Goal: Communication & Community: Answer question/provide support

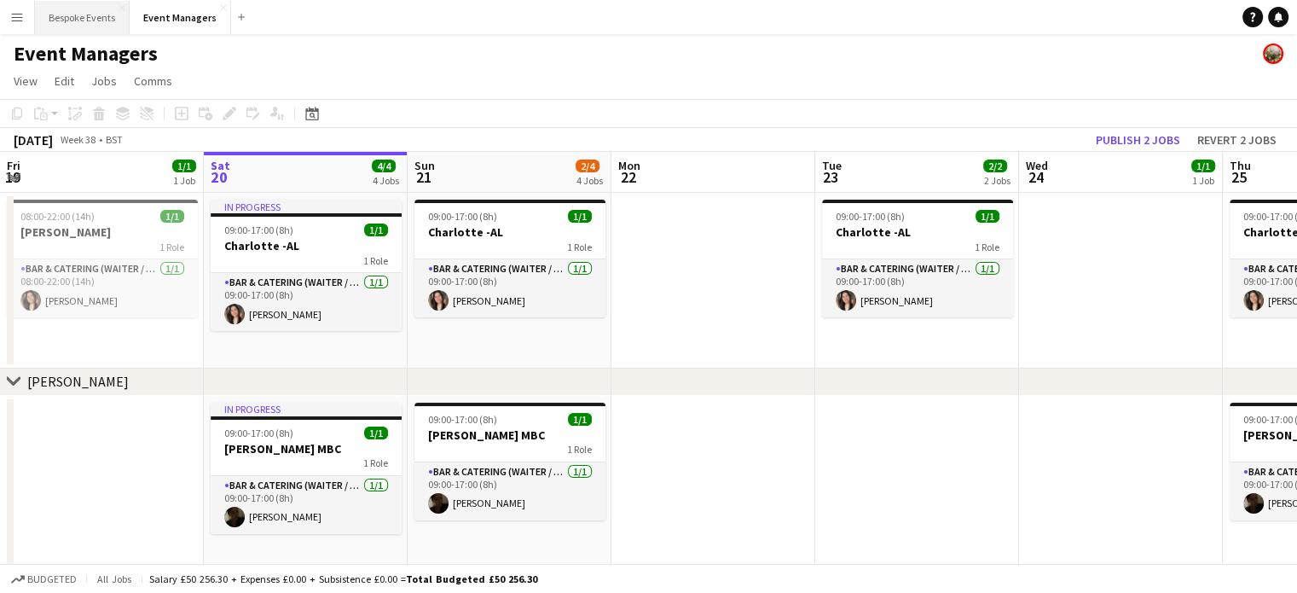
click at [101, 11] on button "Bespoke Events Close" at bounding box center [82, 17] width 95 height 33
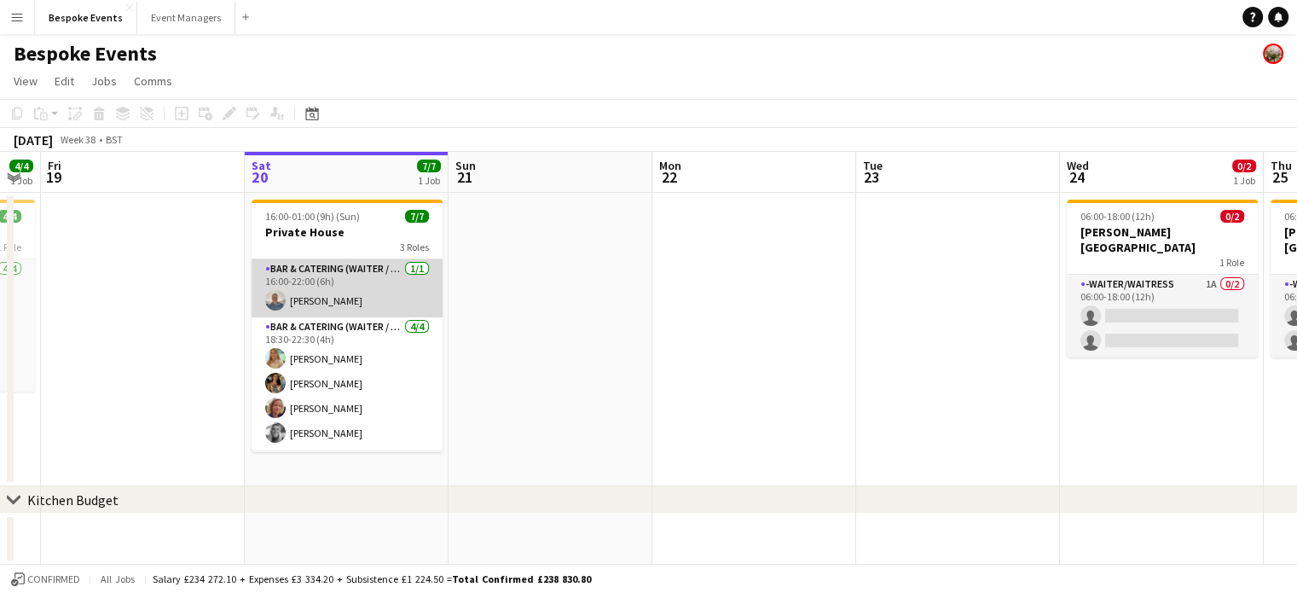
click at [364, 299] on app-card-role "Bar & Catering (Waiter / waitress) [DATE] 16:00-22:00 (6h) [PERSON_NAME]" at bounding box center [347, 288] width 191 height 58
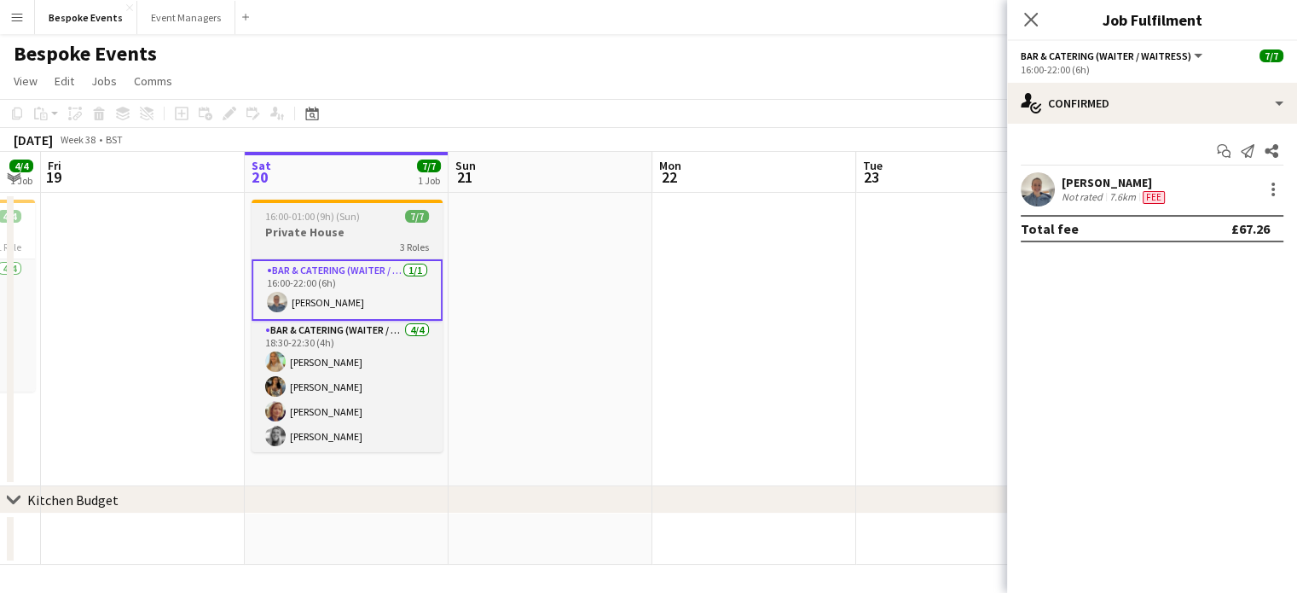
click at [305, 245] on div "3 Roles" at bounding box center [347, 247] width 191 height 14
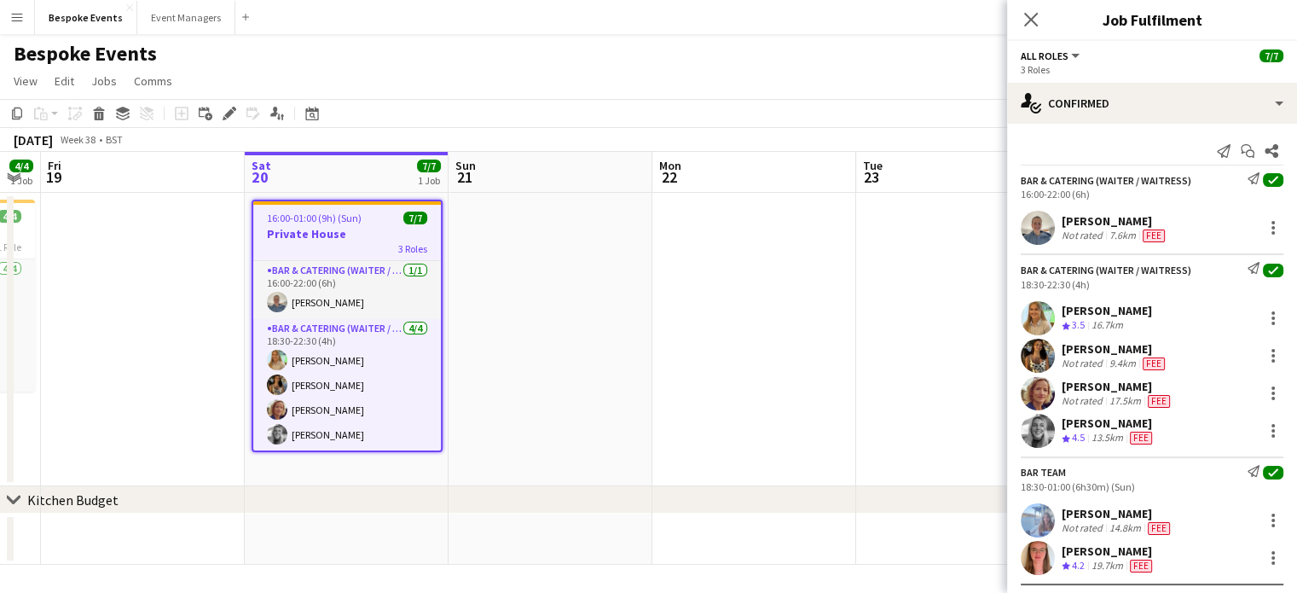
click at [1114, 235] on div "7.6km" at bounding box center [1122, 236] width 33 height 14
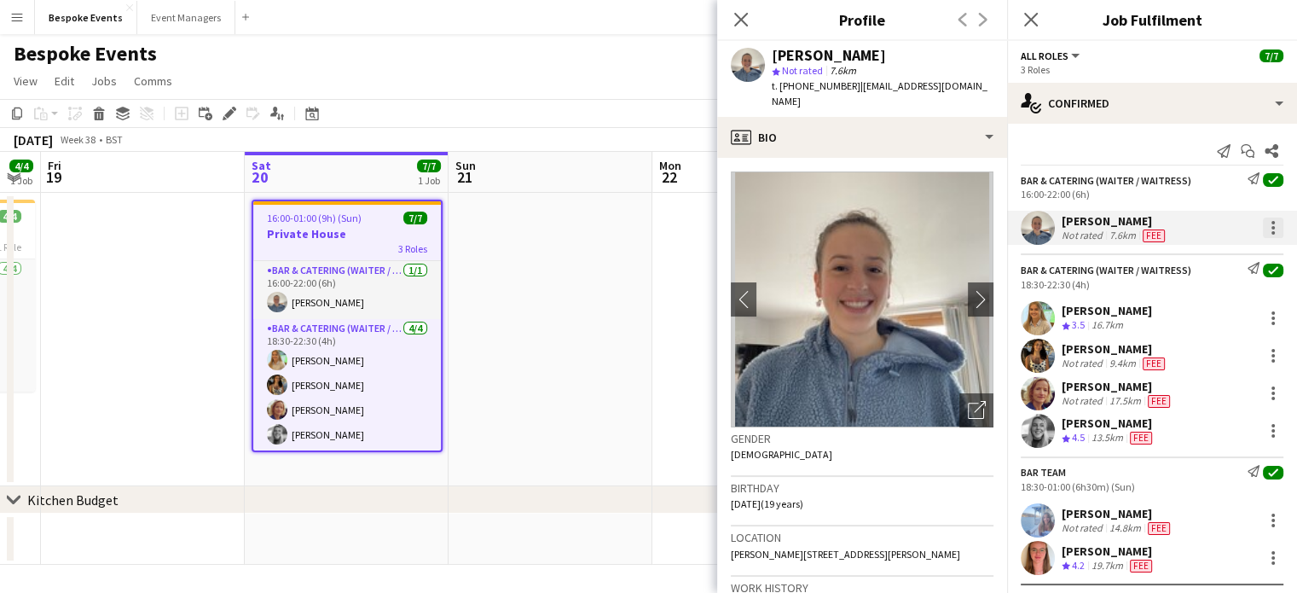
click at [1132, 230] on div at bounding box center [1273, 228] width 20 height 20
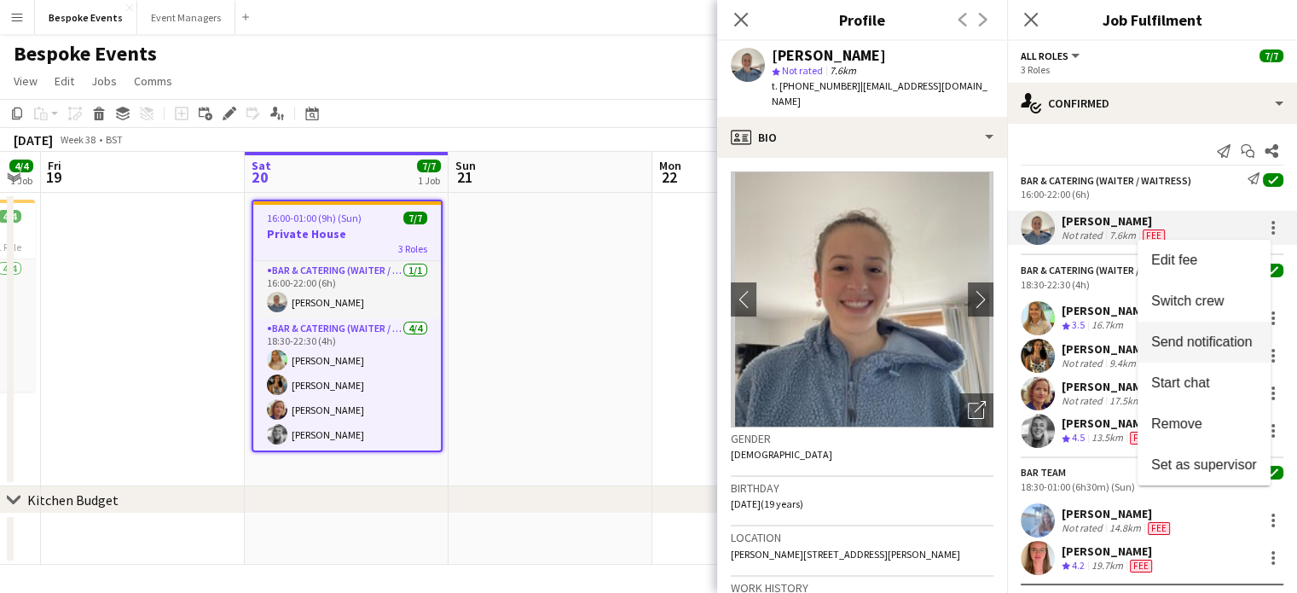
click at [1132, 348] on span "Send notification" at bounding box center [1202, 341] width 101 height 15
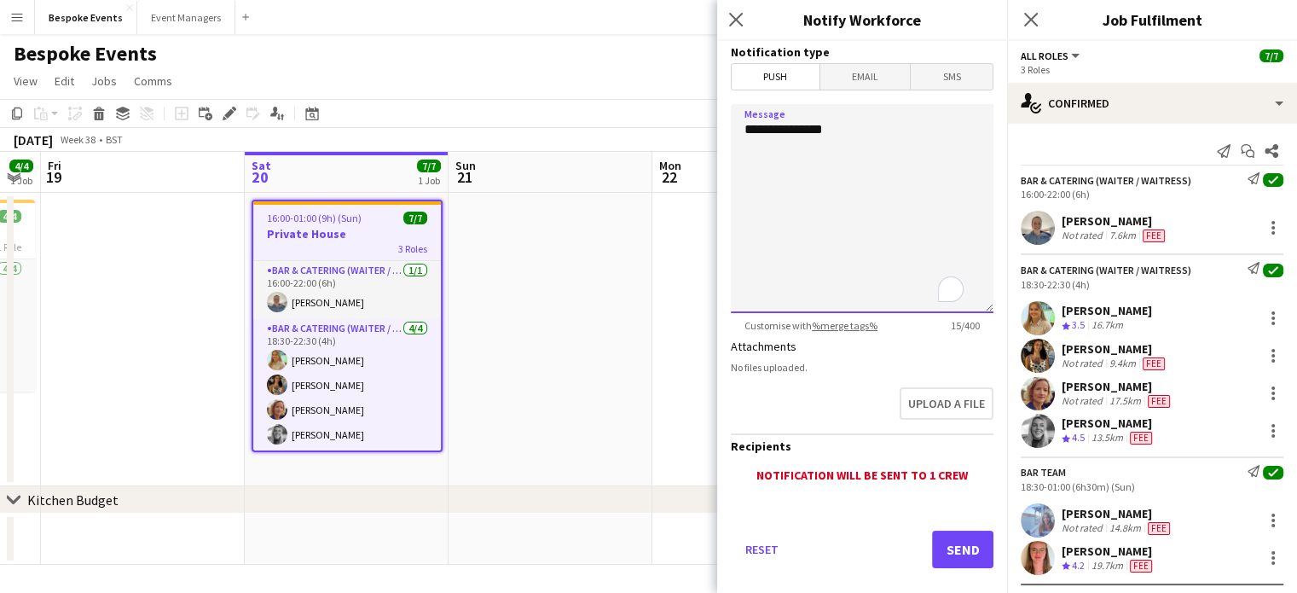
drag, startPoint x: 850, startPoint y: 125, endPoint x: 735, endPoint y: 122, distance: 114.3
click at [735, 122] on textarea "**********" at bounding box center [862, 208] width 263 height 209
paste textarea "**********"
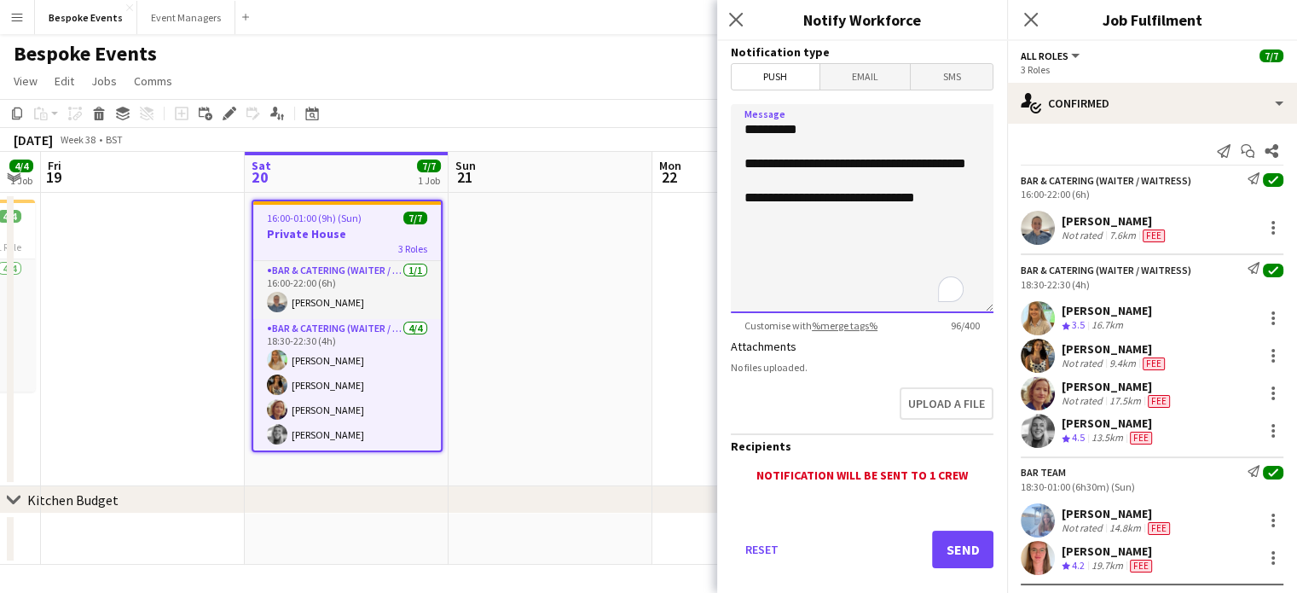
paste textarea "**********"
click at [833, 233] on textarea "**********" at bounding box center [862, 208] width 263 height 209
click at [874, 296] on textarea "**********" at bounding box center [862, 208] width 263 height 209
type textarea "**********"
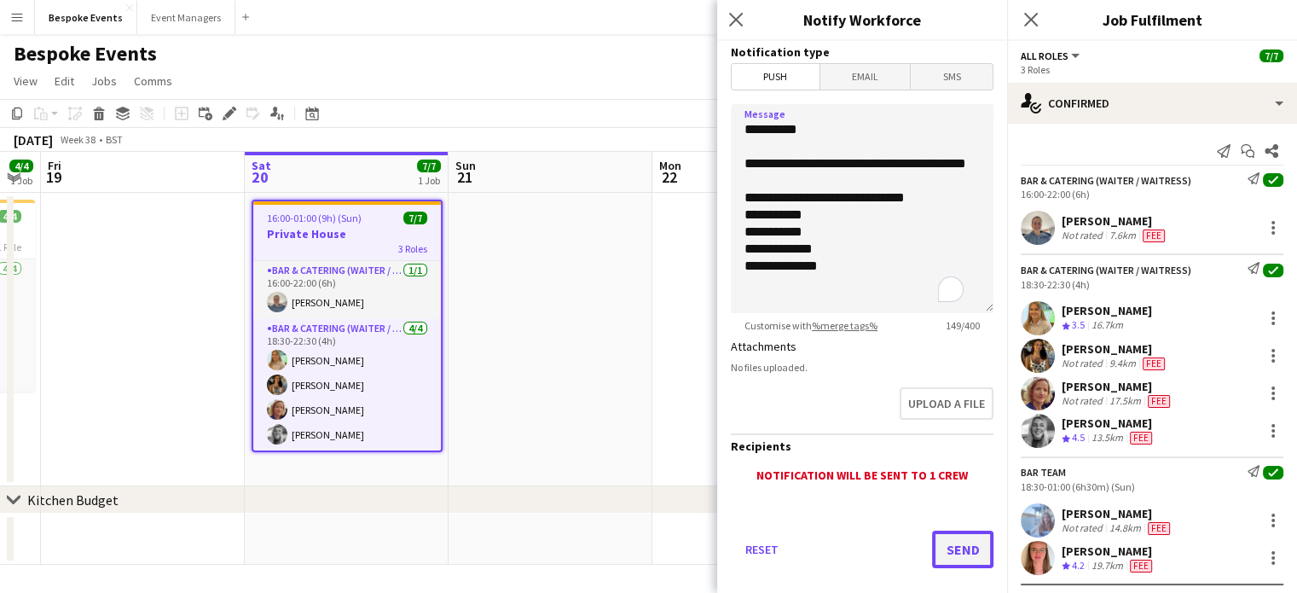
click at [959, 554] on button "Send" at bounding box center [962, 550] width 61 height 38
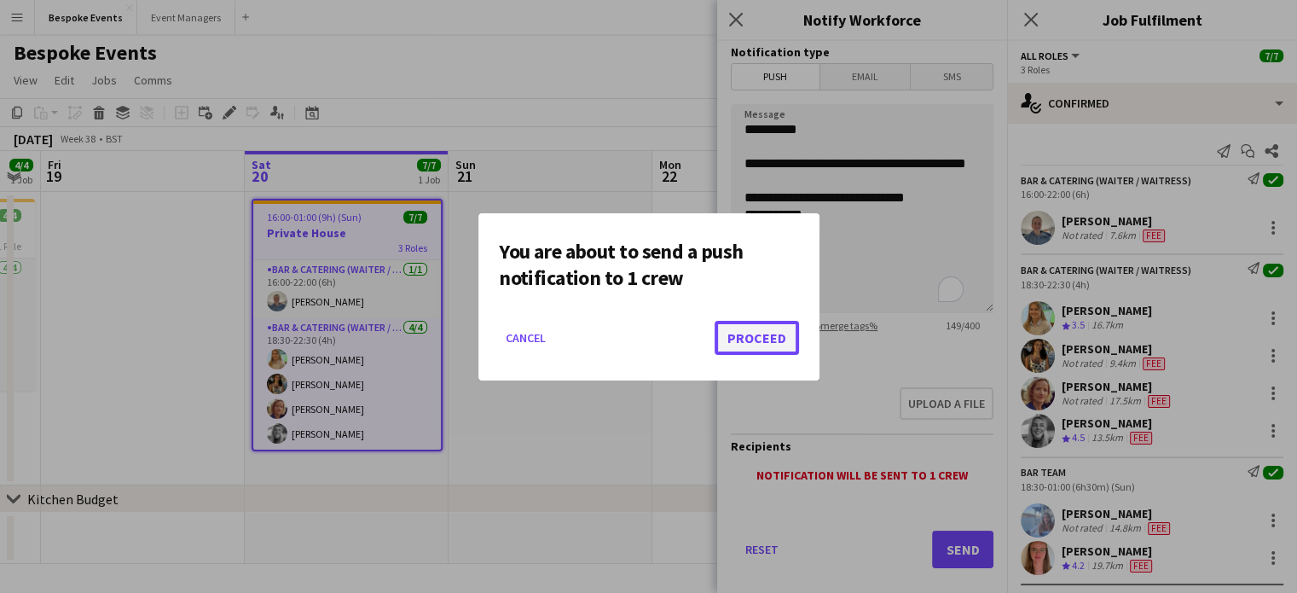
click at [785, 334] on button "Proceed" at bounding box center [757, 338] width 84 height 34
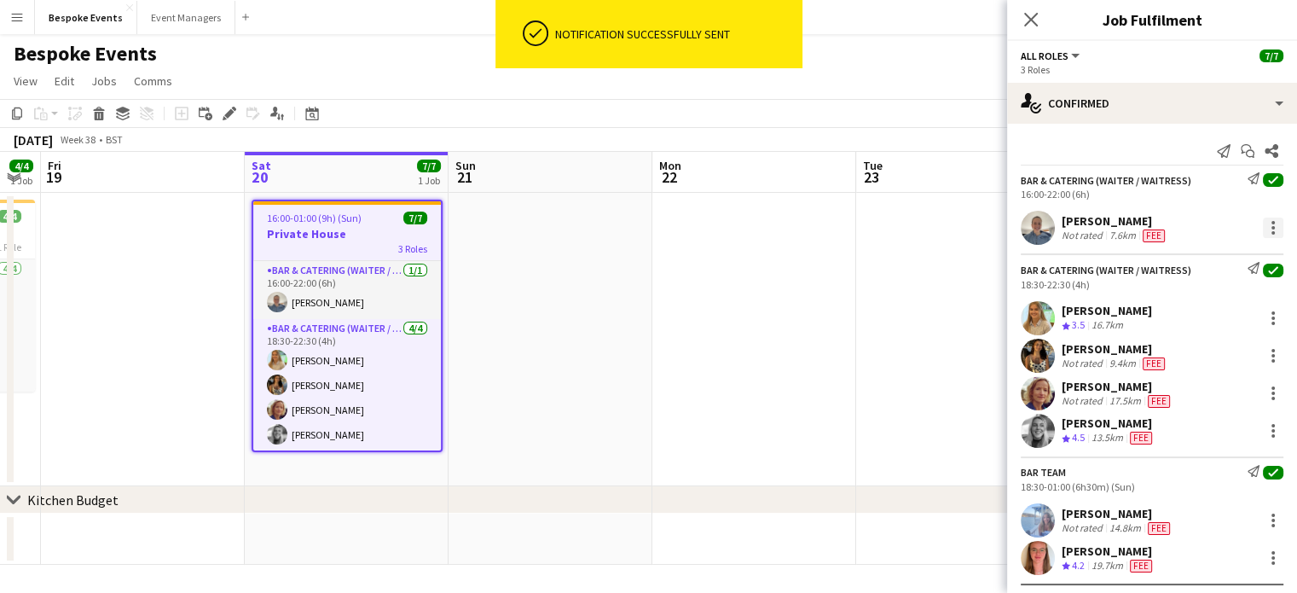
click at [1132, 226] on div at bounding box center [1273, 227] width 3 height 3
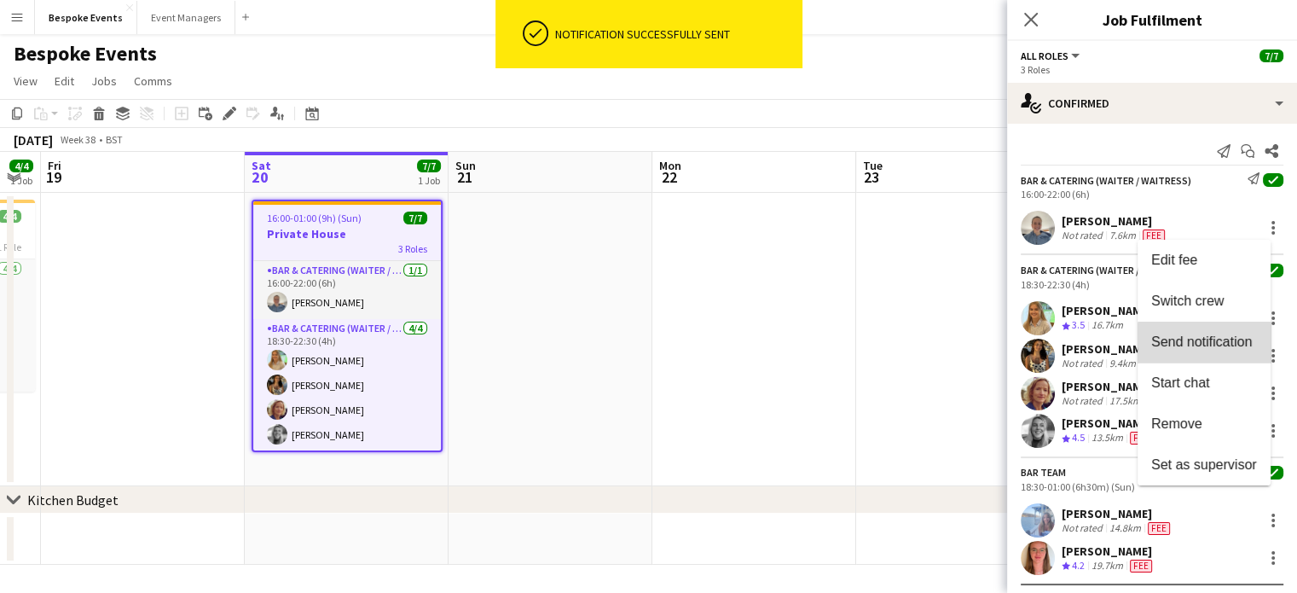
click at [1132, 353] on button "Send notification" at bounding box center [1204, 342] width 133 height 41
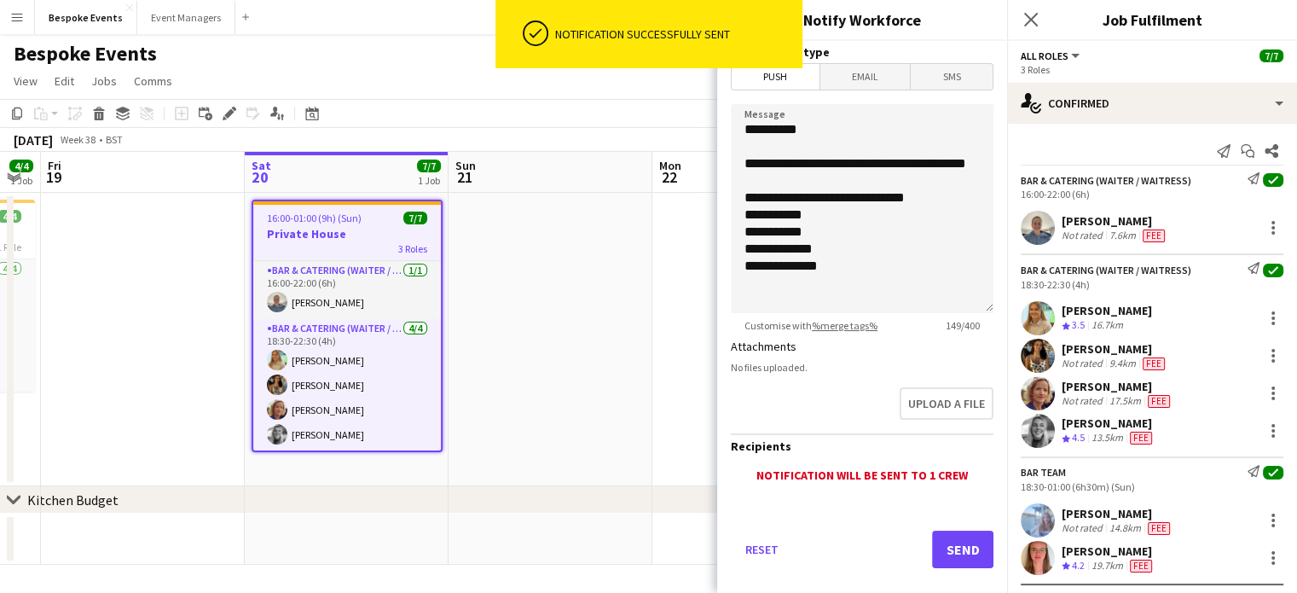
click at [863, 74] on span "Email" at bounding box center [866, 77] width 90 height 26
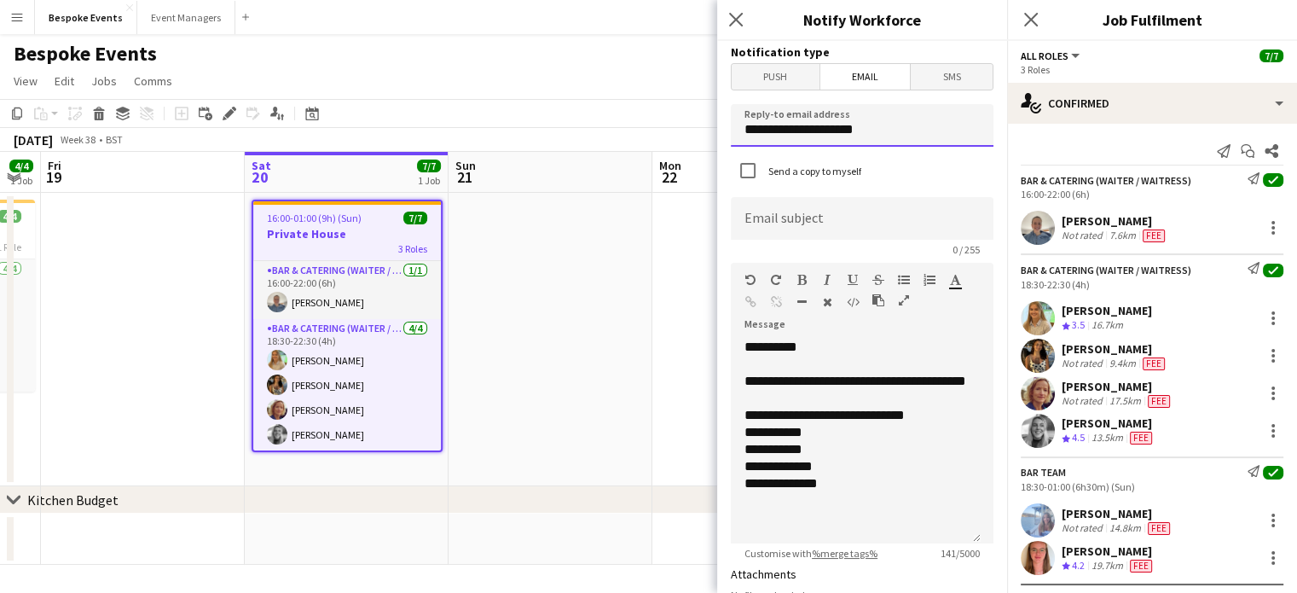
click at [891, 133] on input "**********" at bounding box center [862, 125] width 263 height 43
click at [815, 227] on input at bounding box center [862, 218] width 263 height 43
click at [853, 223] on input at bounding box center [862, 218] width 263 height 43
click at [815, 218] on input at bounding box center [862, 218] width 263 height 43
click at [799, 220] on input at bounding box center [862, 218] width 263 height 43
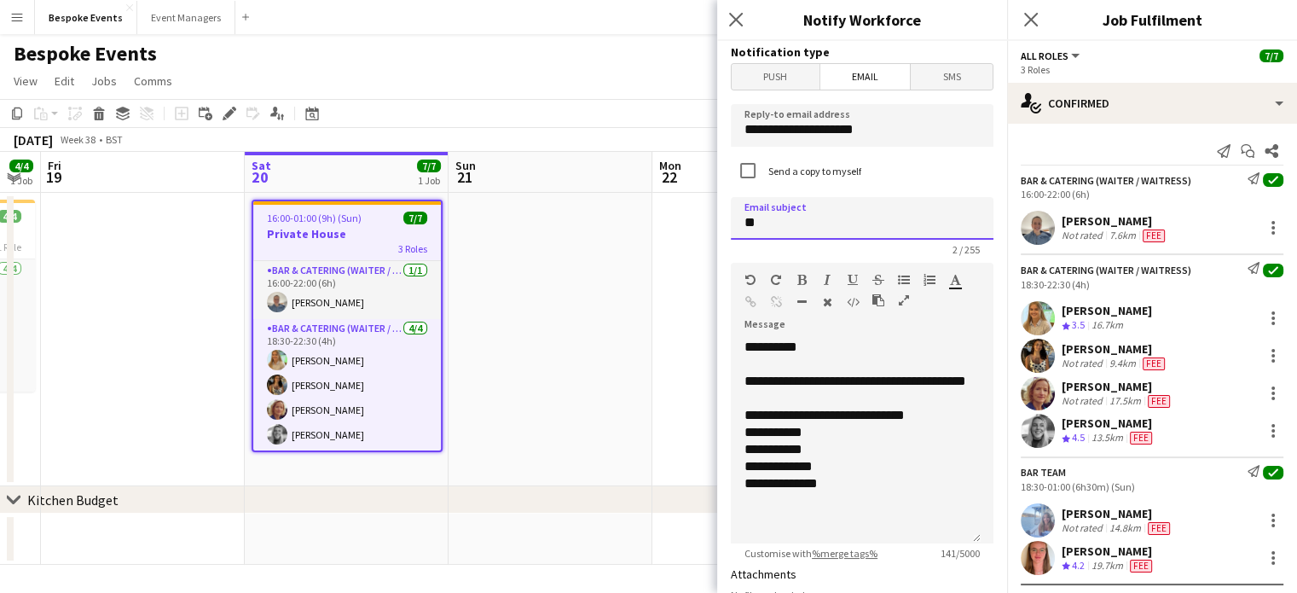
type input "*"
click at [781, 229] on input "*********" at bounding box center [862, 218] width 263 height 43
click at [776, 226] on input "**********" at bounding box center [862, 218] width 263 height 43
click at [827, 215] on input "**********" at bounding box center [862, 218] width 263 height 43
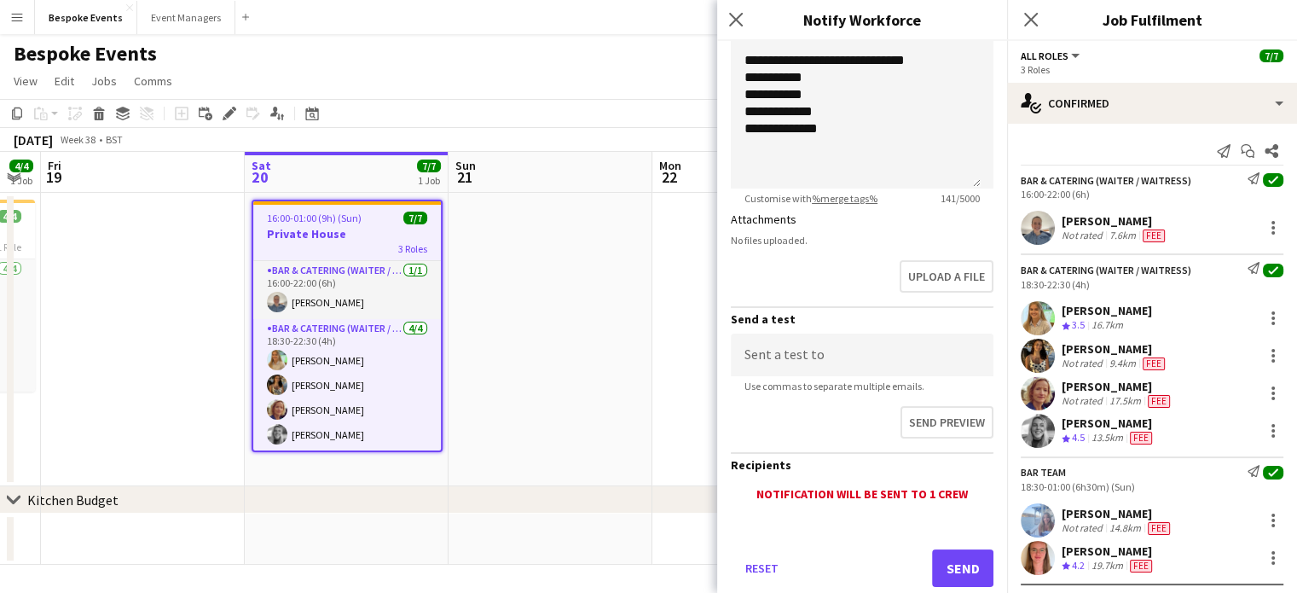
scroll to position [393, 0]
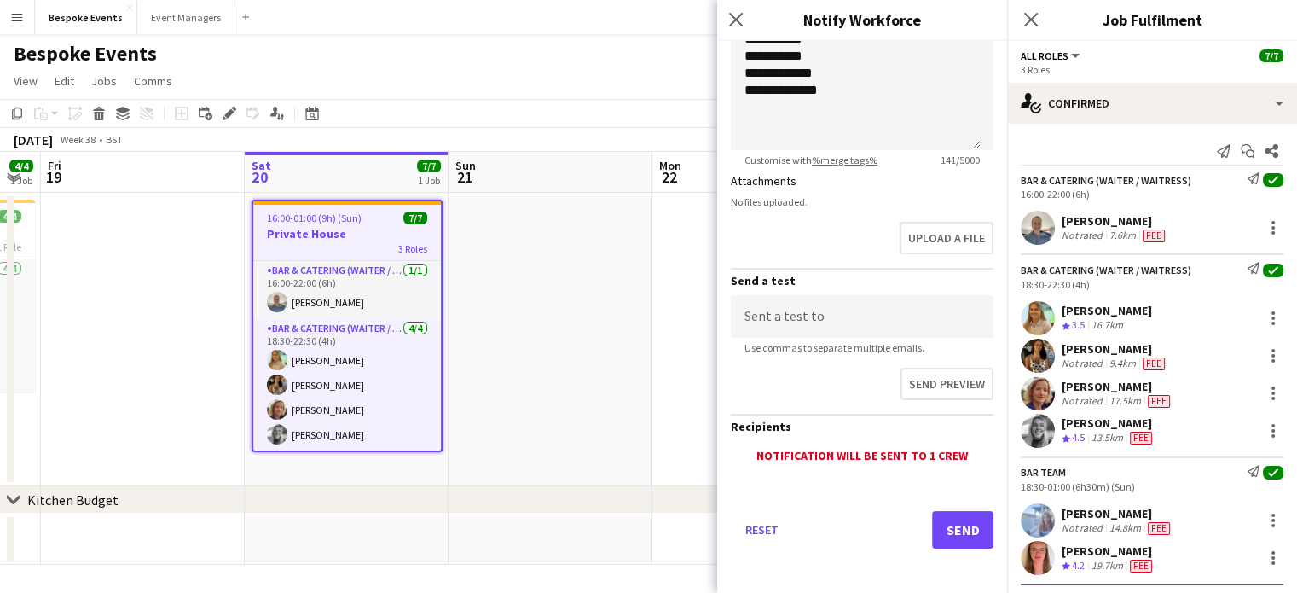
type input "**********"
click at [953, 525] on button "Send" at bounding box center [962, 530] width 61 height 38
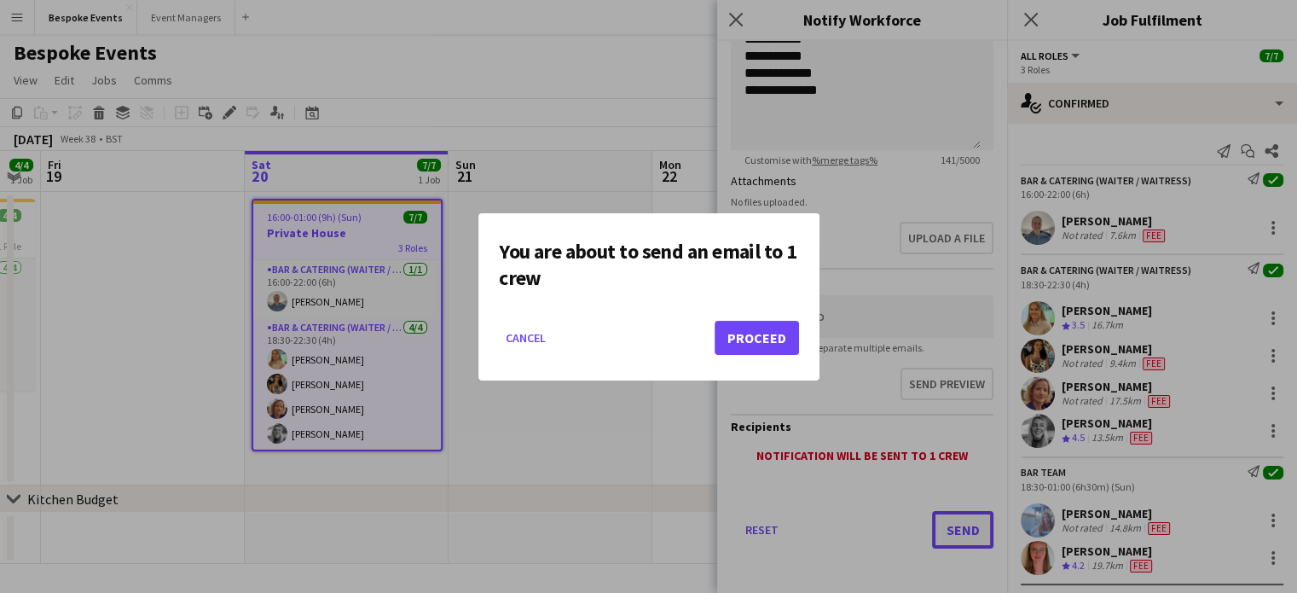
scroll to position [0, 0]
click at [760, 342] on button "Proceed" at bounding box center [757, 338] width 84 height 34
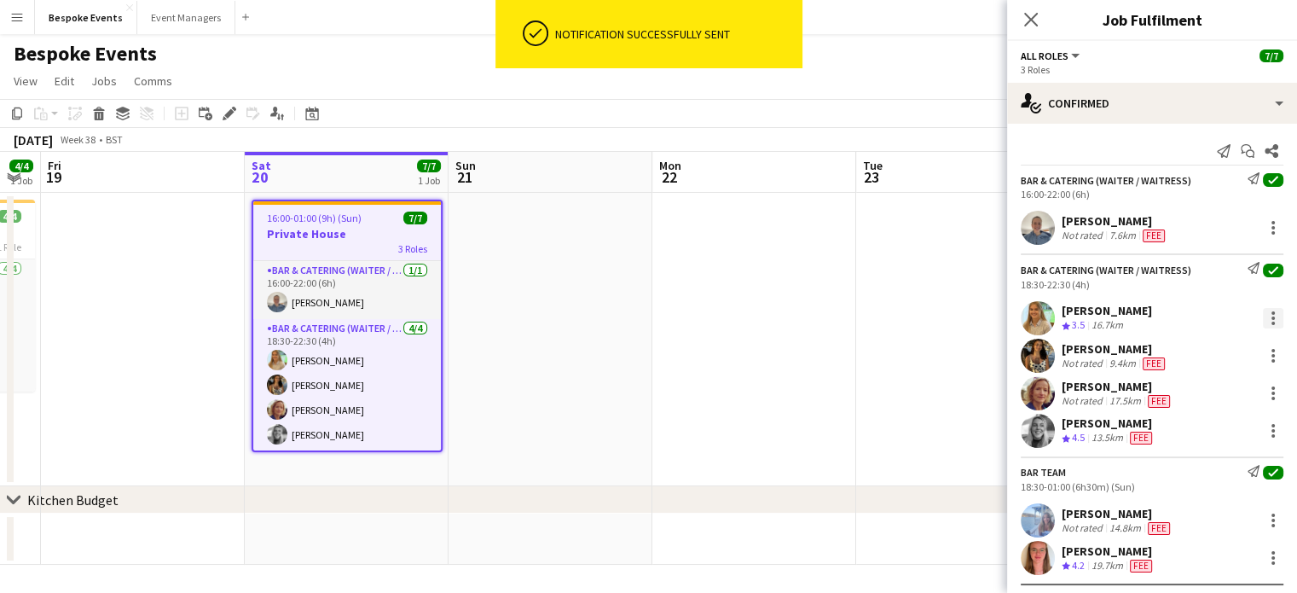
click at [1132, 318] on div at bounding box center [1273, 317] width 3 height 3
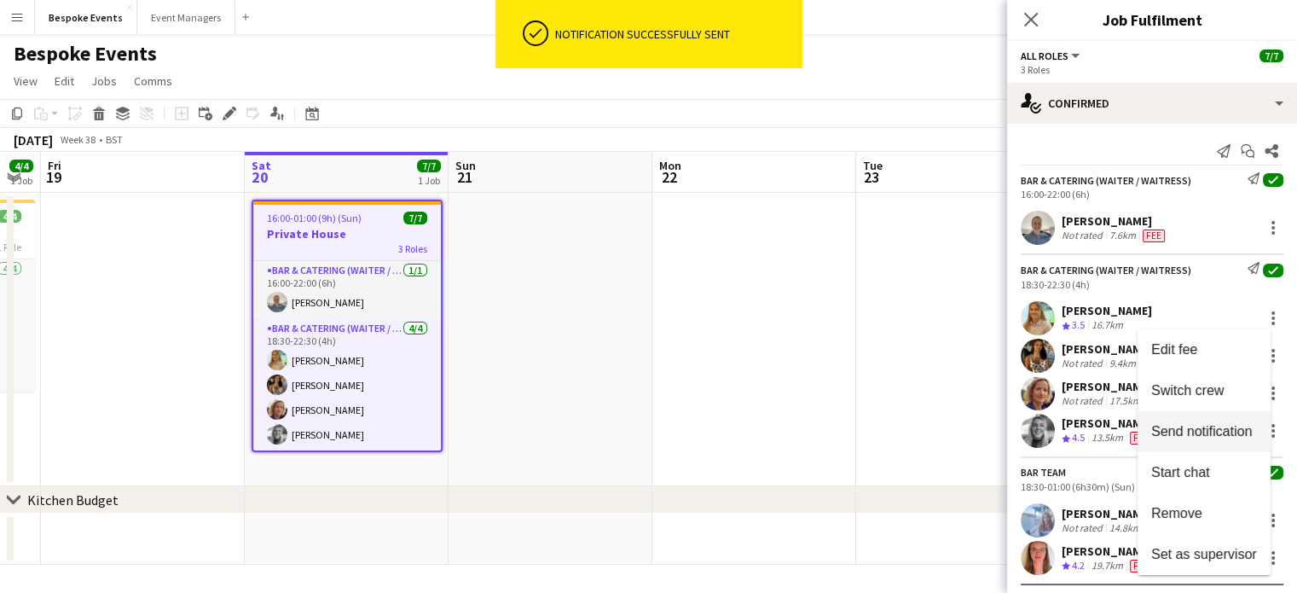
click at [1132, 445] on button "Send notification" at bounding box center [1204, 431] width 133 height 41
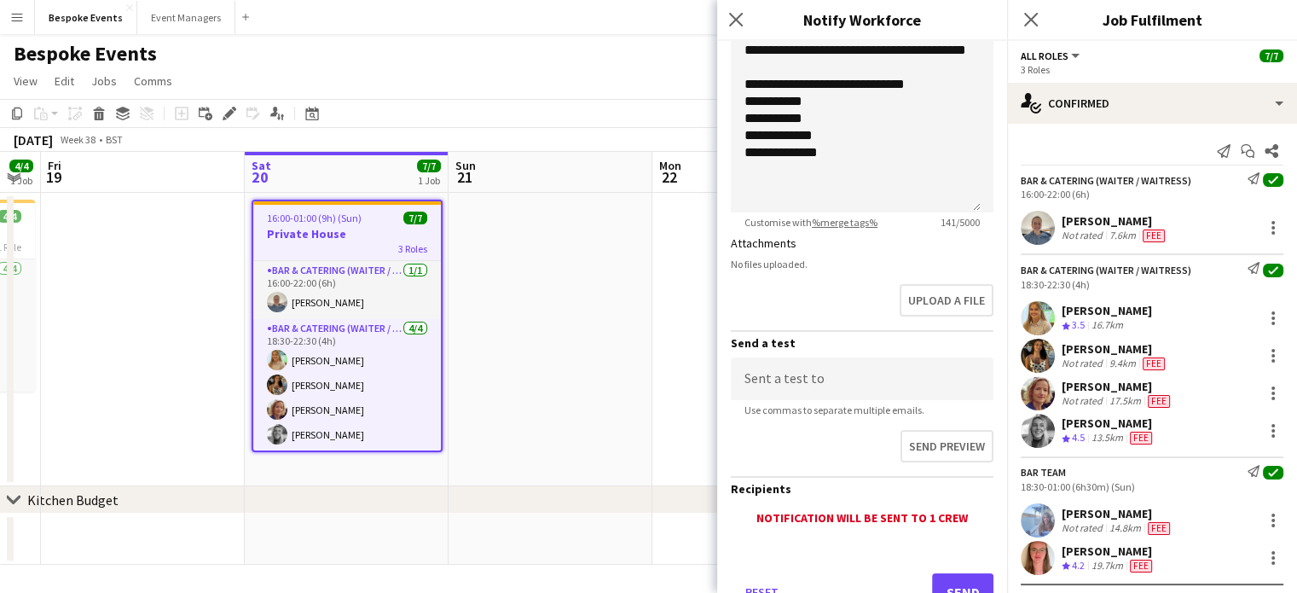
scroll to position [393, 0]
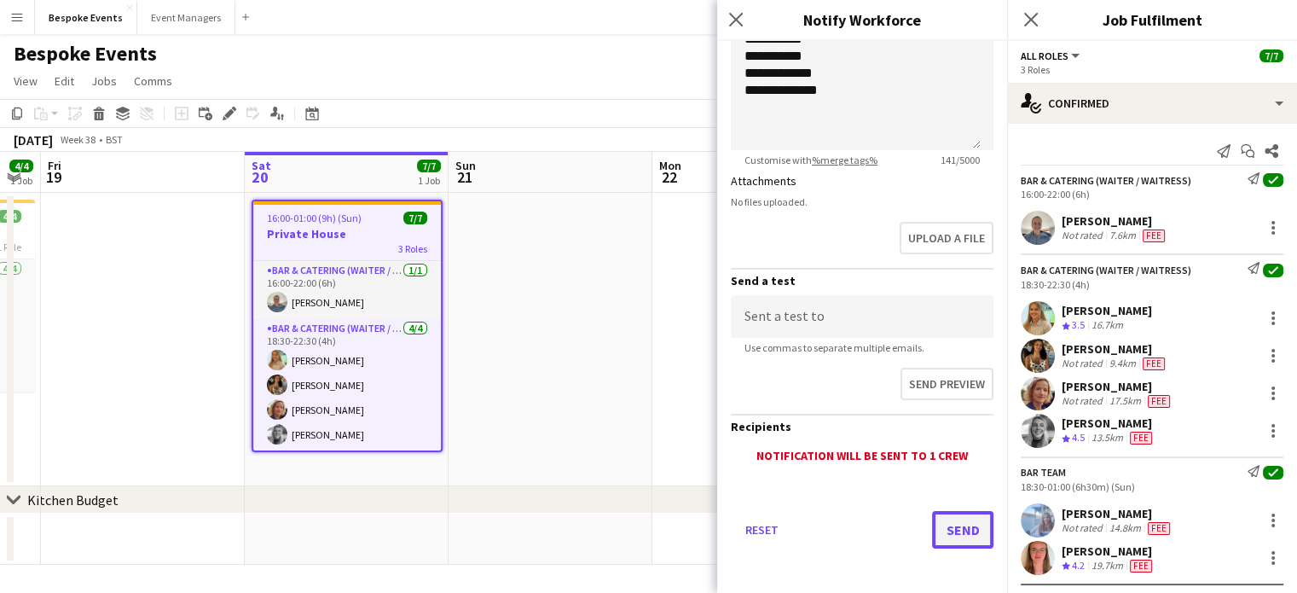
click at [952, 521] on button "Send" at bounding box center [962, 530] width 61 height 38
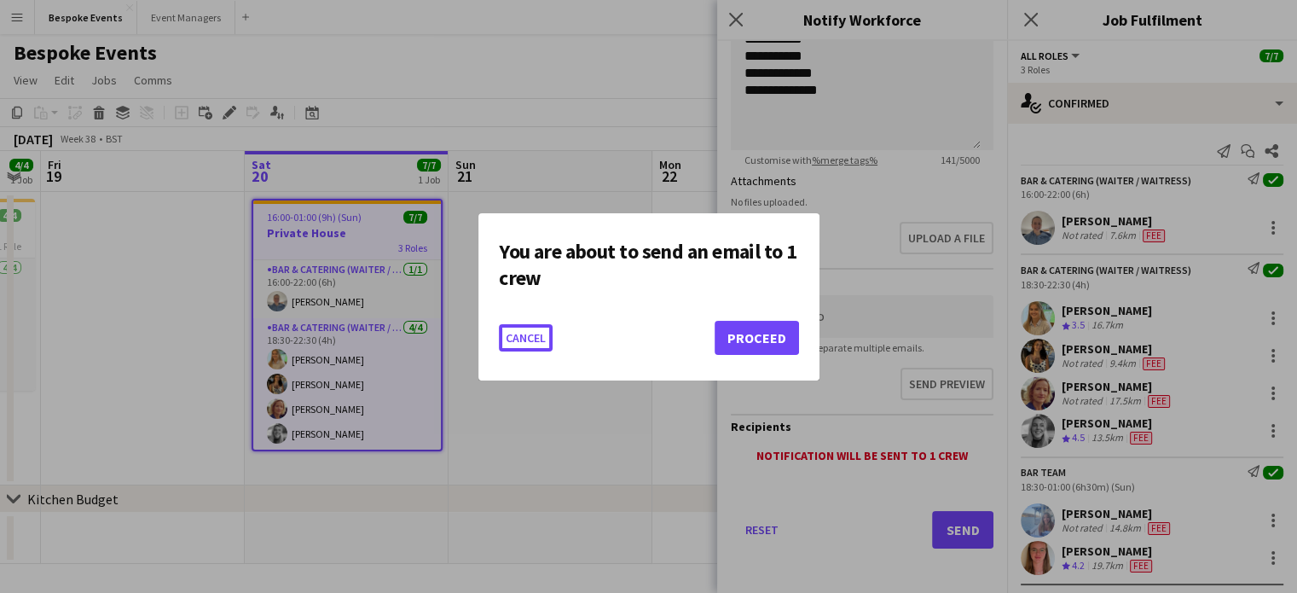
scroll to position [0, 0]
click at [734, 345] on button "Proceed" at bounding box center [757, 338] width 84 height 34
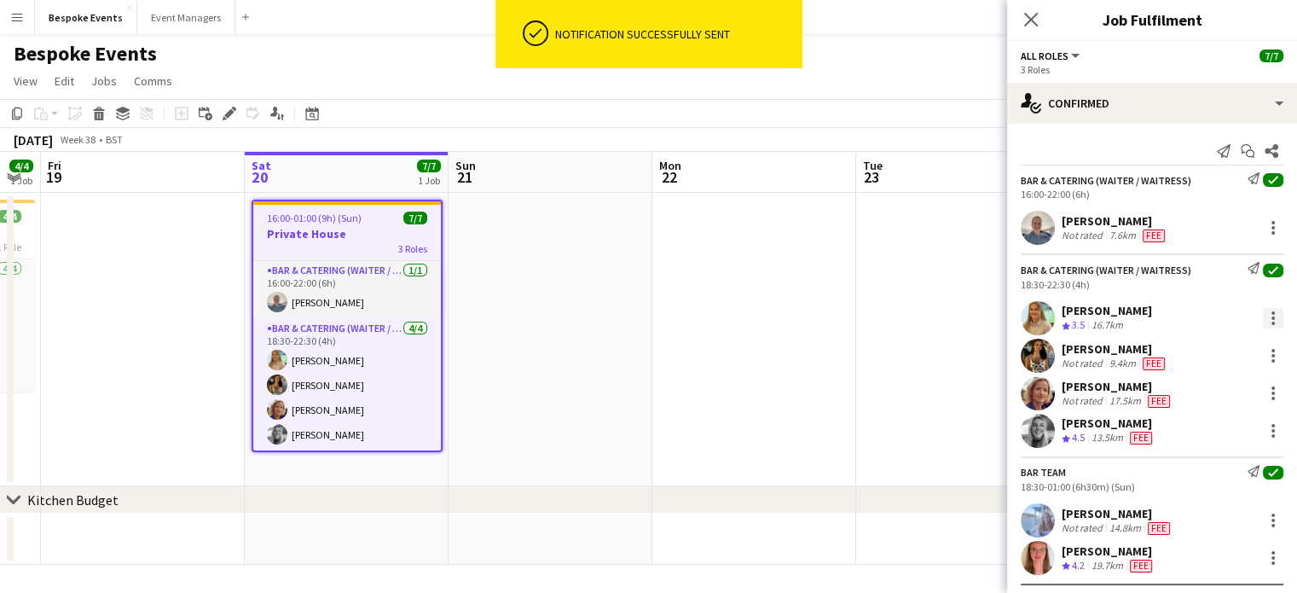
click at [1132, 322] on div at bounding box center [1273, 323] width 3 height 3
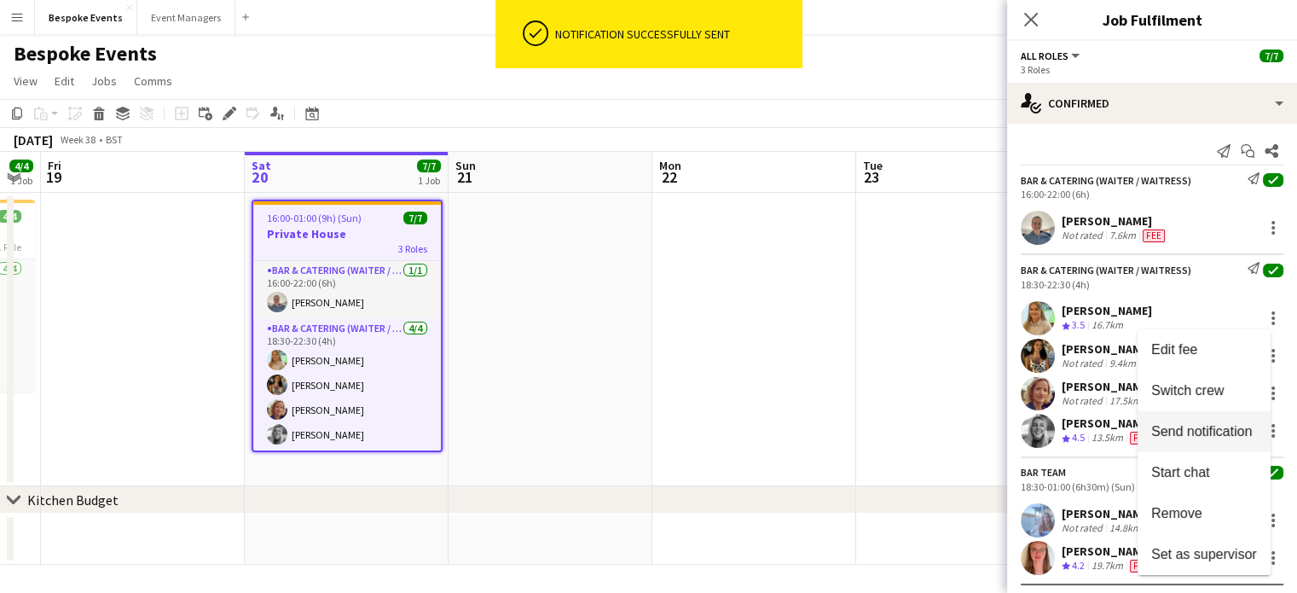
click at [1132, 431] on span "Send notification" at bounding box center [1202, 431] width 101 height 15
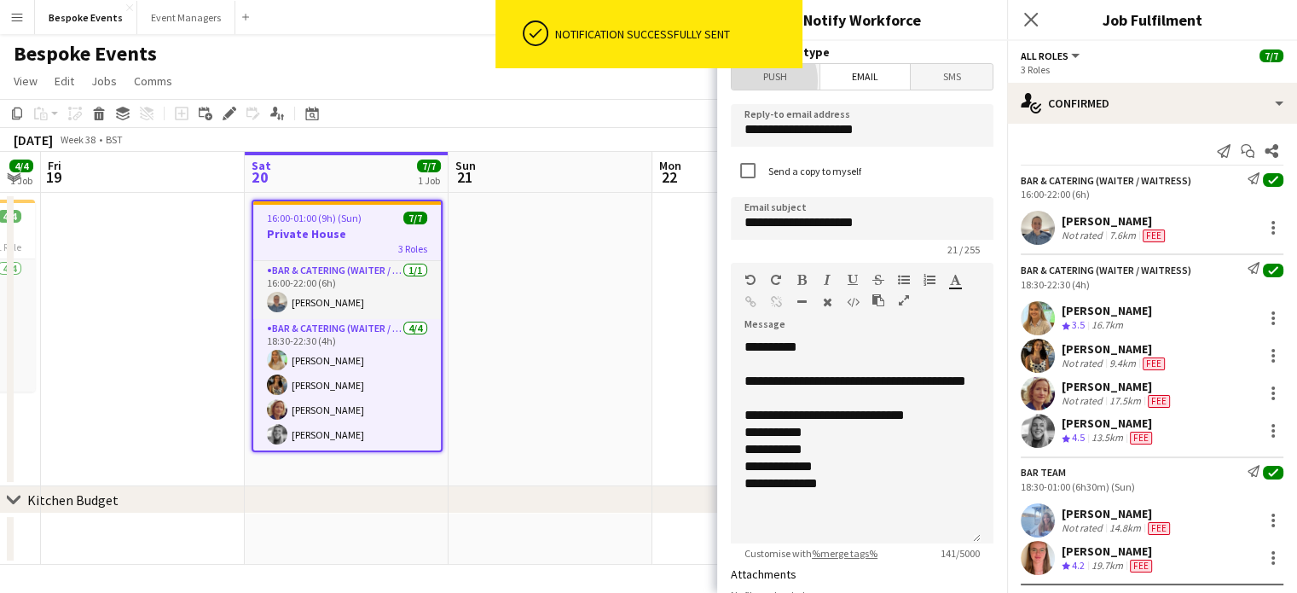
click at [757, 81] on span "Push" at bounding box center [776, 77] width 88 height 26
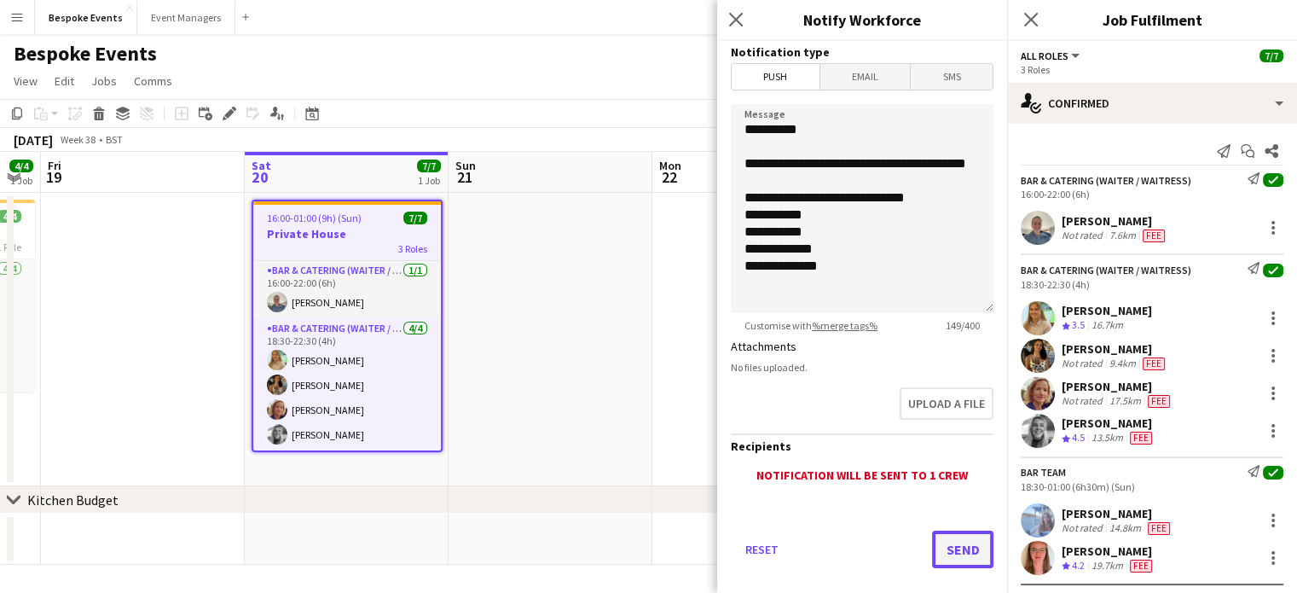
click at [955, 550] on button "Send" at bounding box center [962, 550] width 61 height 38
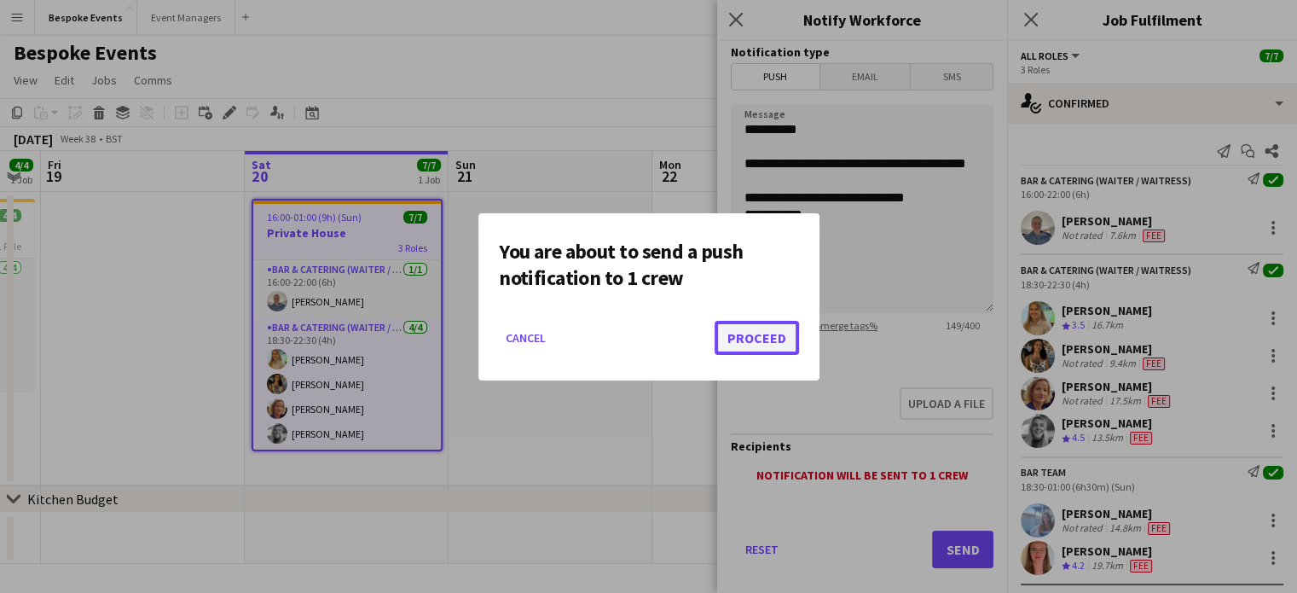
click at [746, 347] on button "Proceed" at bounding box center [757, 338] width 84 height 34
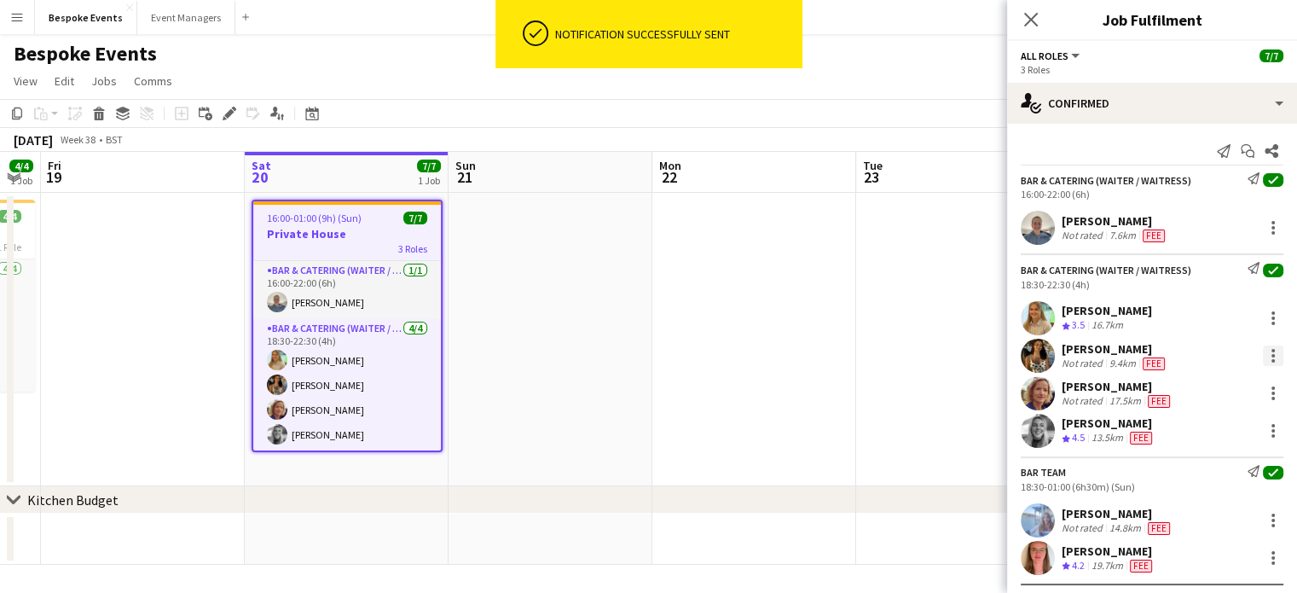
click at [1132, 356] on div at bounding box center [1273, 355] width 20 height 20
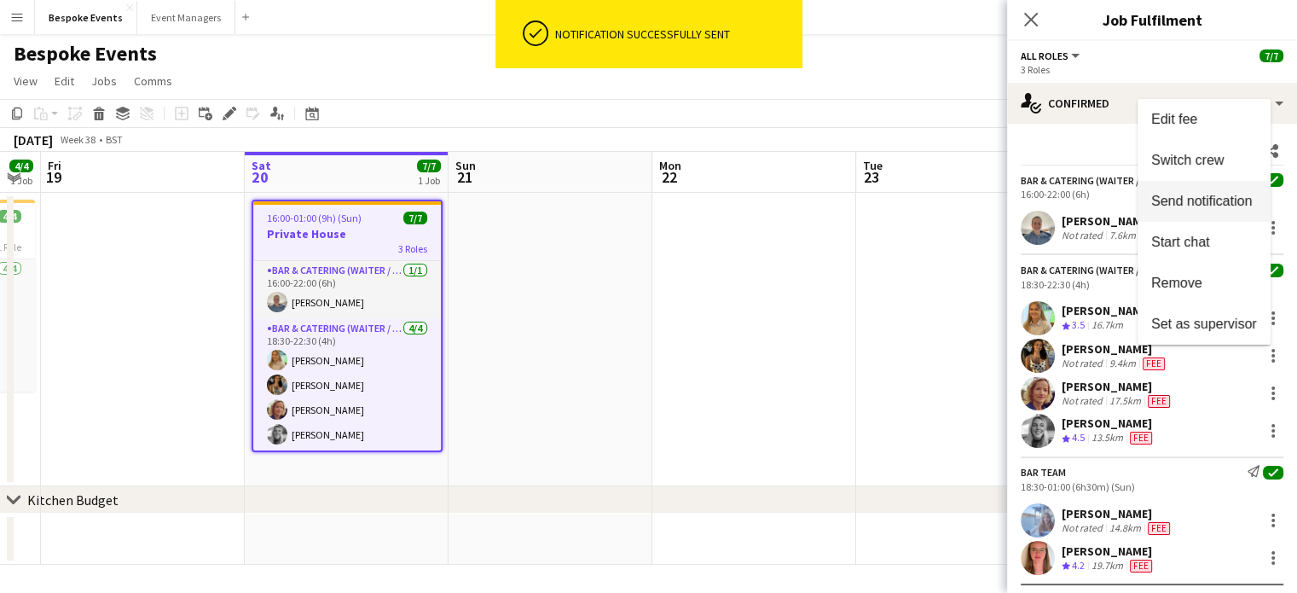
click at [1132, 201] on span "Send notification" at bounding box center [1202, 201] width 101 height 15
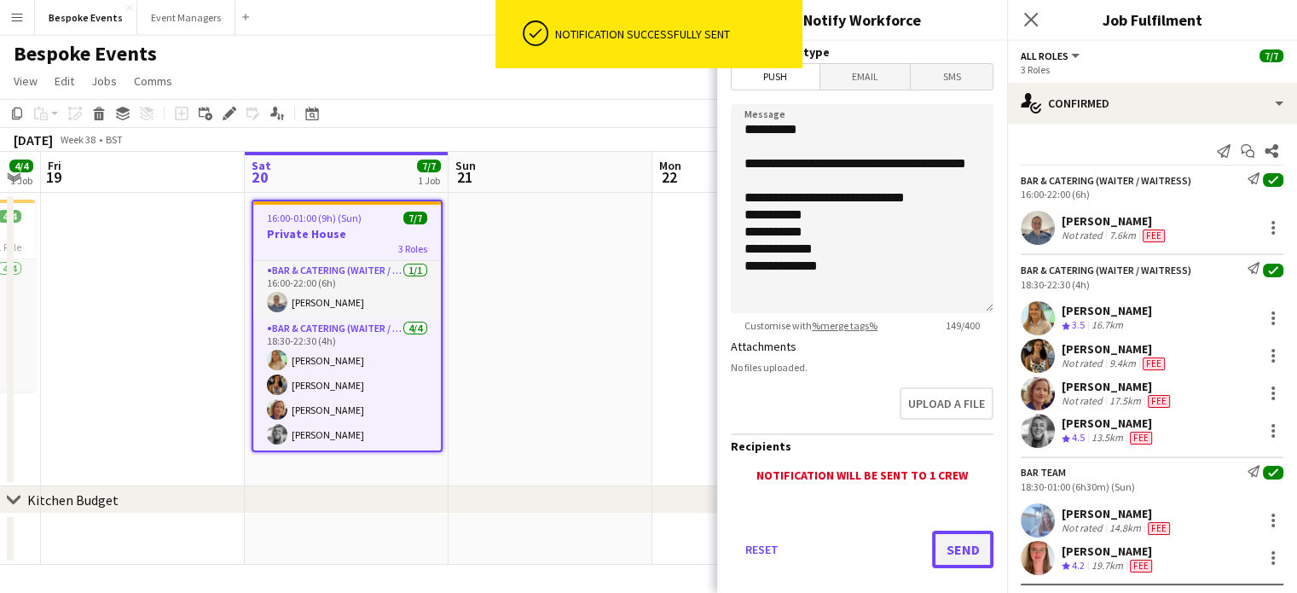
click at [935, 552] on button "Send" at bounding box center [962, 550] width 61 height 38
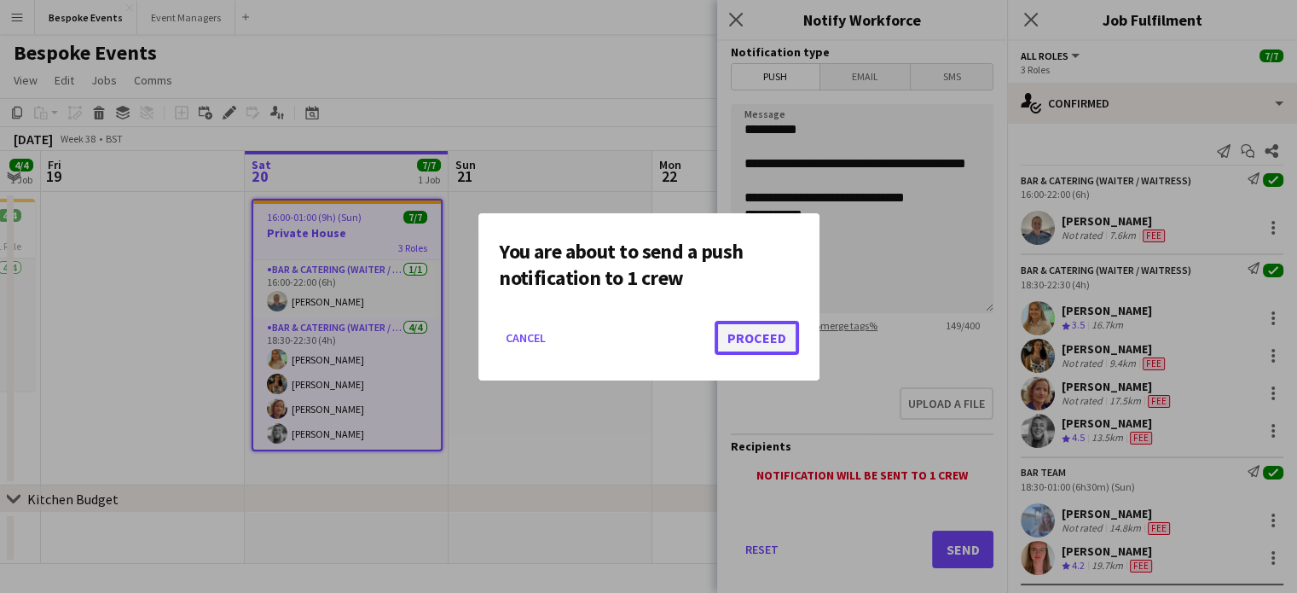
click at [747, 336] on button "Proceed" at bounding box center [757, 338] width 84 height 34
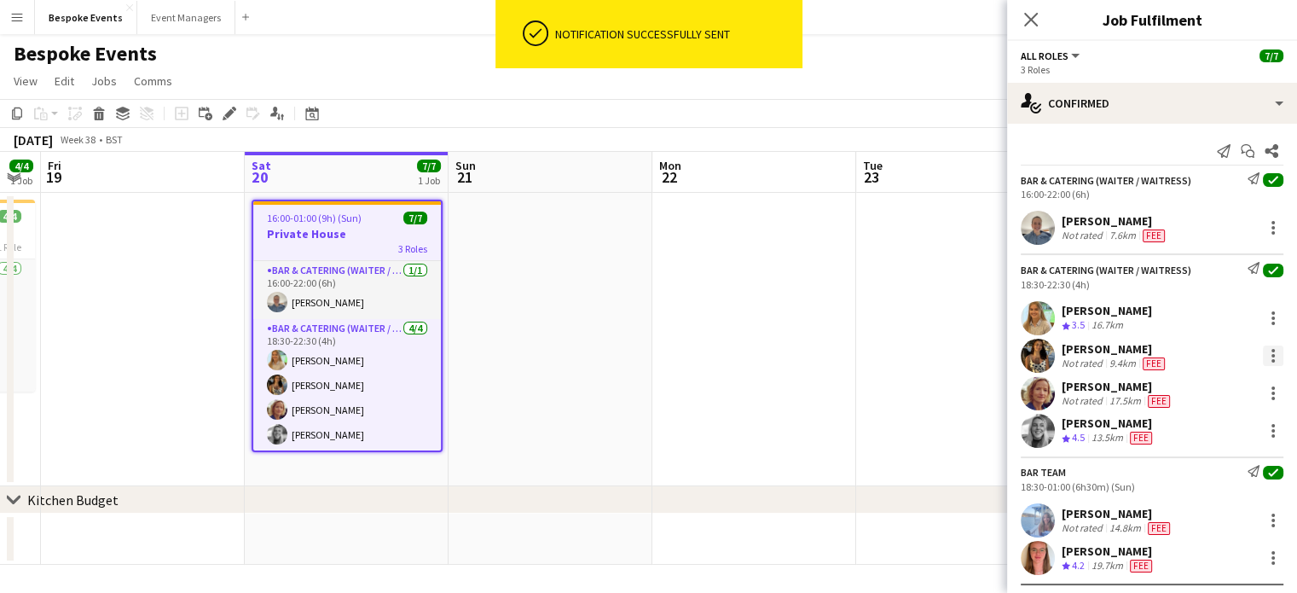
click at [1132, 353] on div at bounding box center [1273, 355] width 20 height 20
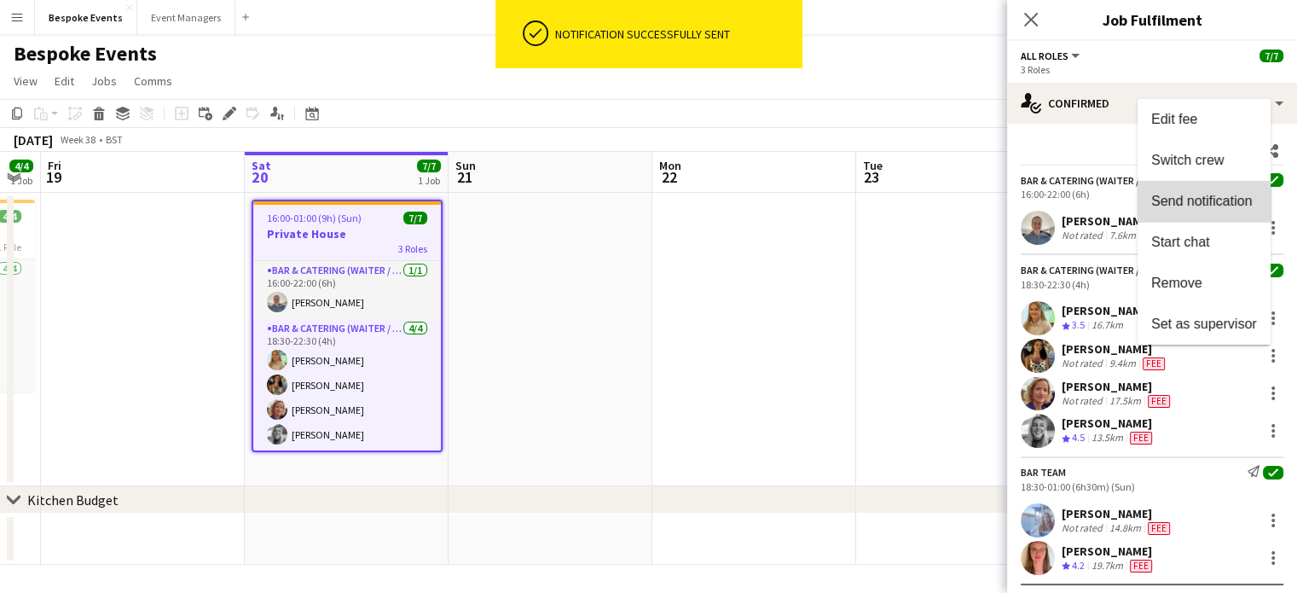
click at [1132, 209] on button "Send notification" at bounding box center [1204, 201] width 133 height 41
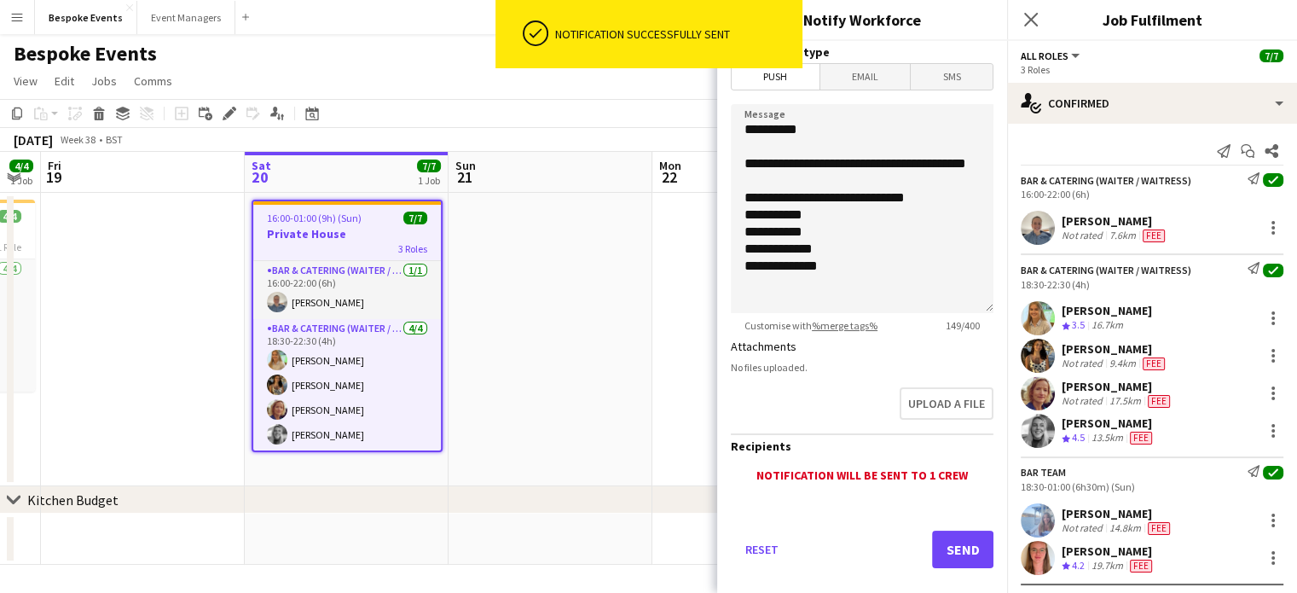
click at [874, 82] on span "Email" at bounding box center [866, 77] width 90 height 26
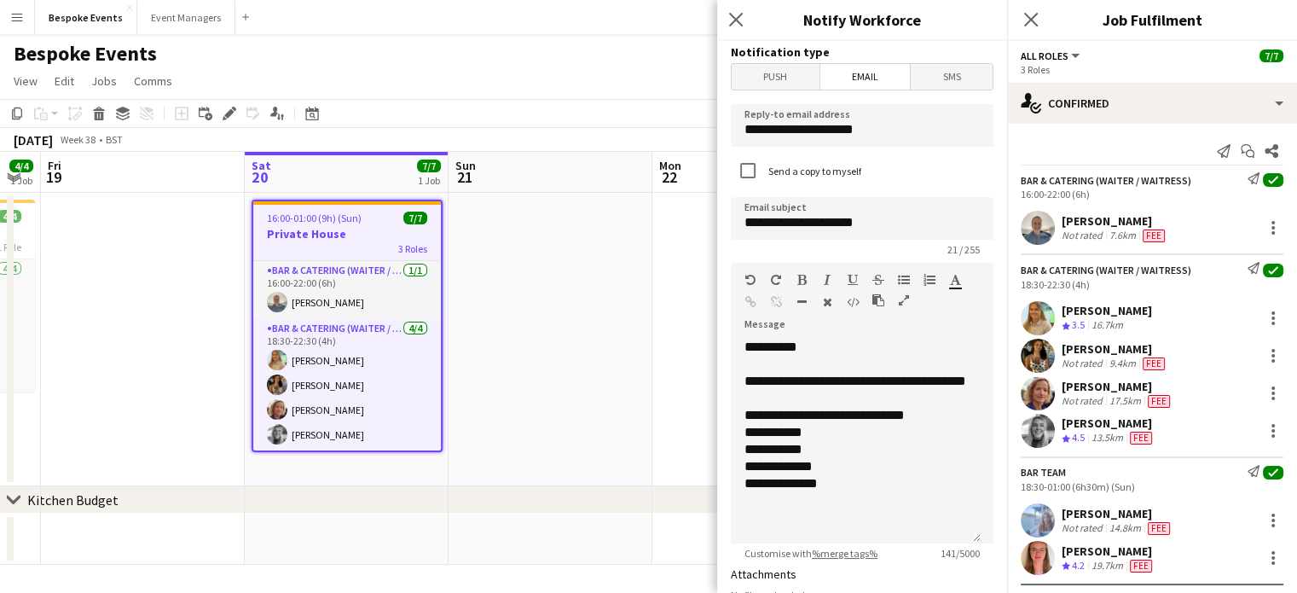
scroll to position [393, 0]
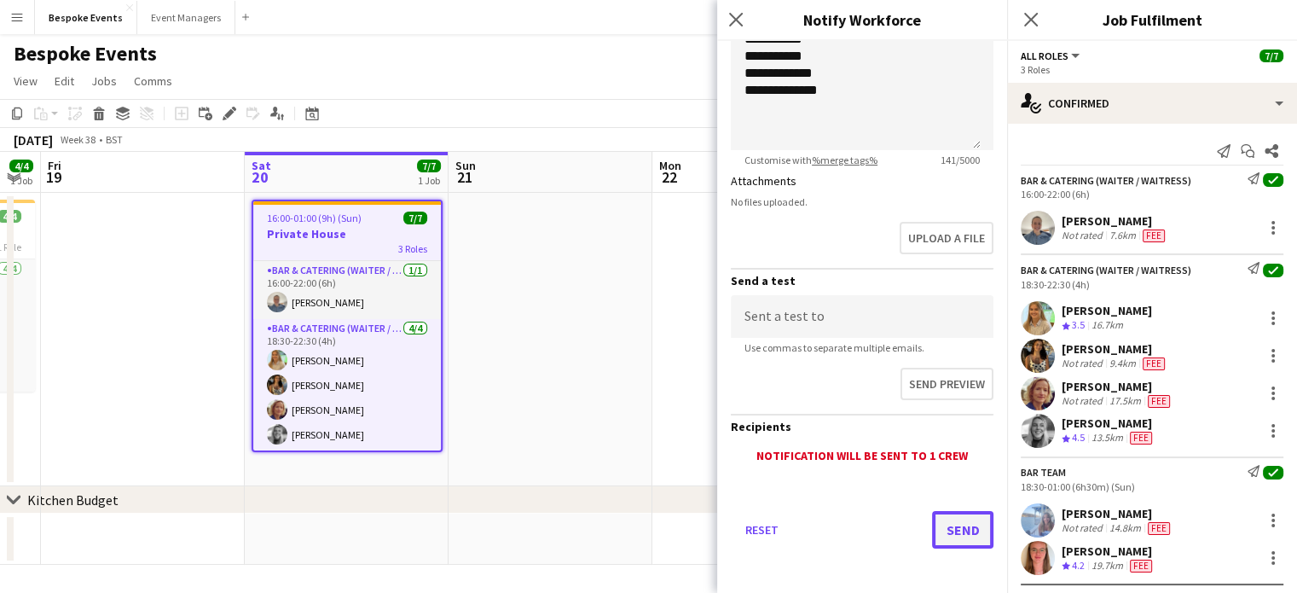
click at [955, 519] on button "Send" at bounding box center [962, 530] width 61 height 38
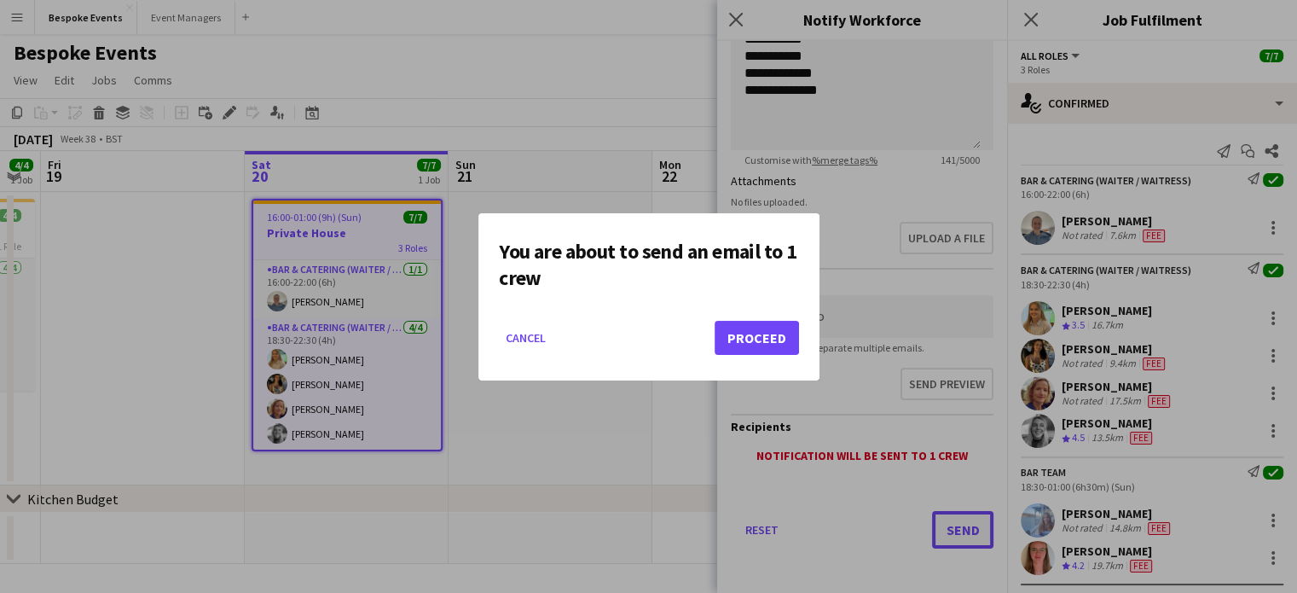
scroll to position [0, 0]
click at [751, 329] on button "Proceed" at bounding box center [757, 338] width 84 height 34
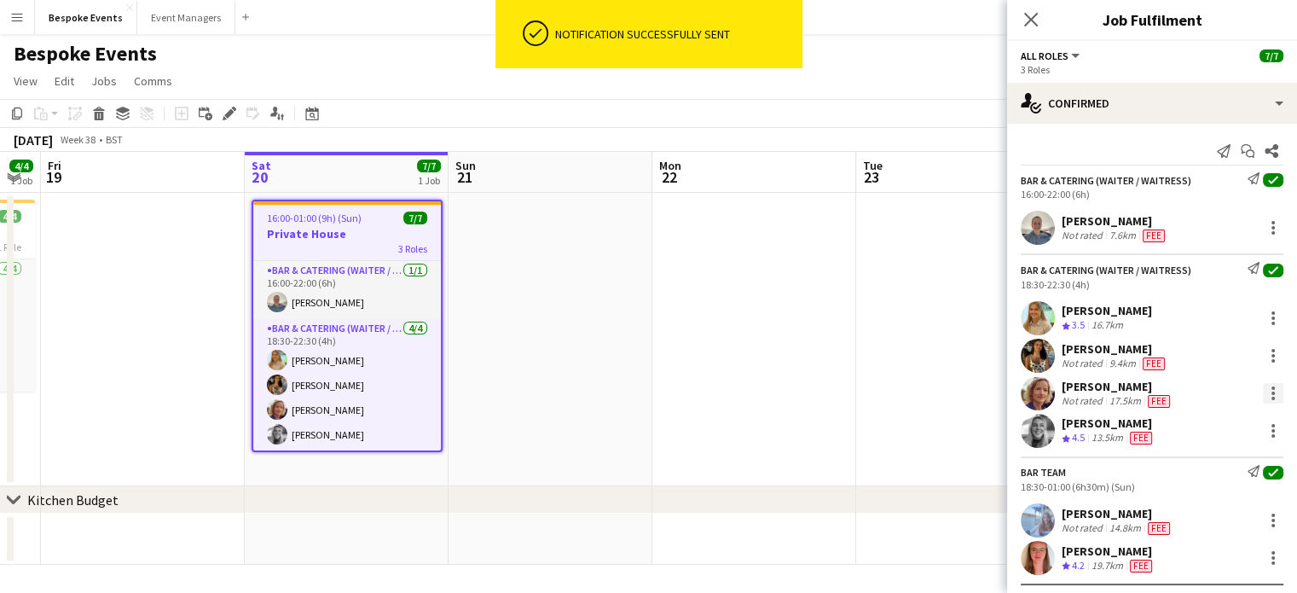
click at [1132, 389] on div at bounding box center [1273, 387] width 3 height 3
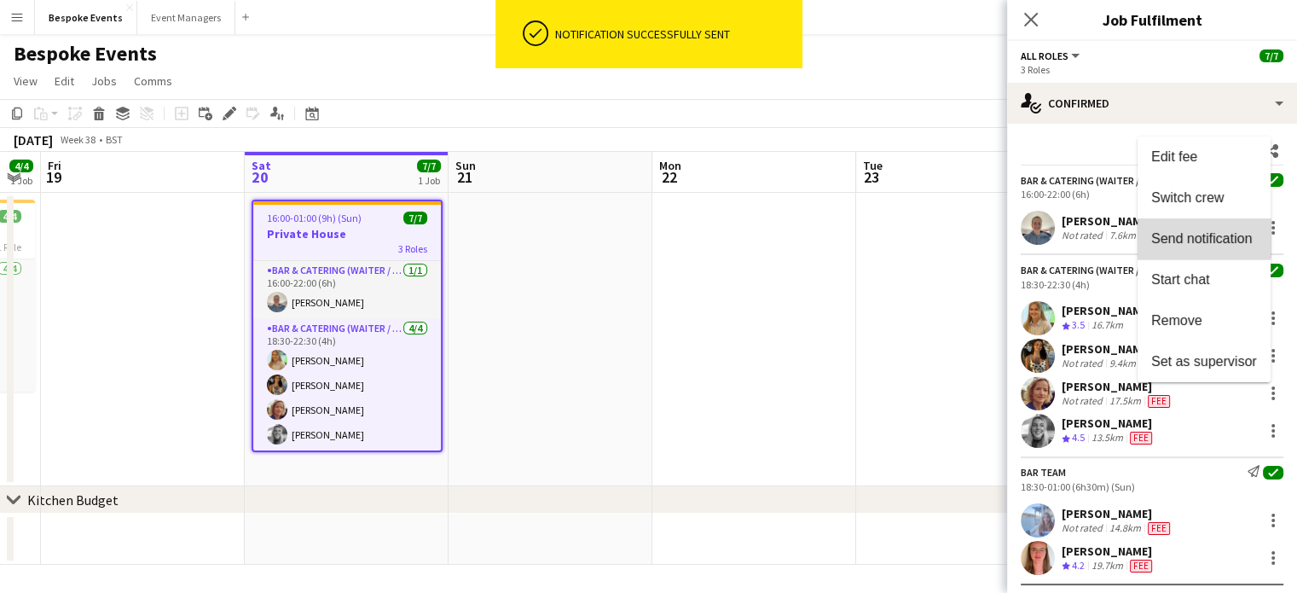
click at [1132, 226] on button "Send notification" at bounding box center [1204, 238] width 133 height 41
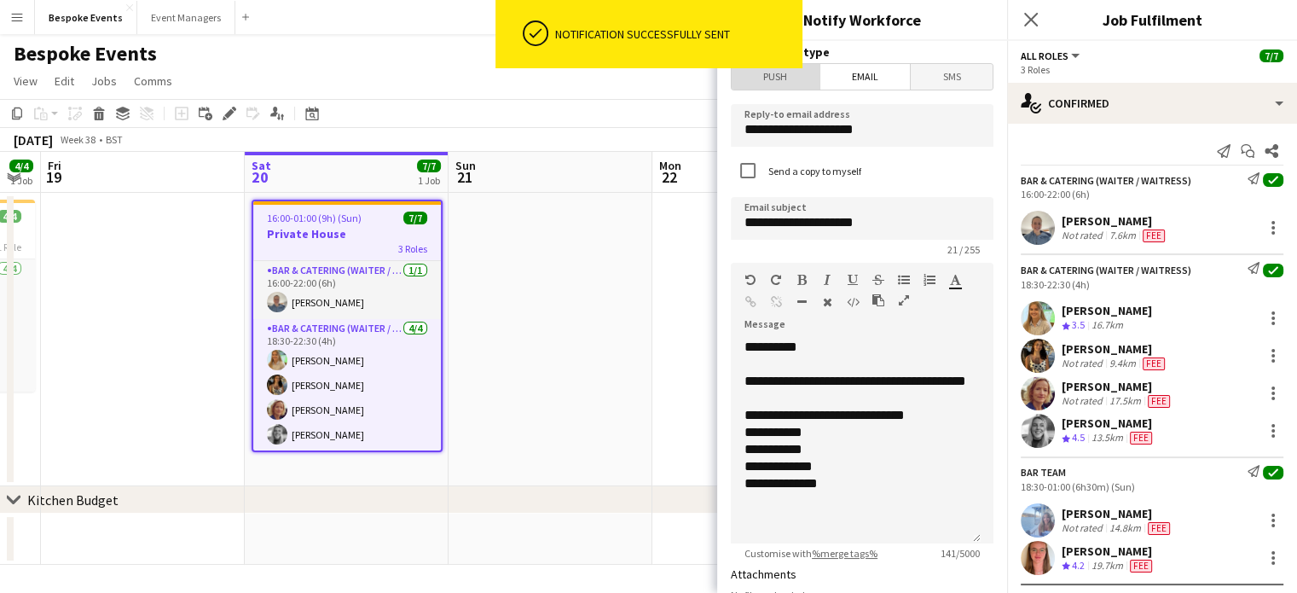
click at [778, 84] on span "Push" at bounding box center [776, 77] width 88 height 26
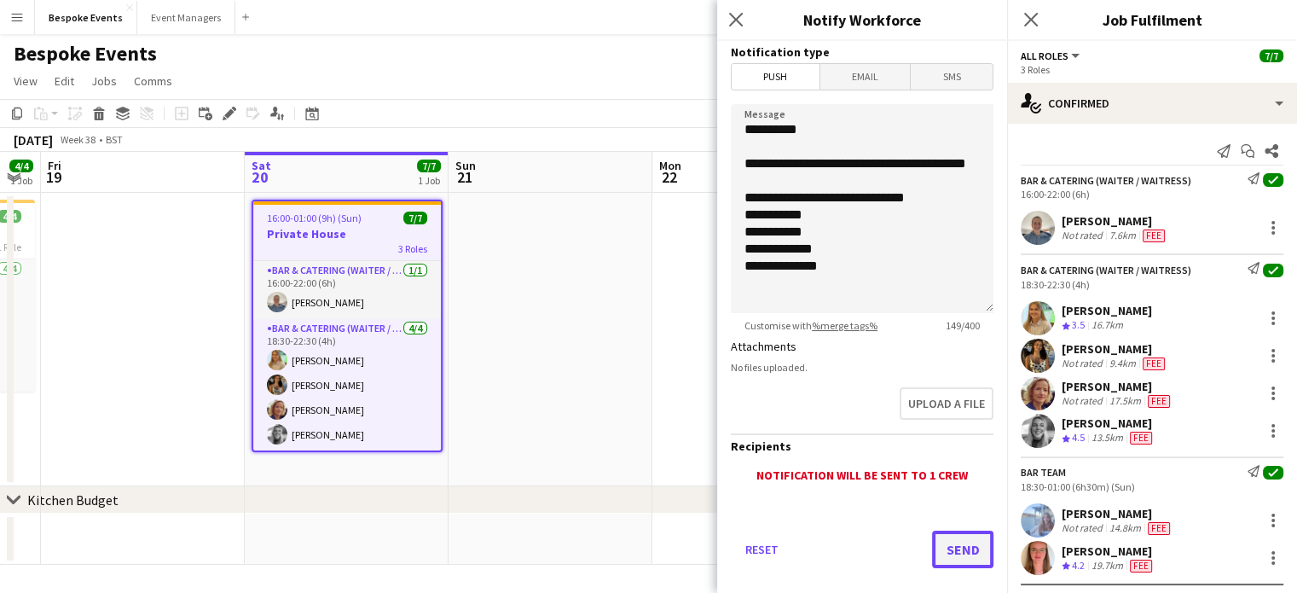
click at [943, 554] on button "Send" at bounding box center [962, 550] width 61 height 38
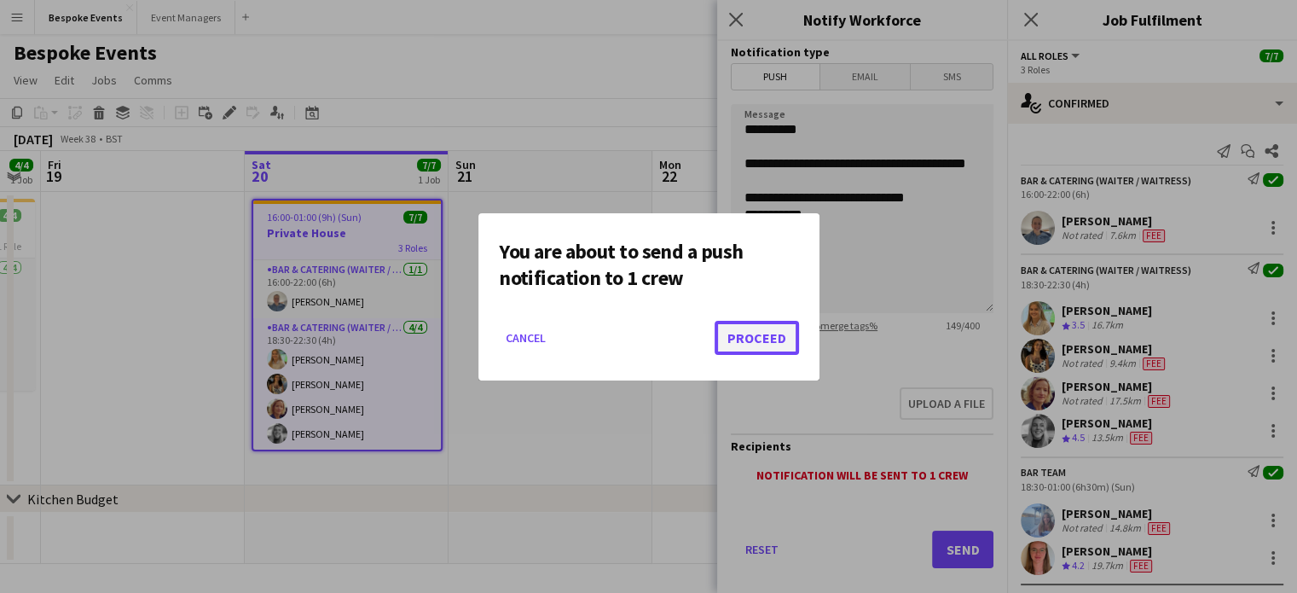
click at [768, 343] on button "Proceed" at bounding box center [757, 338] width 84 height 34
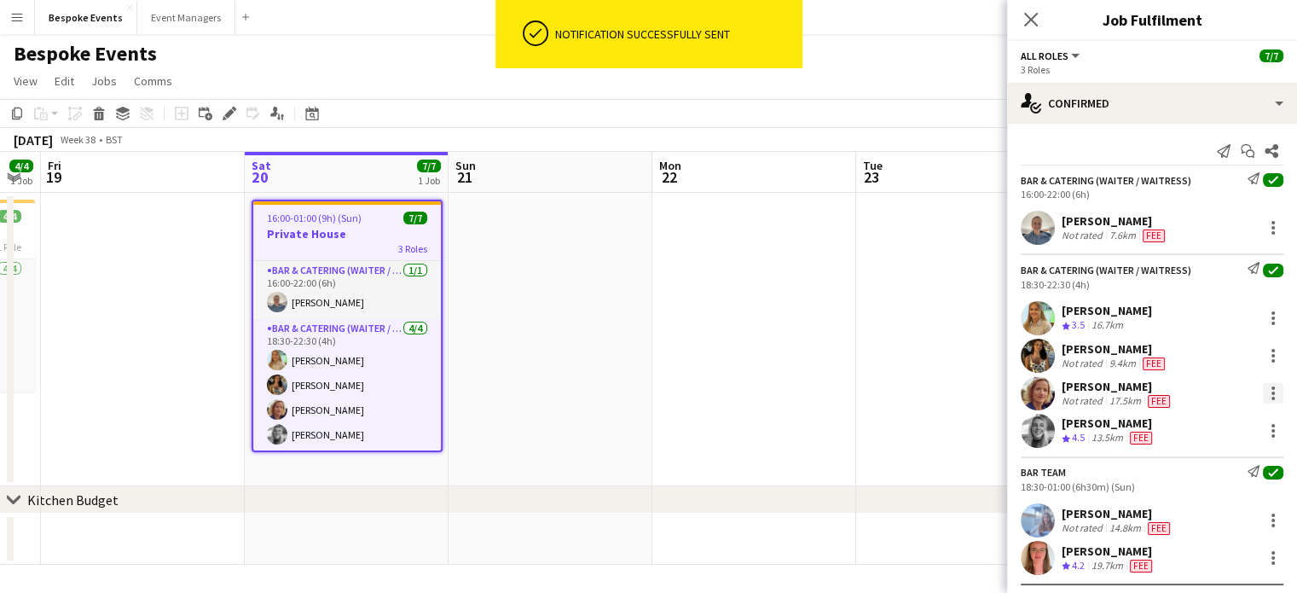
click at [1132, 384] on div at bounding box center [1273, 393] width 20 height 20
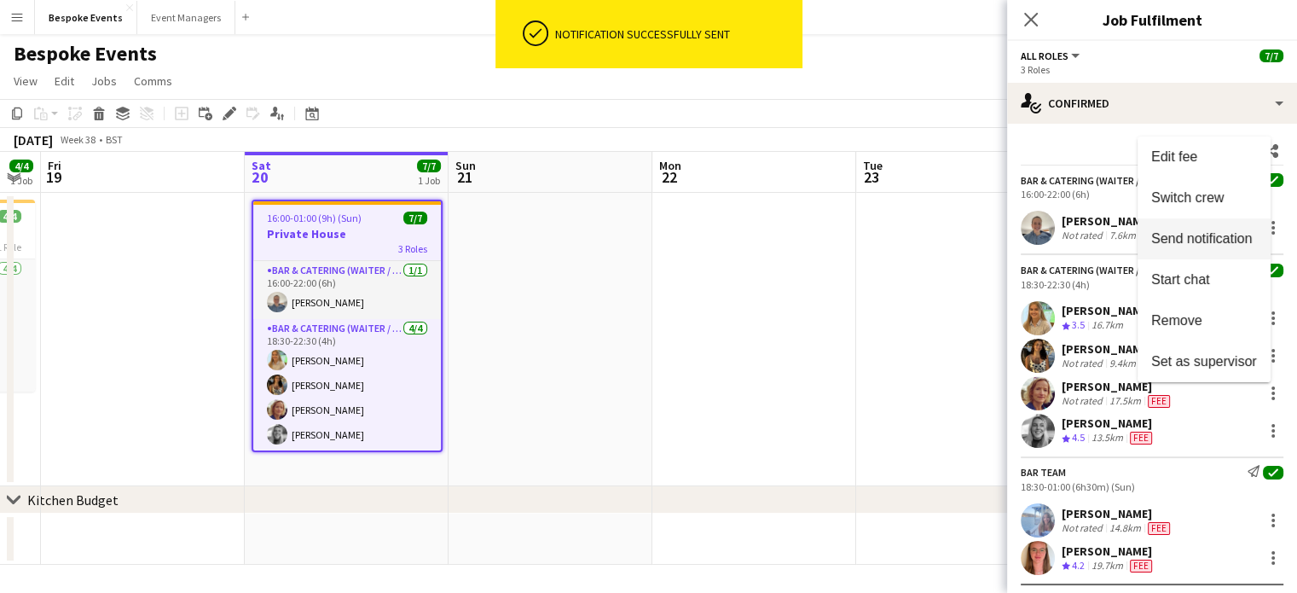
click at [1132, 241] on span "Send notification" at bounding box center [1202, 238] width 101 height 15
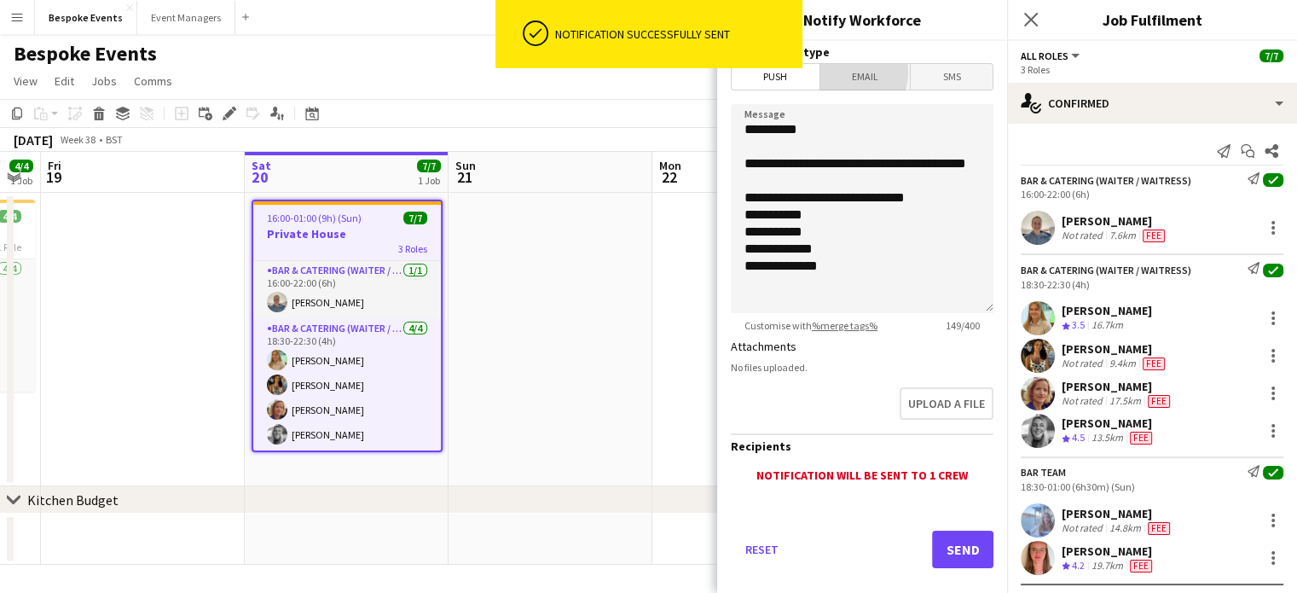
click at [845, 73] on span "Email" at bounding box center [866, 77] width 90 height 26
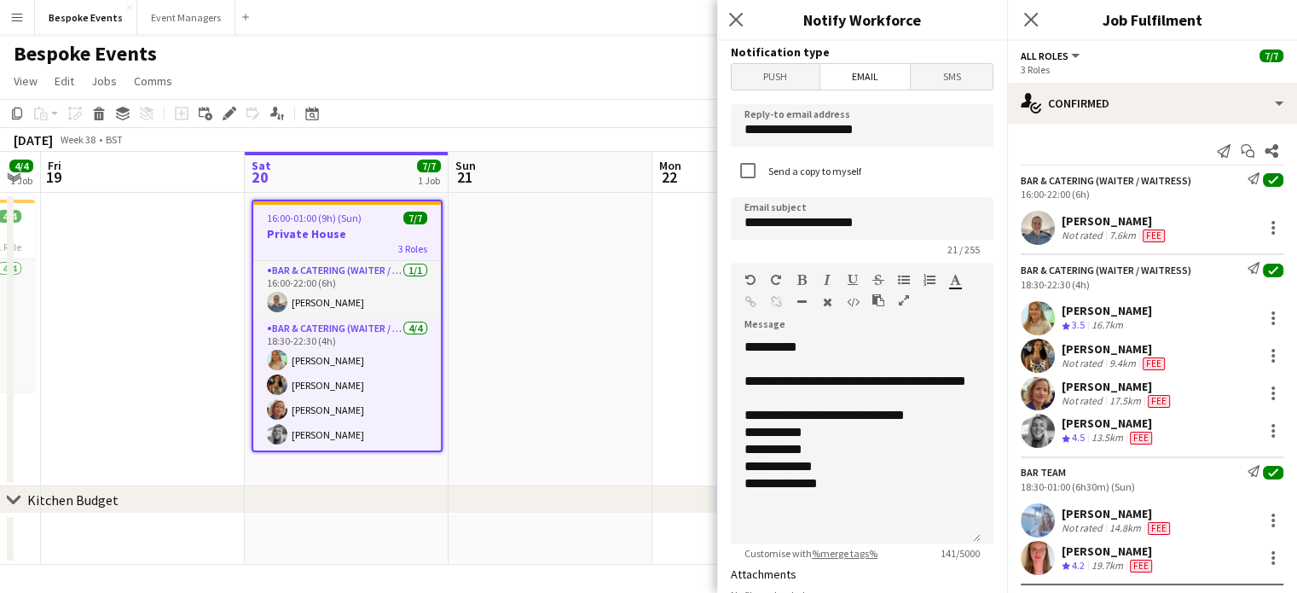
scroll to position [393, 0]
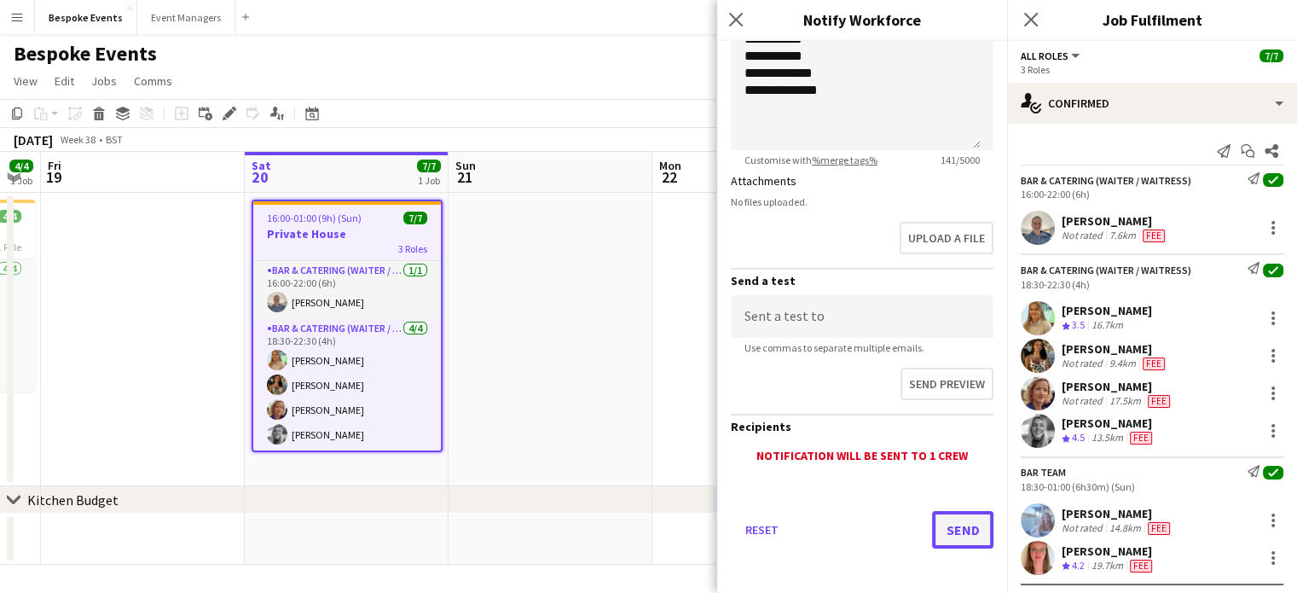
click at [958, 531] on button "Send" at bounding box center [962, 530] width 61 height 38
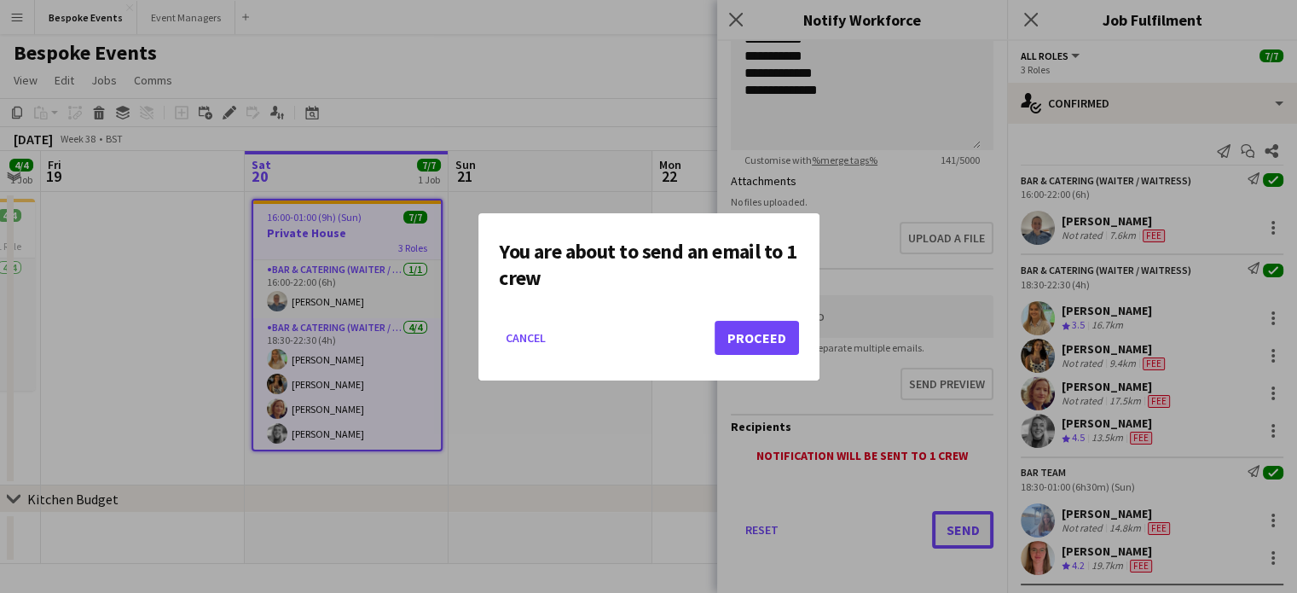
scroll to position [0, 0]
click at [757, 333] on button "Proceed" at bounding box center [757, 338] width 84 height 34
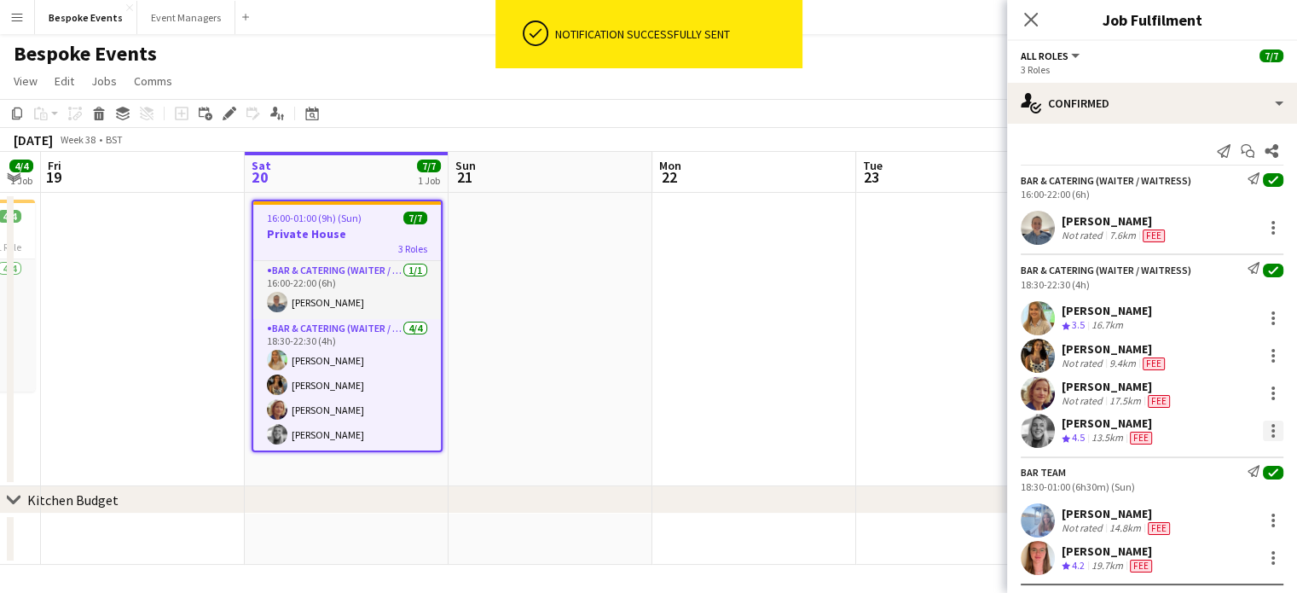
click at [1132, 429] on div at bounding box center [1273, 431] width 20 height 20
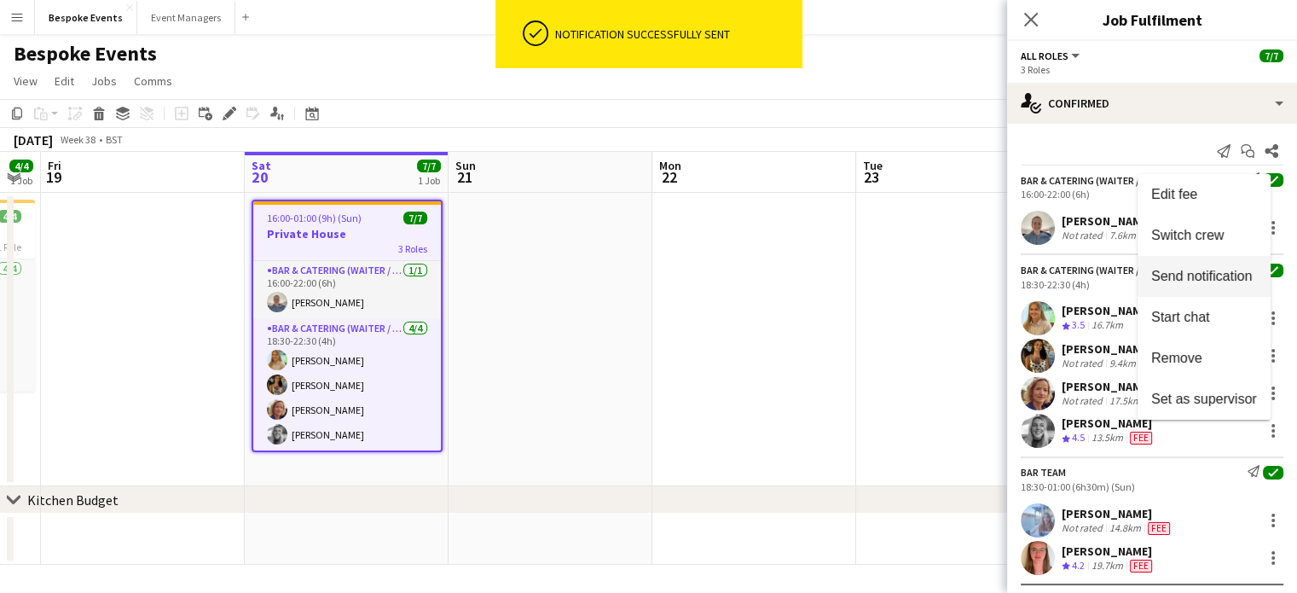
click at [1132, 278] on span "Send notification" at bounding box center [1202, 276] width 101 height 15
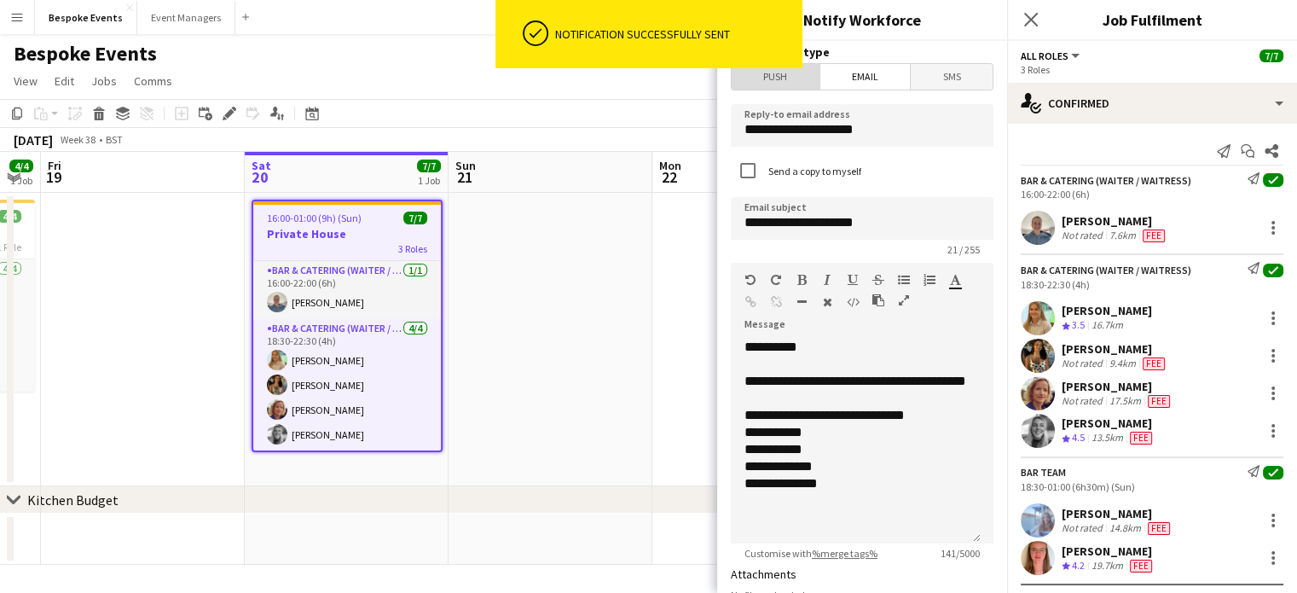
click at [795, 86] on span "Push" at bounding box center [776, 77] width 88 height 26
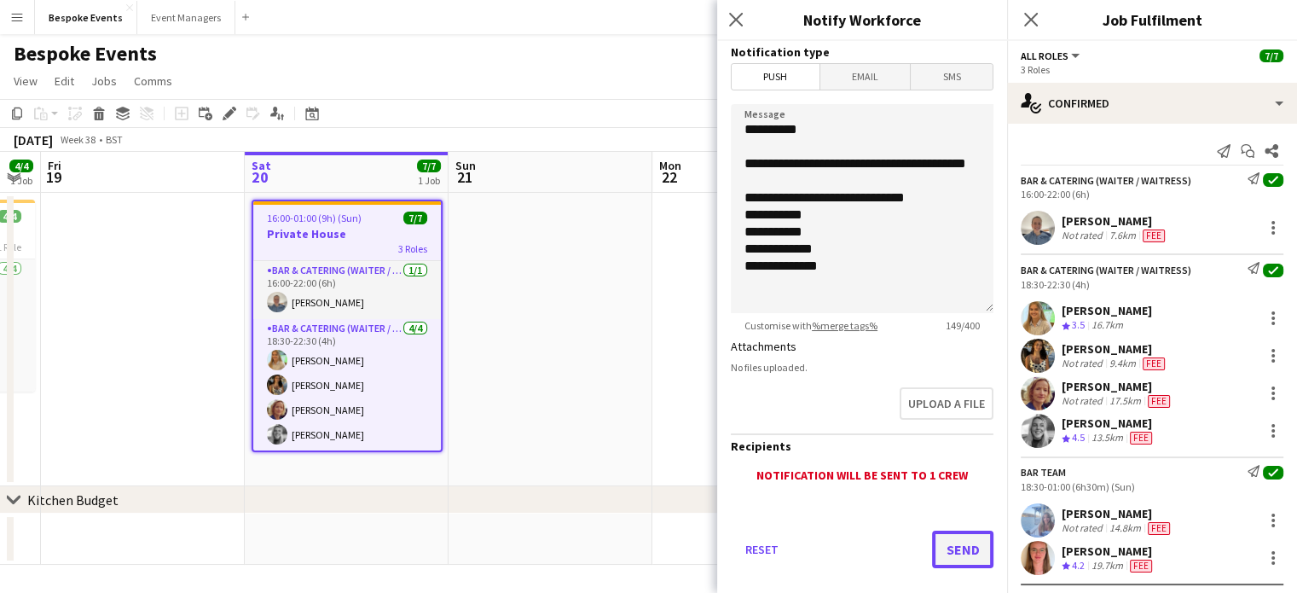
click at [955, 544] on button "Send" at bounding box center [962, 550] width 61 height 38
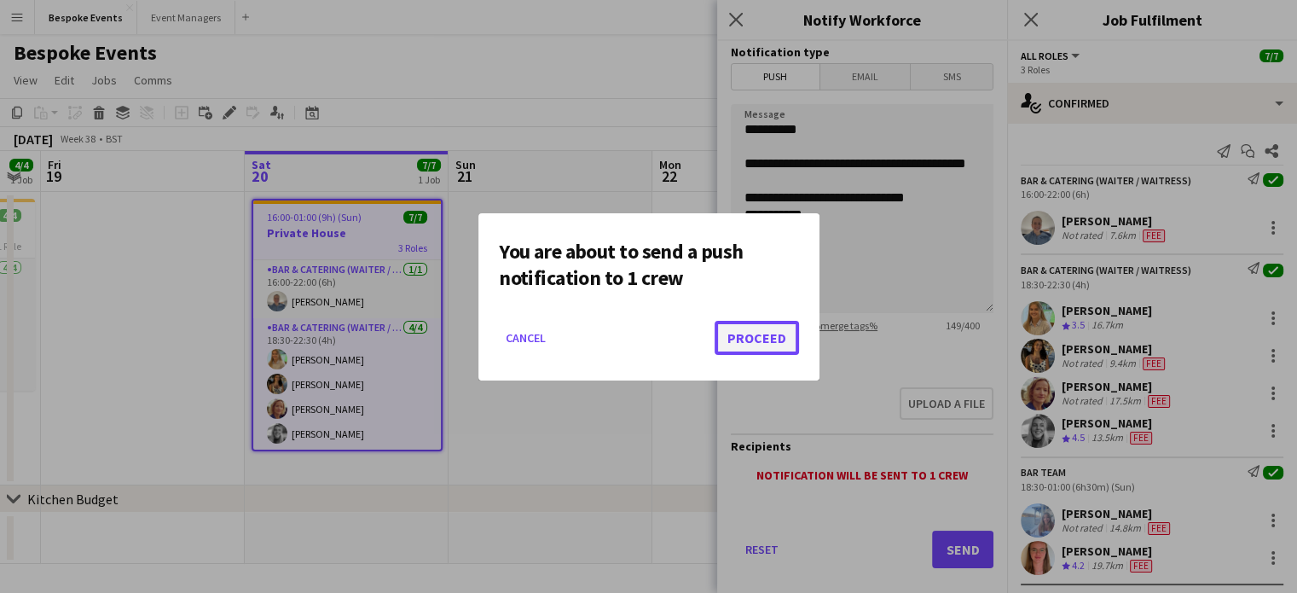
click at [751, 323] on button "Proceed" at bounding box center [757, 338] width 84 height 34
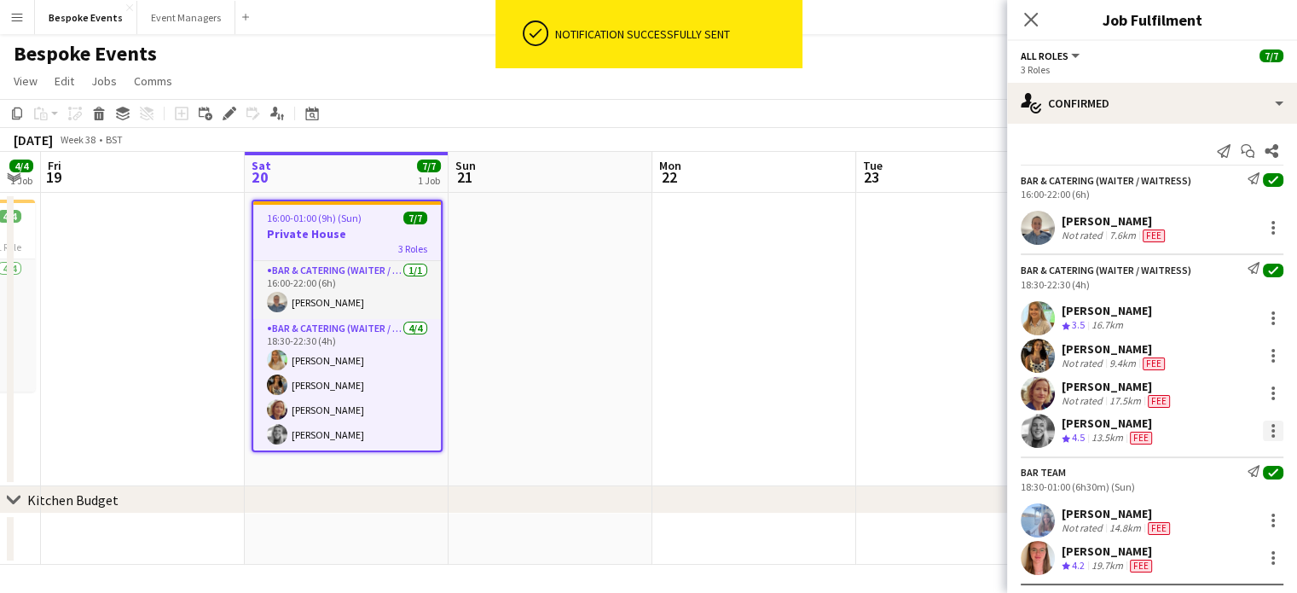
click at [1132, 430] on div at bounding box center [1273, 431] width 20 height 20
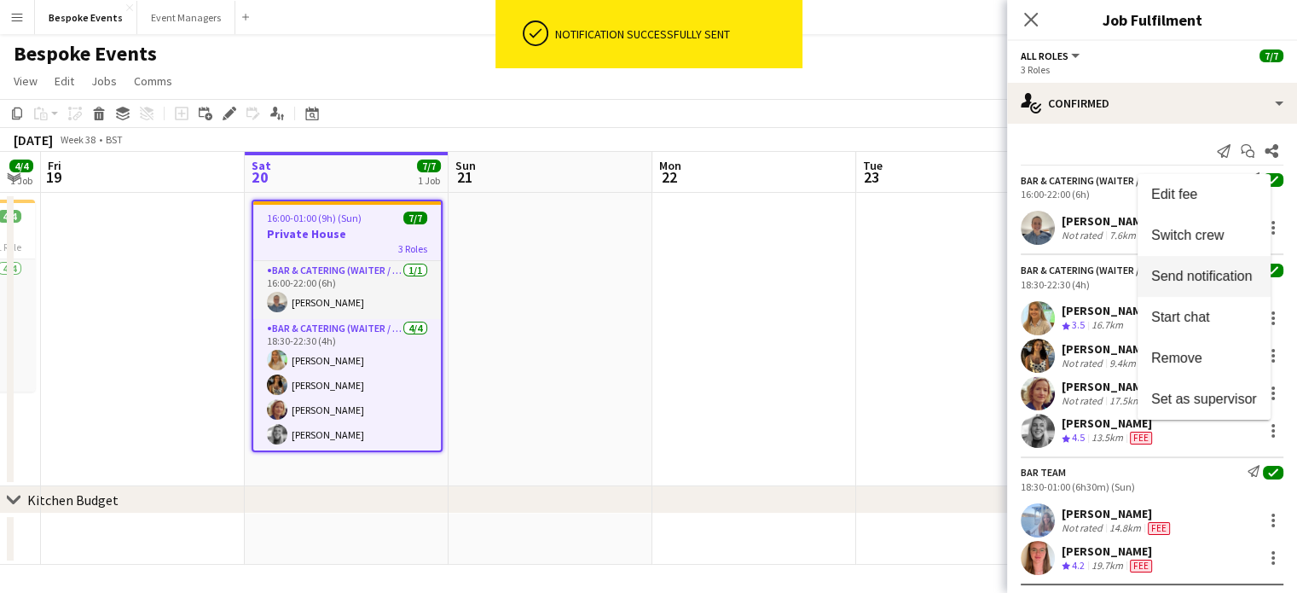
click at [1132, 289] on button "Send notification" at bounding box center [1204, 276] width 133 height 41
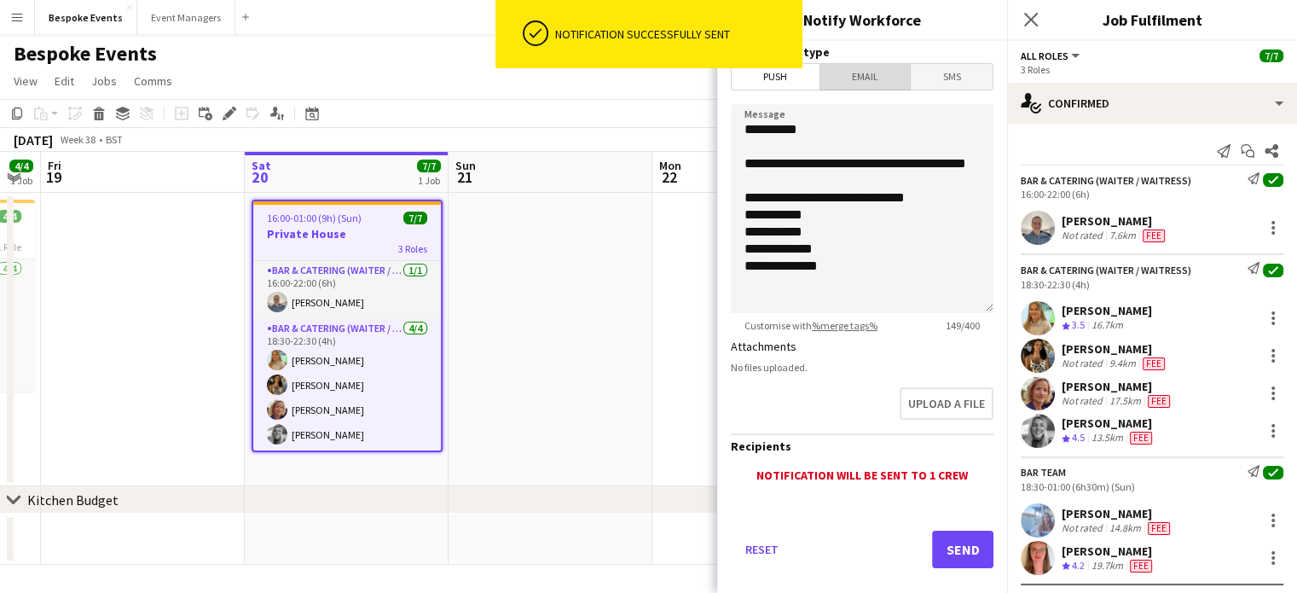
click at [866, 85] on span "Email" at bounding box center [866, 77] width 90 height 26
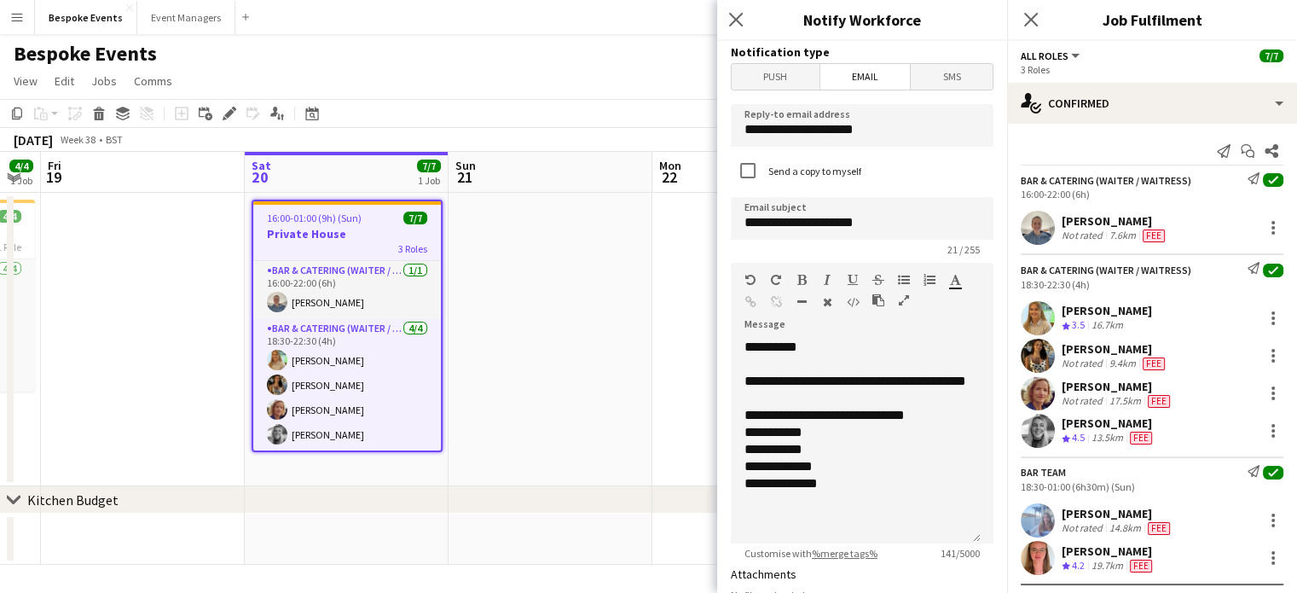
scroll to position [393, 0]
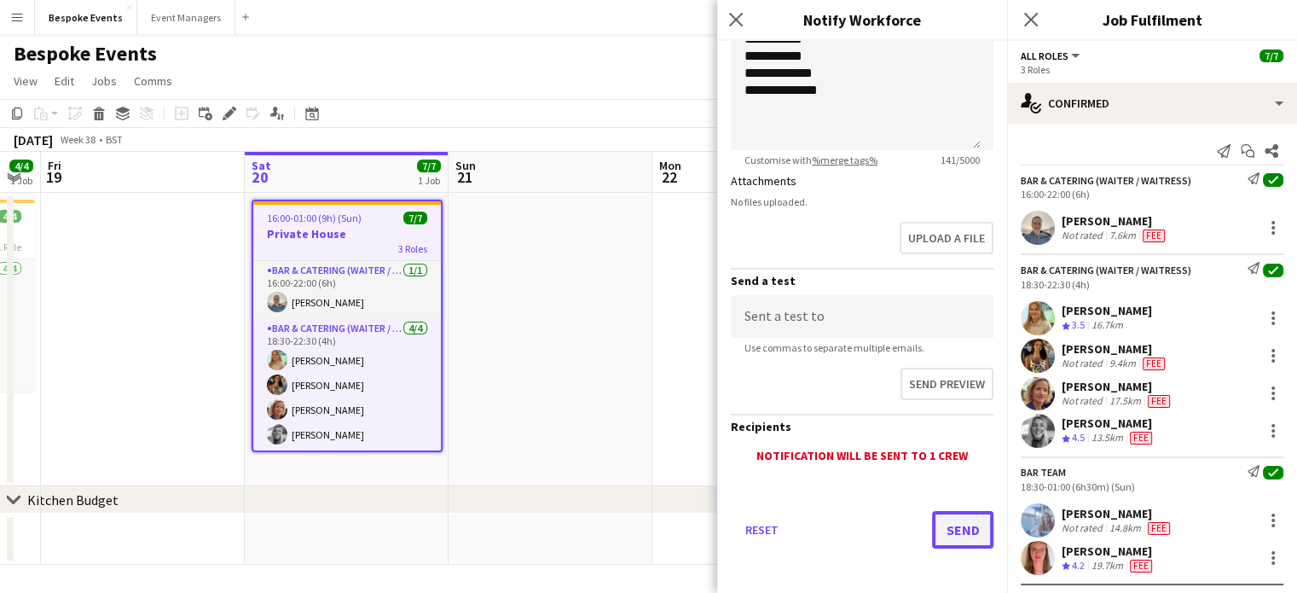
click at [954, 536] on button "Send" at bounding box center [962, 530] width 61 height 38
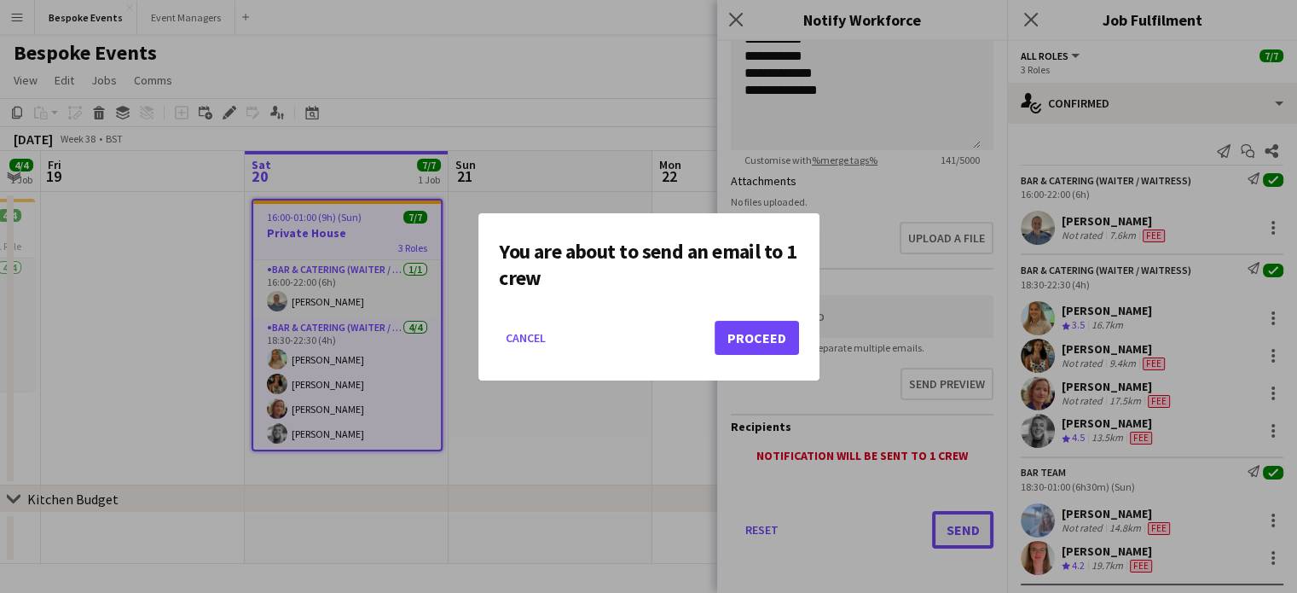
scroll to position [0, 0]
click at [737, 337] on button "Proceed" at bounding box center [757, 338] width 84 height 34
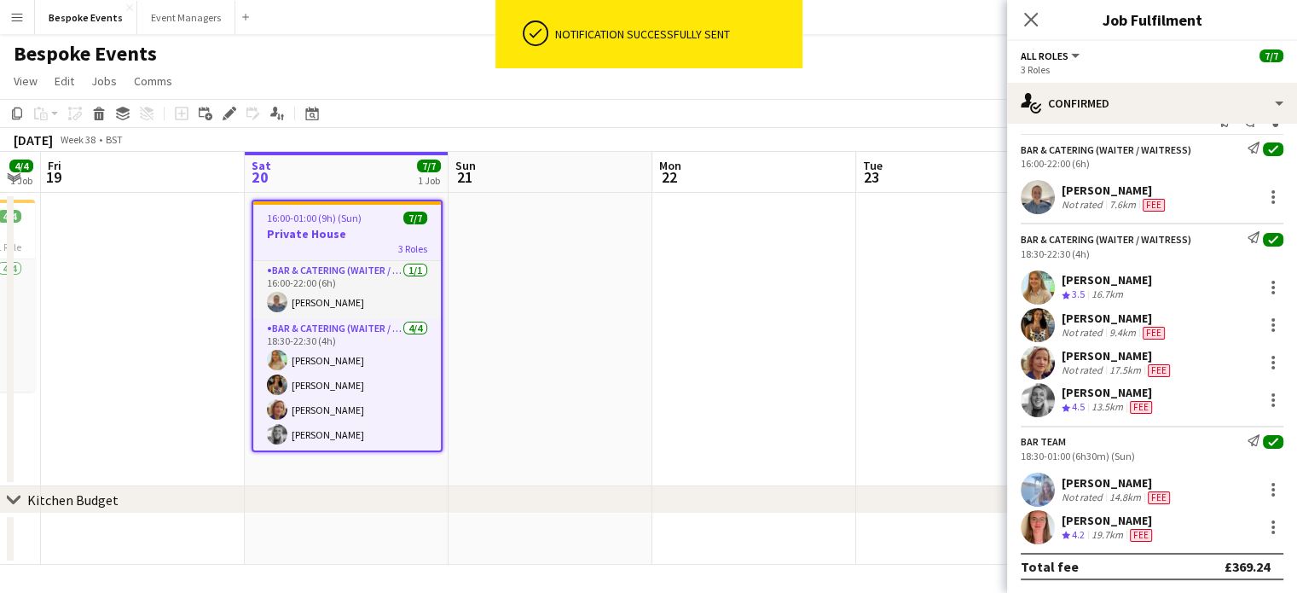
scroll to position [31, 0]
click at [1132, 497] on div at bounding box center [1273, 489] width 20 height 20
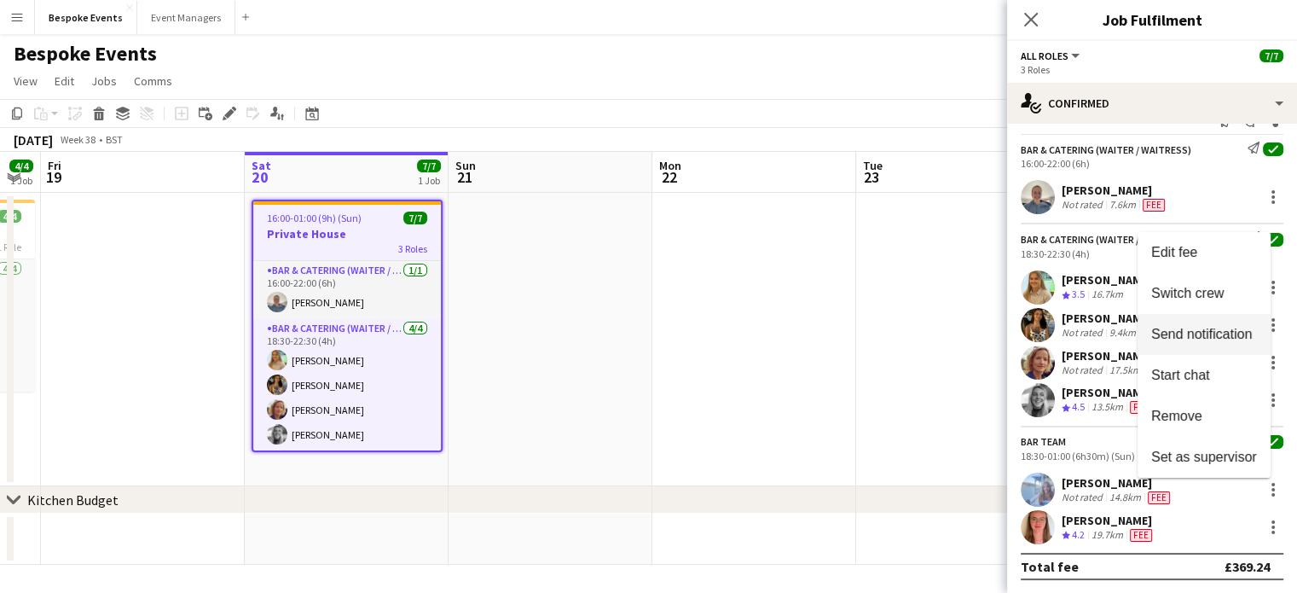
click at [1132, 330] on span "Send notification" at bounding box center [1202, 334] width 101 height 15
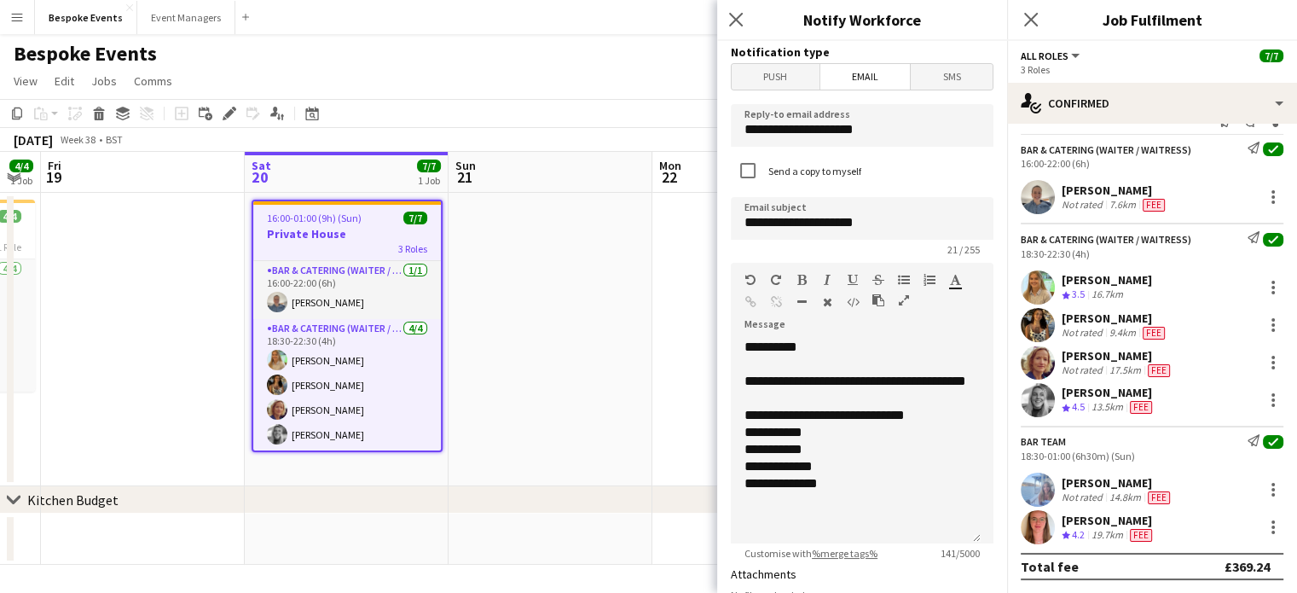
click at [778, 79] on span "Push" at bounding box center [776, 77] width 88 height 26
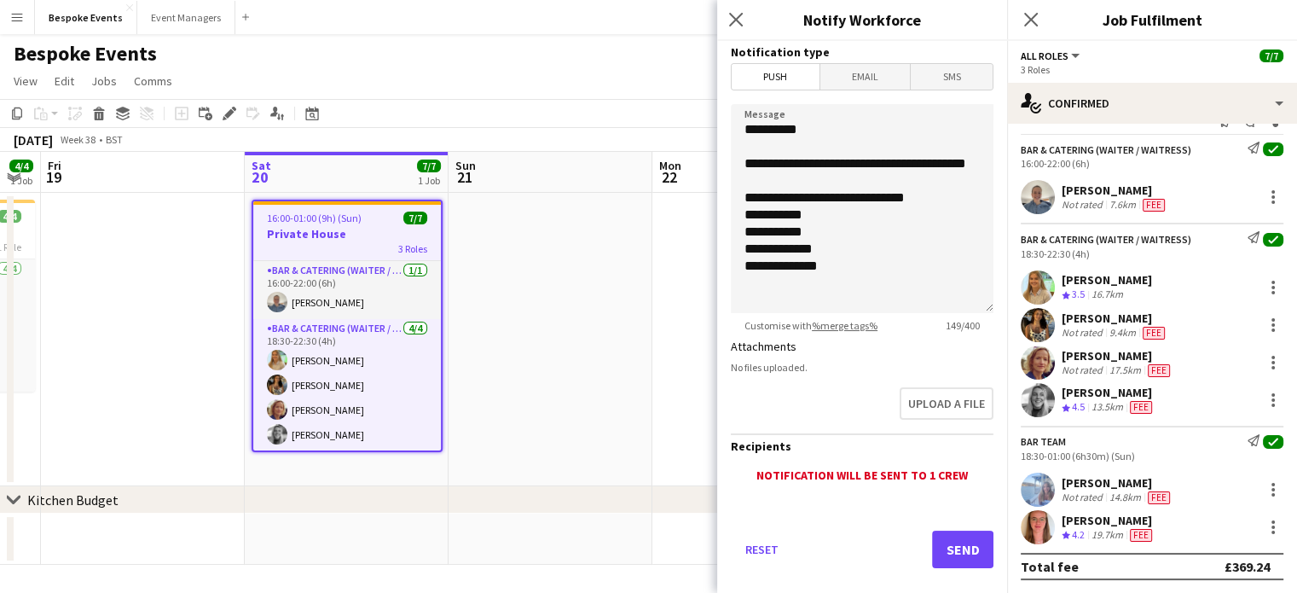
scroll to position [22, 0]
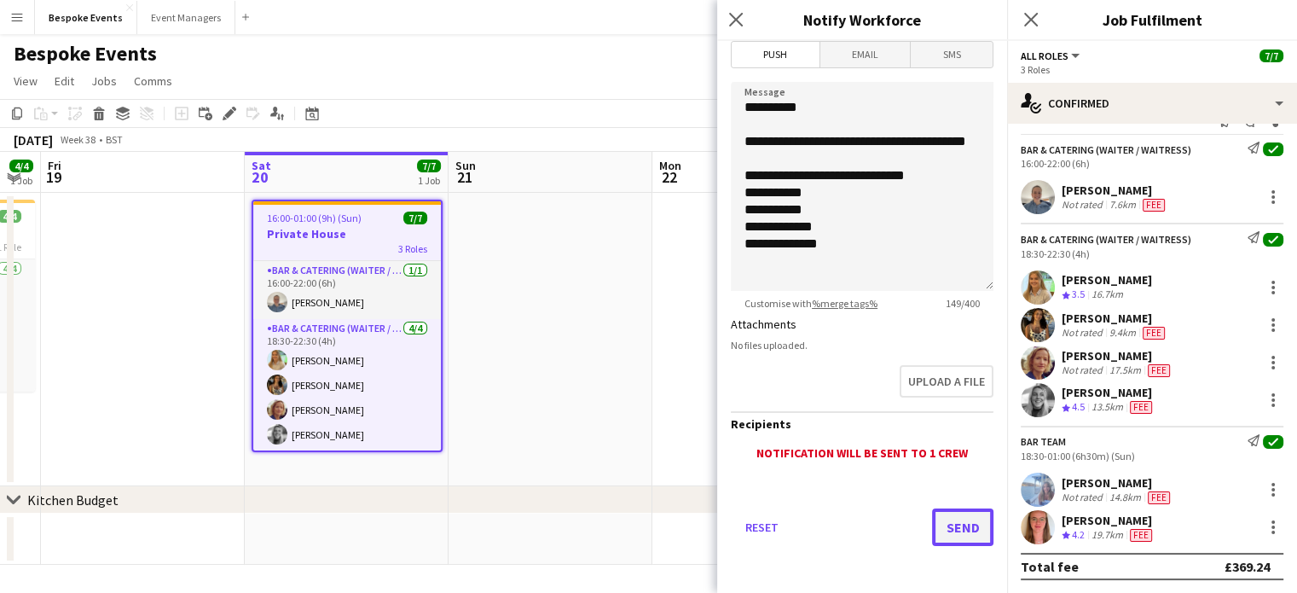
click at [932, 511] on button "Send" at bounding box center [962, 527] width 61 height 38
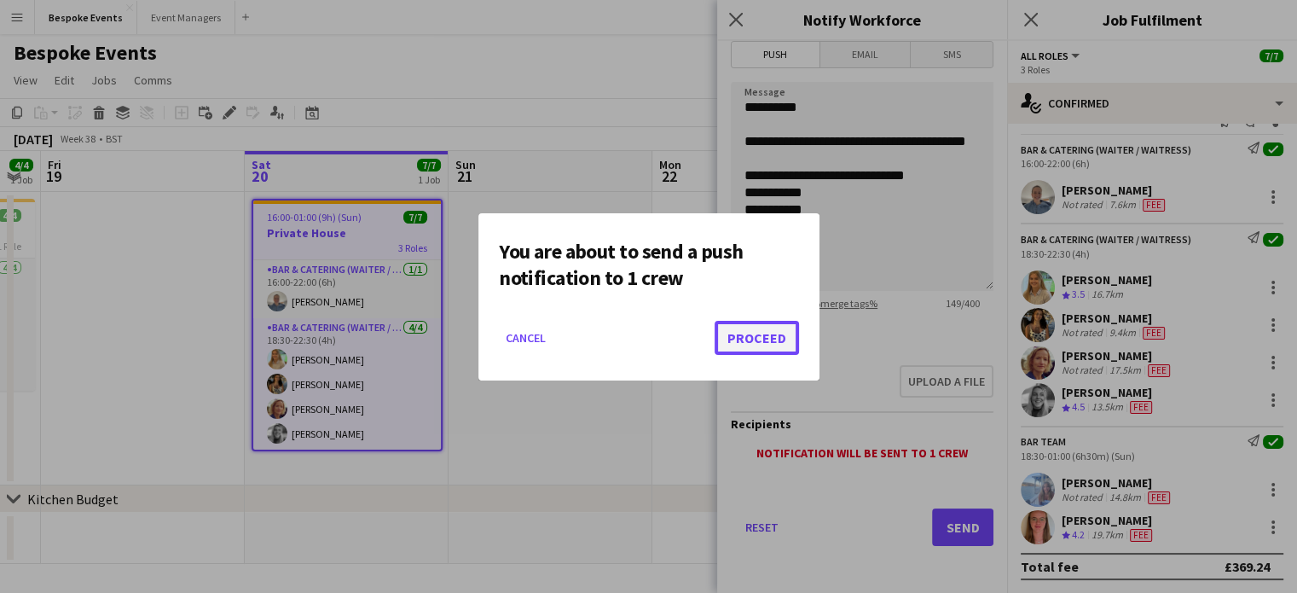
click at [754, 330] on button "Proceed" at bounding box center [757, 338] width 84 height 34
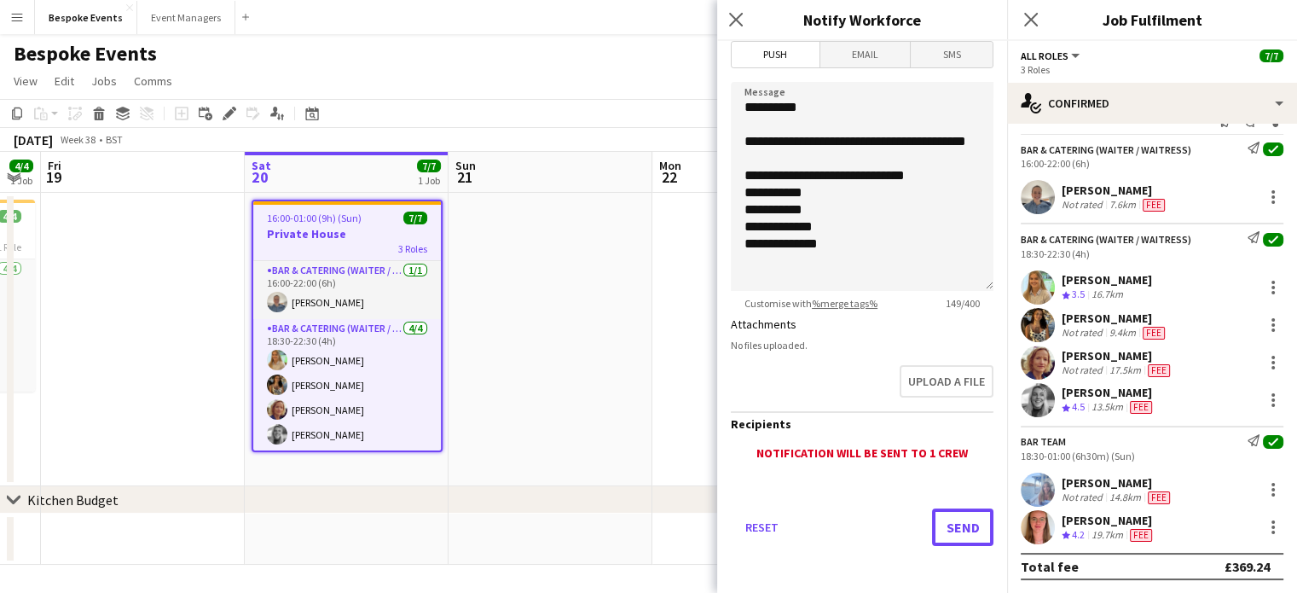
scroll to position [0, 0]
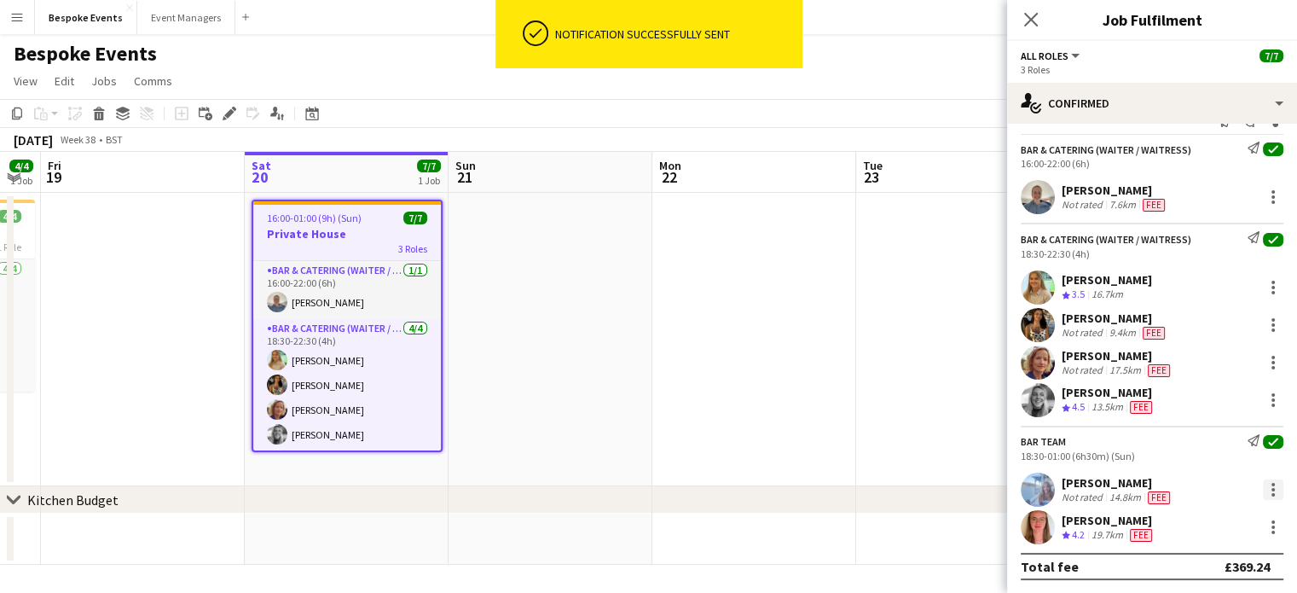
click at [1132, 488] on div at bounding box center [1273, 489] width 3 height 3
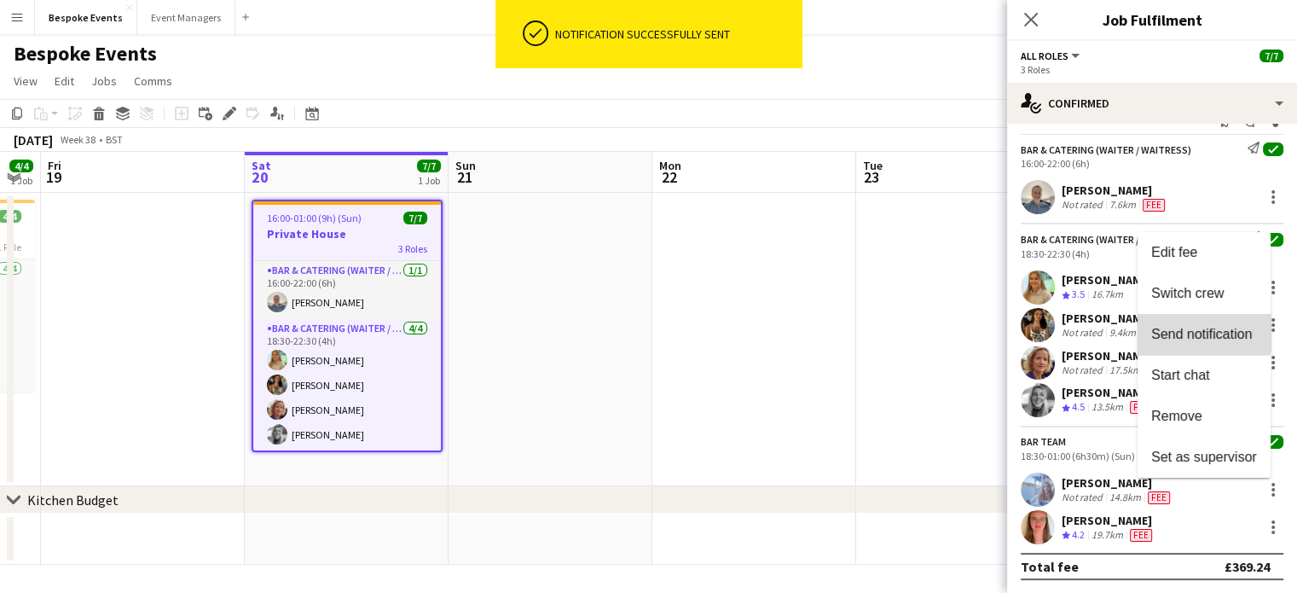
click at [1132, 334] on span "Send notification" at bounding box center [1202, 334] width 101 height 15
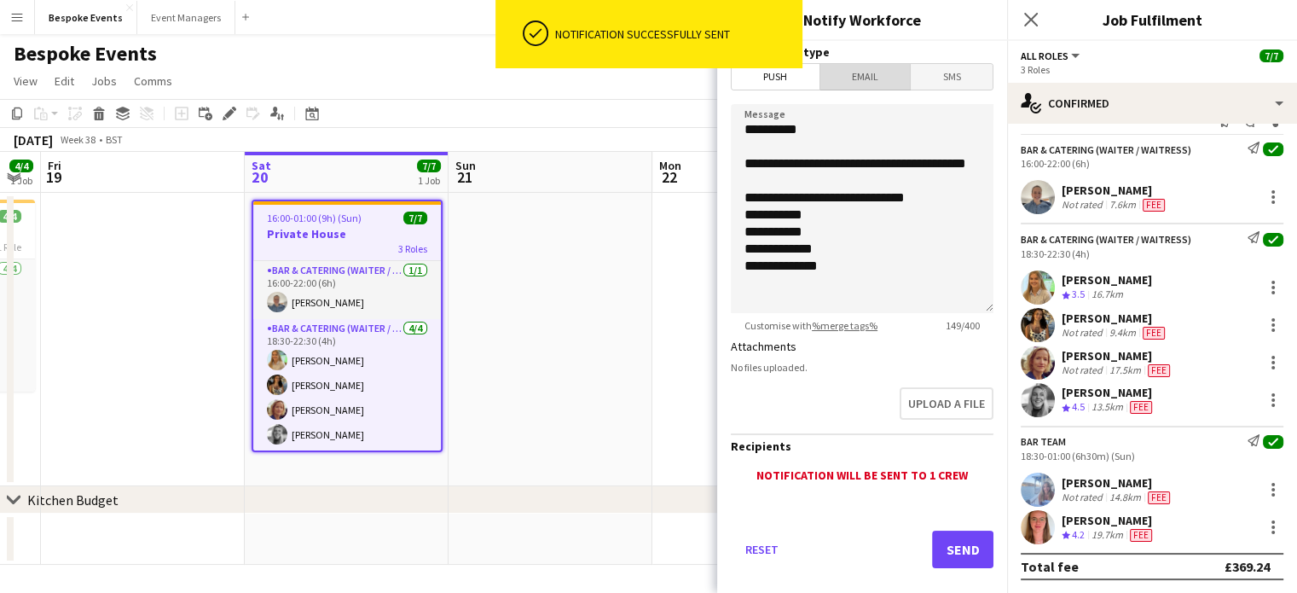
click at [872, 84] on span "Email" at bounding box center [866, 77] width 90 height 26
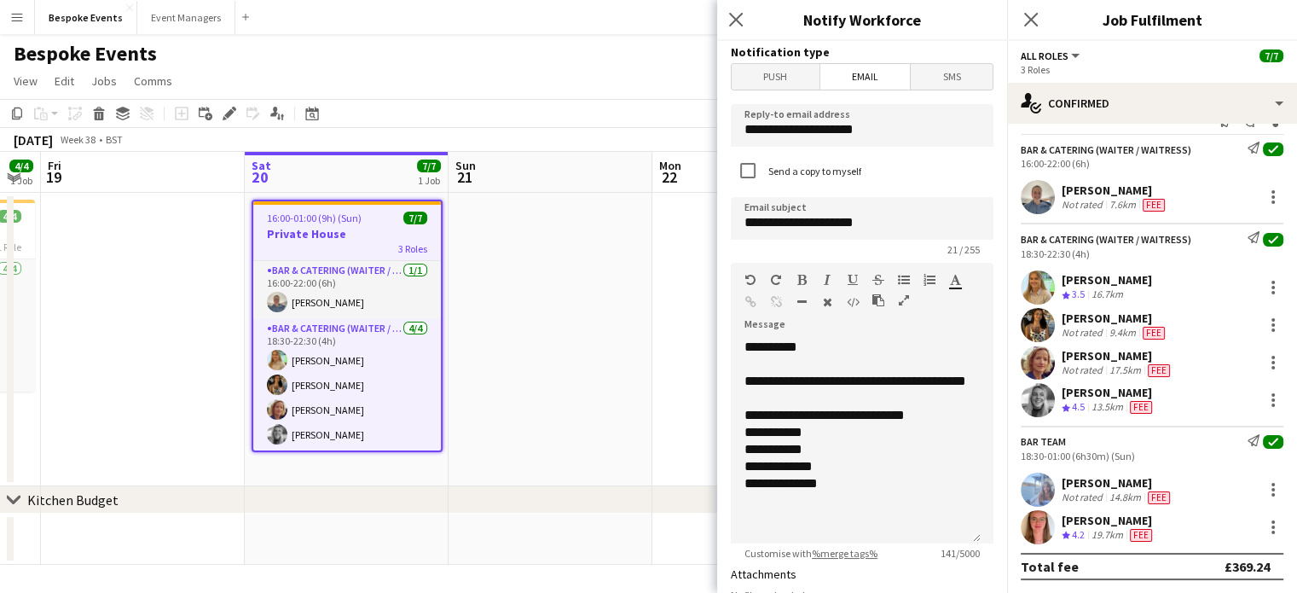
scroll to position [393, 0]
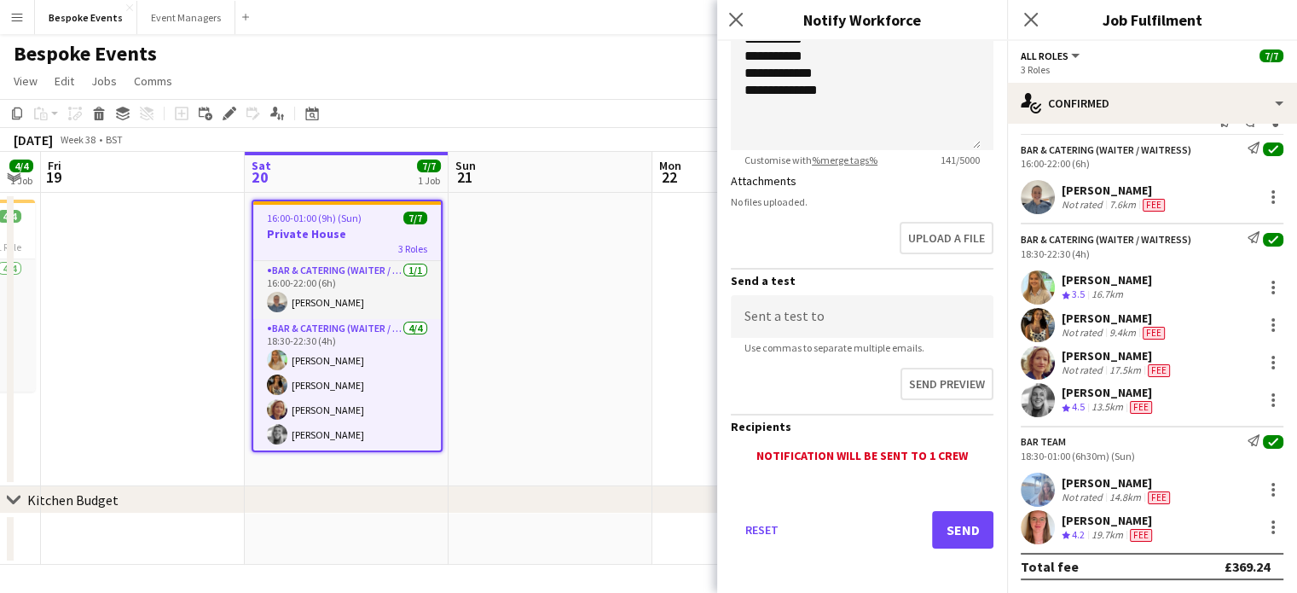
click at [966, 507] on div "Reset Send" at bounding box center [862, 536] width 263 height 119
click at [966, 518] on button "Send" at bounding box center [962, 530] width 61 height 38
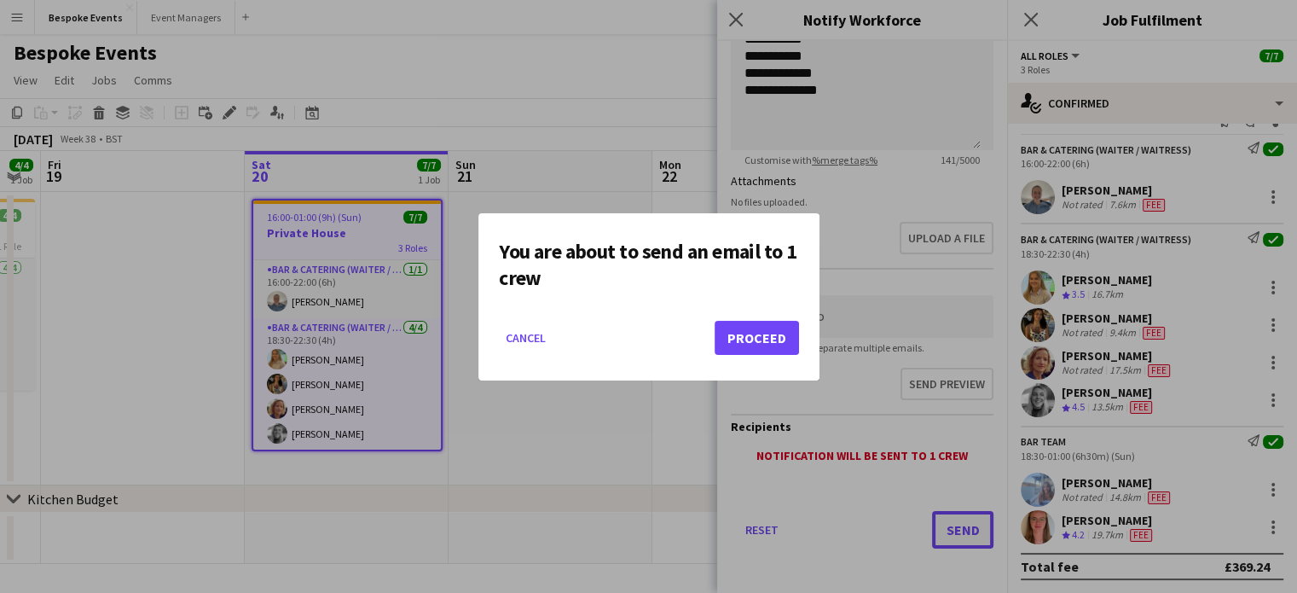
scroll to position [0, 0]
click at [734, 315] on mat-dialog-actions "Cancel Proceed" at bounding box center [649, 344] width 300 height 73
click at [749, 341] on button "Proceed" at bounding box center [757, 338] width 84 height 34
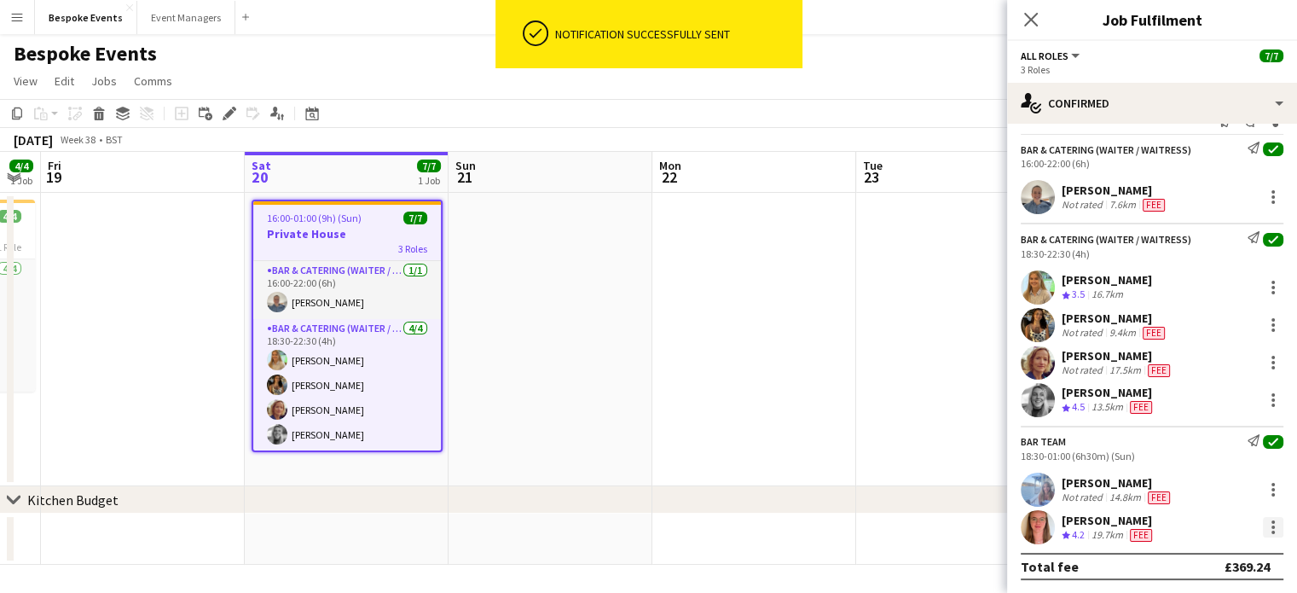
click at [1132, 533] on div at bounding box center [1273, 527] width 20 height 20
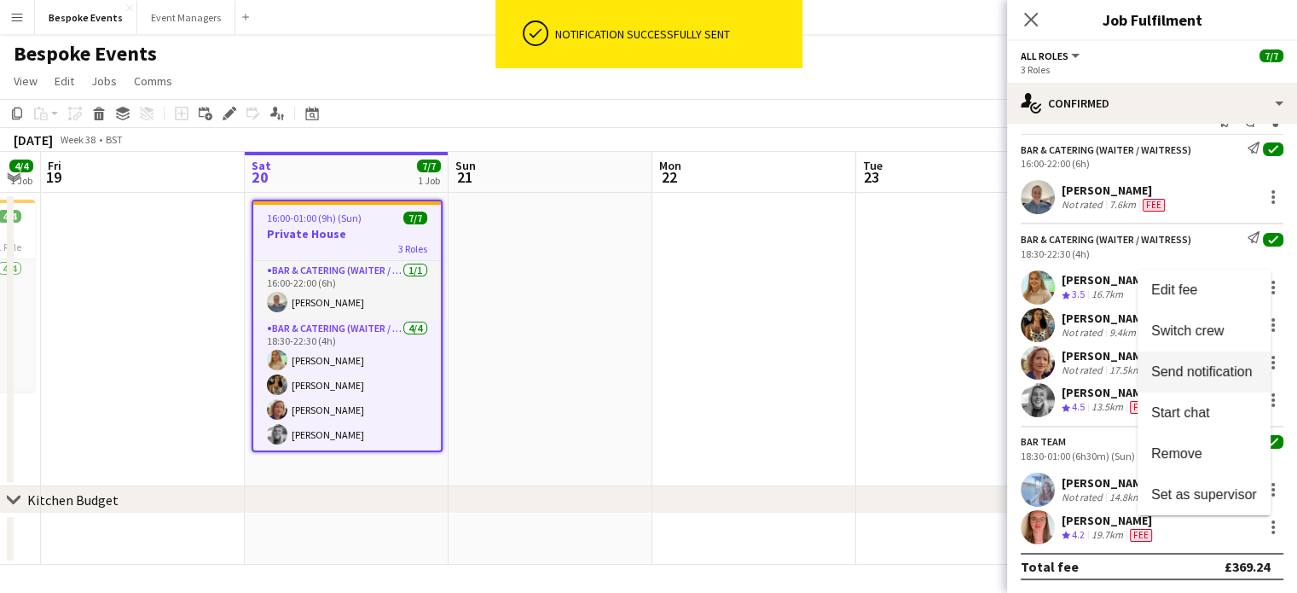
click at [1132, 368] on span "Send notification" at bounding box center [1202, 371] width 101 height 15
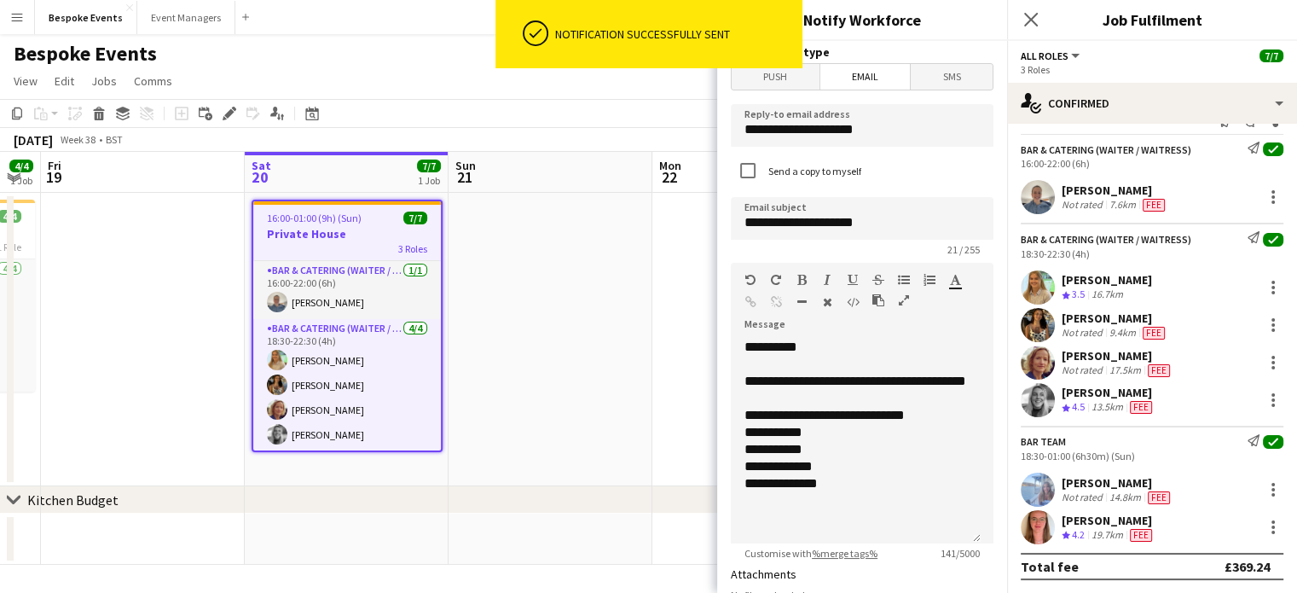
scroll to position [393, 0]
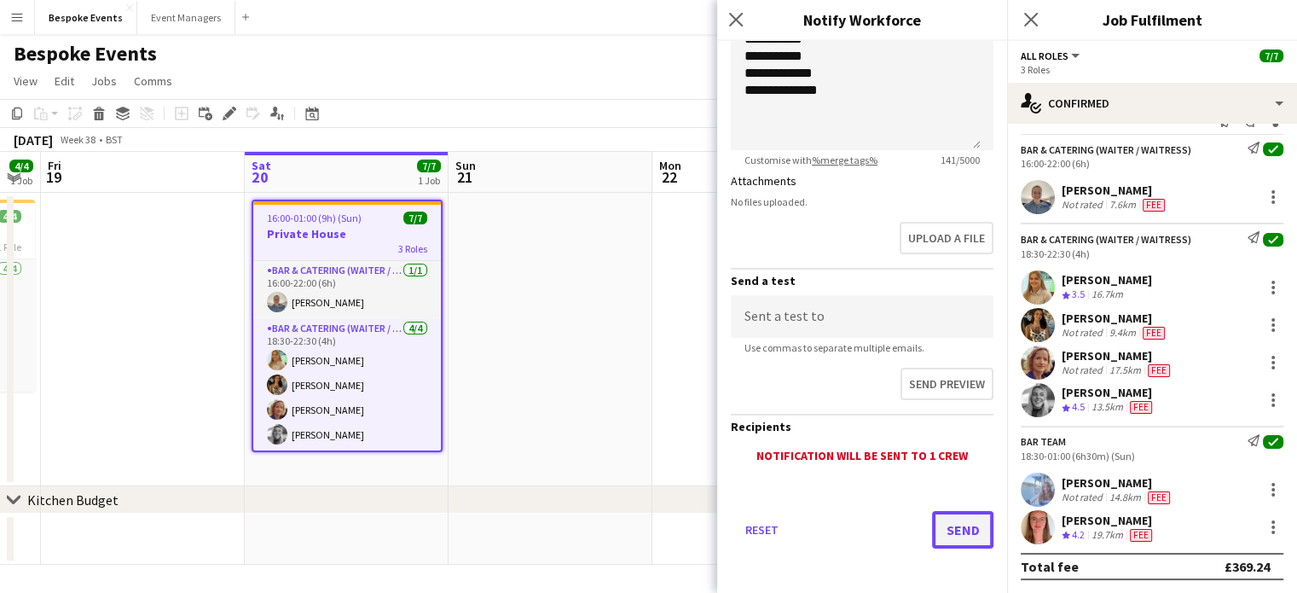
click at [954, 535] on button "Send" at bounding box center [962, 530] width 61 height 38
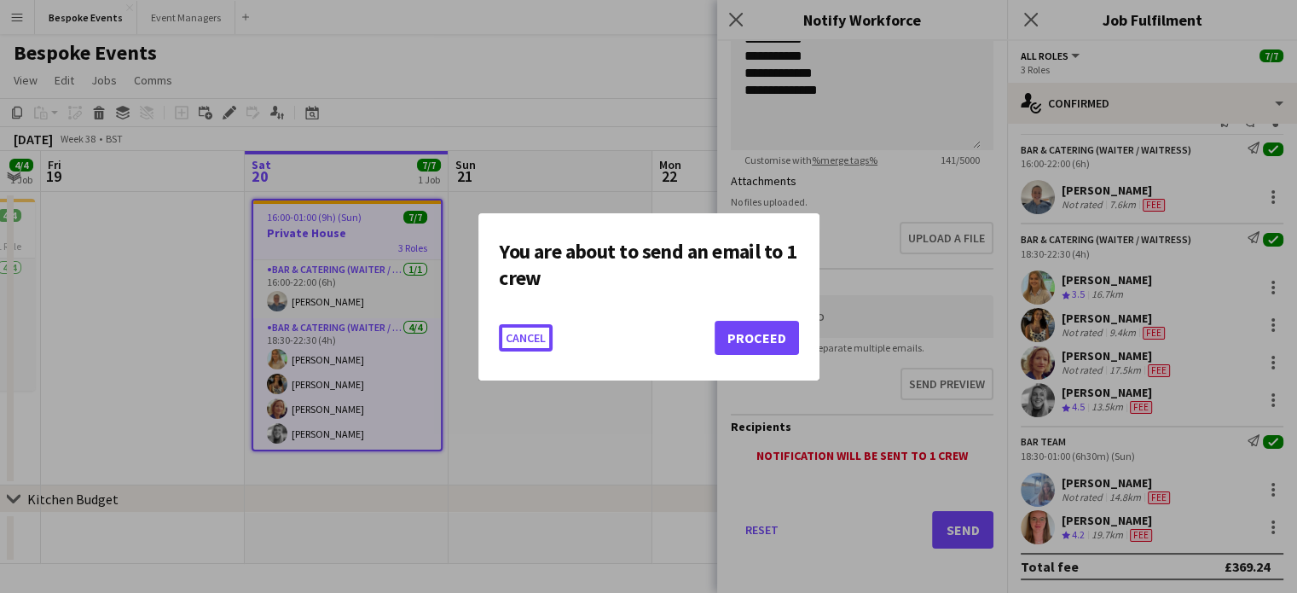
scroll to position [0, 0]
click at [773, 355] on mat-dialog-actions "Cancel Proceed" at bounding box center [649, 344] width 300 height 73
click at [773, 347] on button "Proceed" at bounding box center [757, 338] width 84 height 34
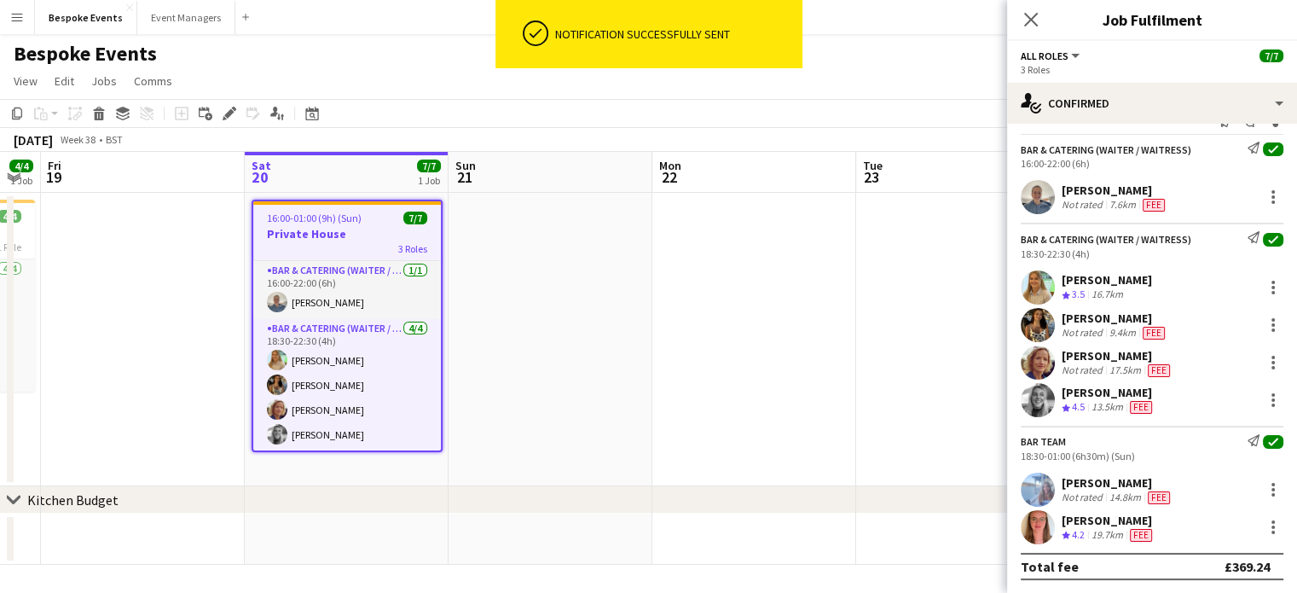
click at [1132, 525] on div "Freya Hanmer Crew rating 4.2 19.7km Fee" at bounding box center [1152, 527] width 290 height 34
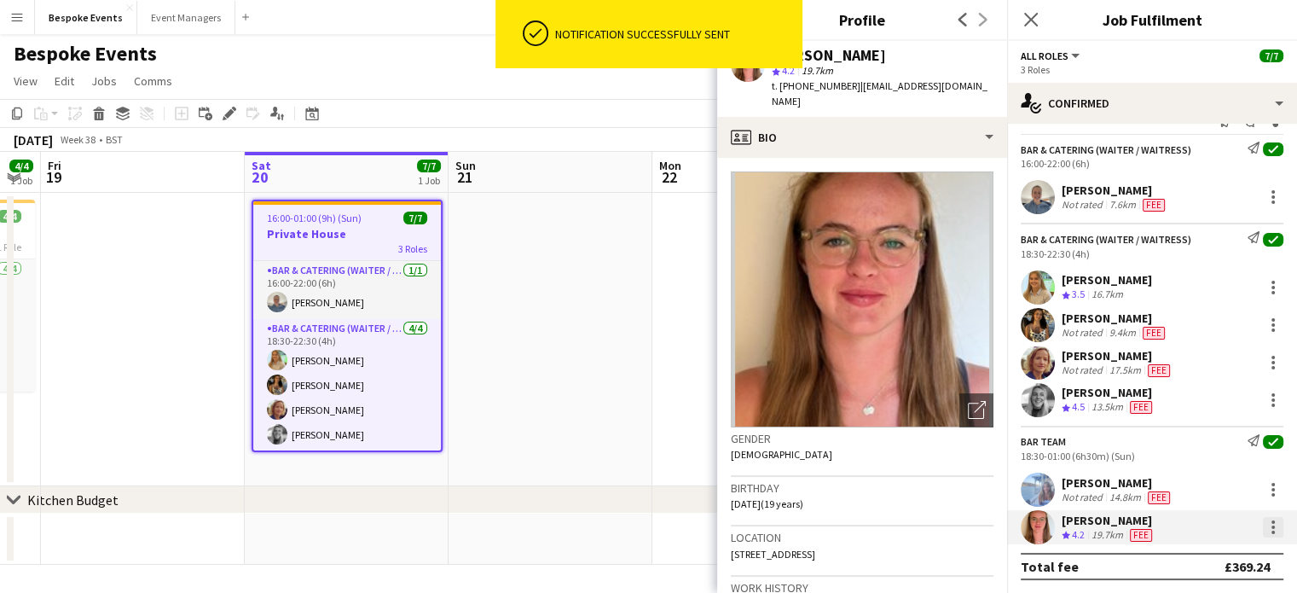
click at [1132, 524] on div at bounding box center [1273, 527] width 20 height 20
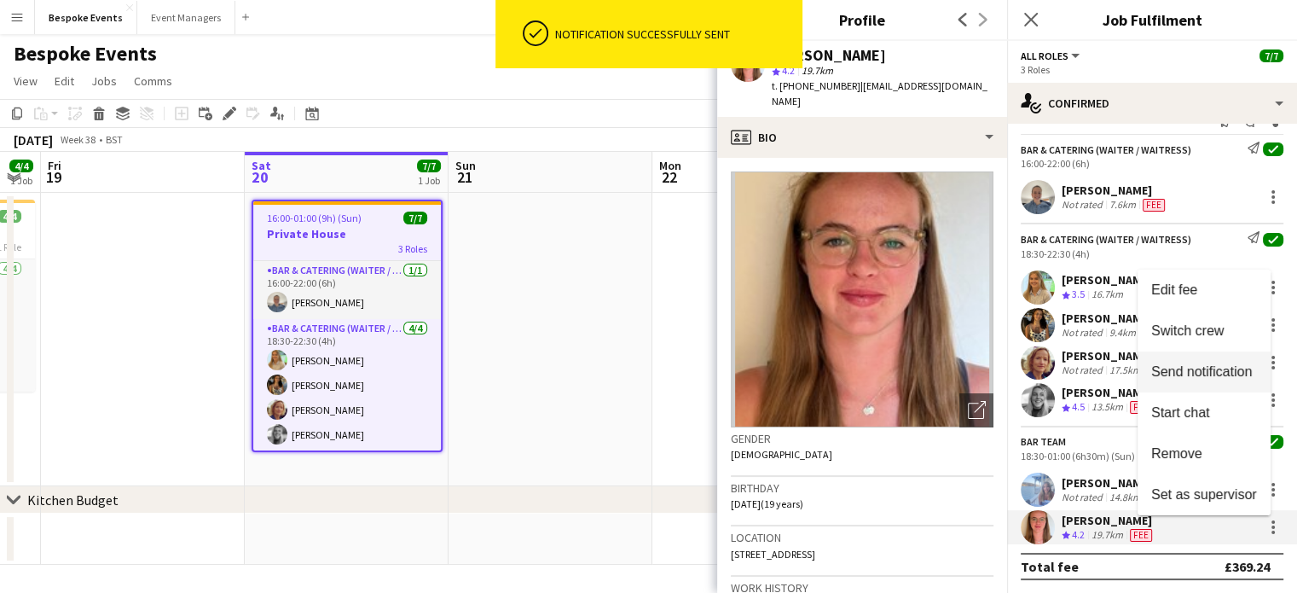
click at [1132, 382] on button "Send notification" at bounding box center [1204, 371] width 133 height 41
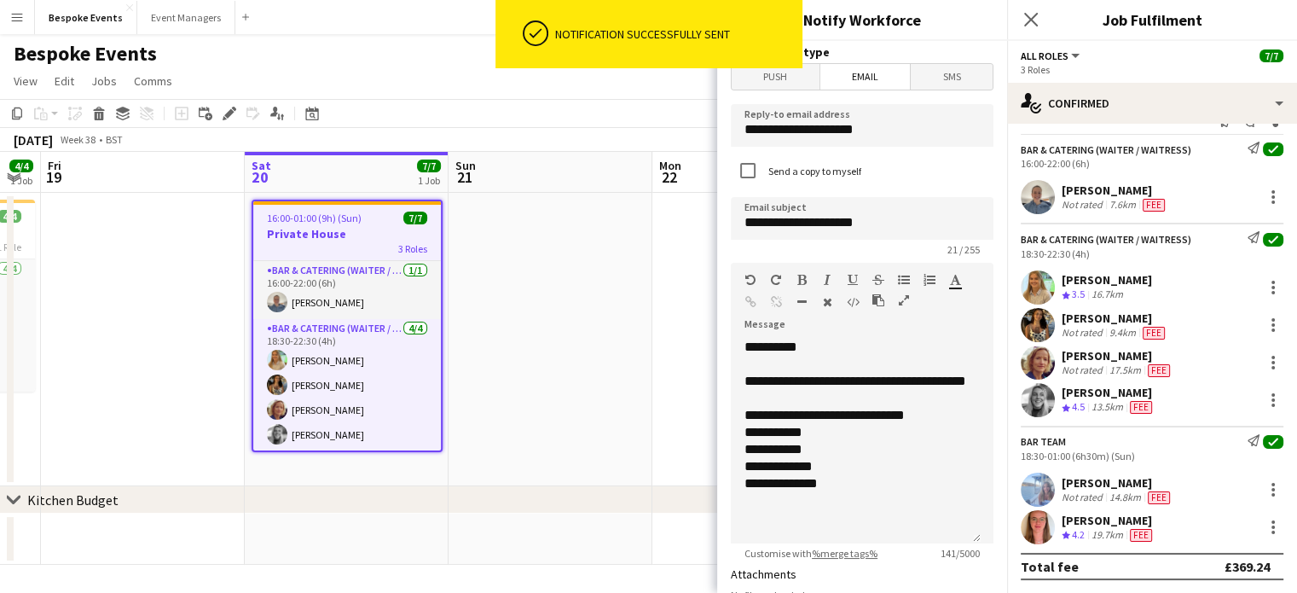
click at [798, 82] on span "Push" at bounding box center [776, 77] width 88 height 26
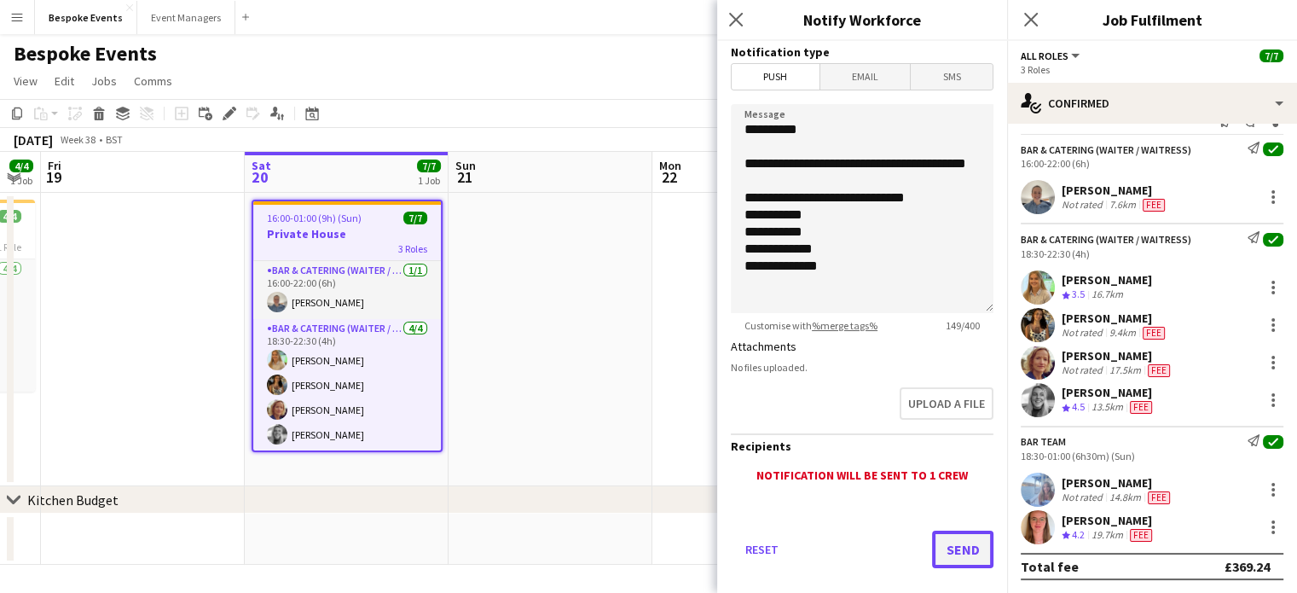
click at [942, 535] on button "Send" at bounding box center [962, 550] width 61 height 38
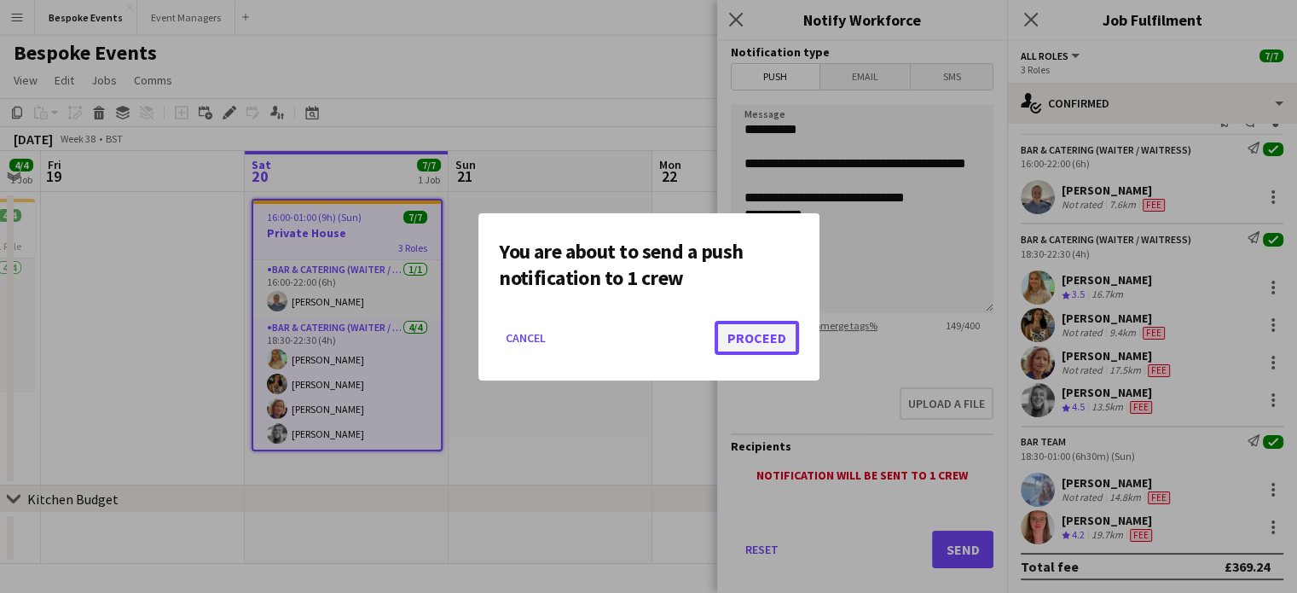
click at [739, 334] on button "Proceed" at bounding box center [757, 338] width 84 height 34
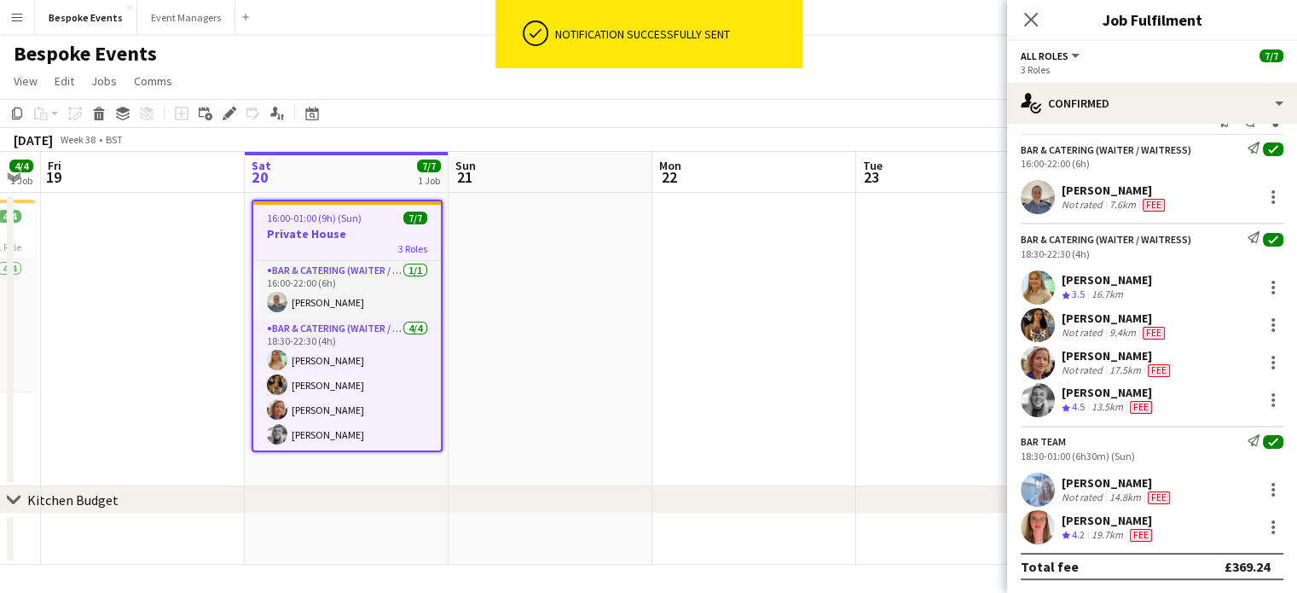
click at [1037, 403] on app-user-avatar at bounding box center [1038, 400] width 34 height 34
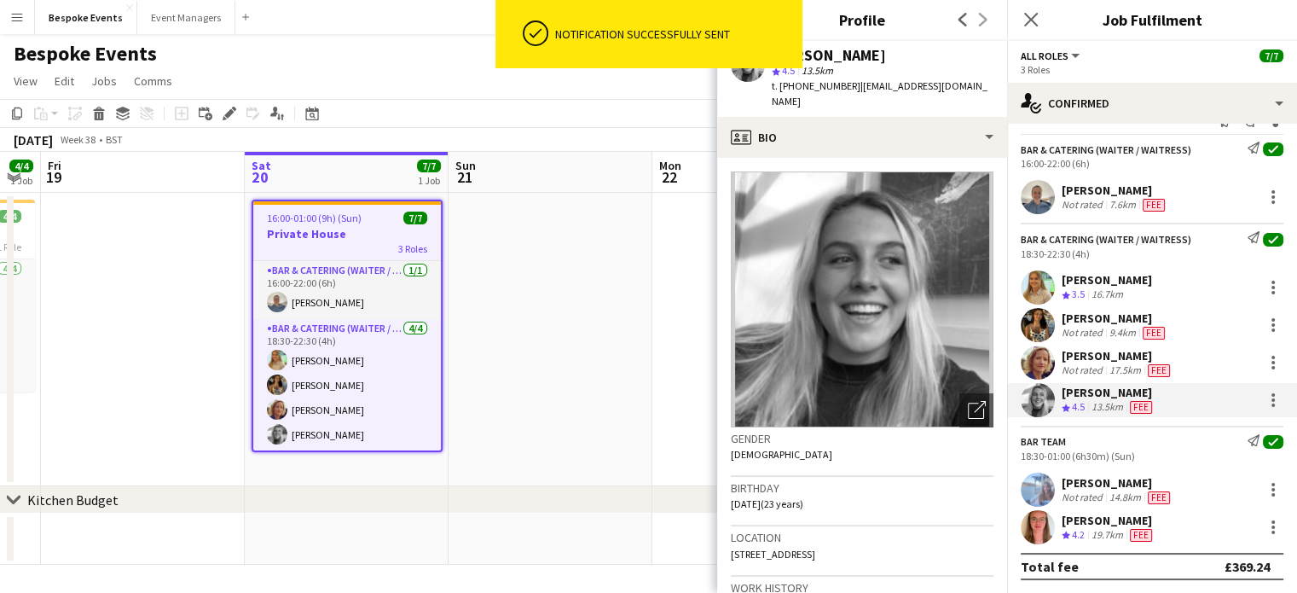
click at [1088, 351] on div "[PERSON_NAME]" at bounding box center [1118, 355] width 112 height 15
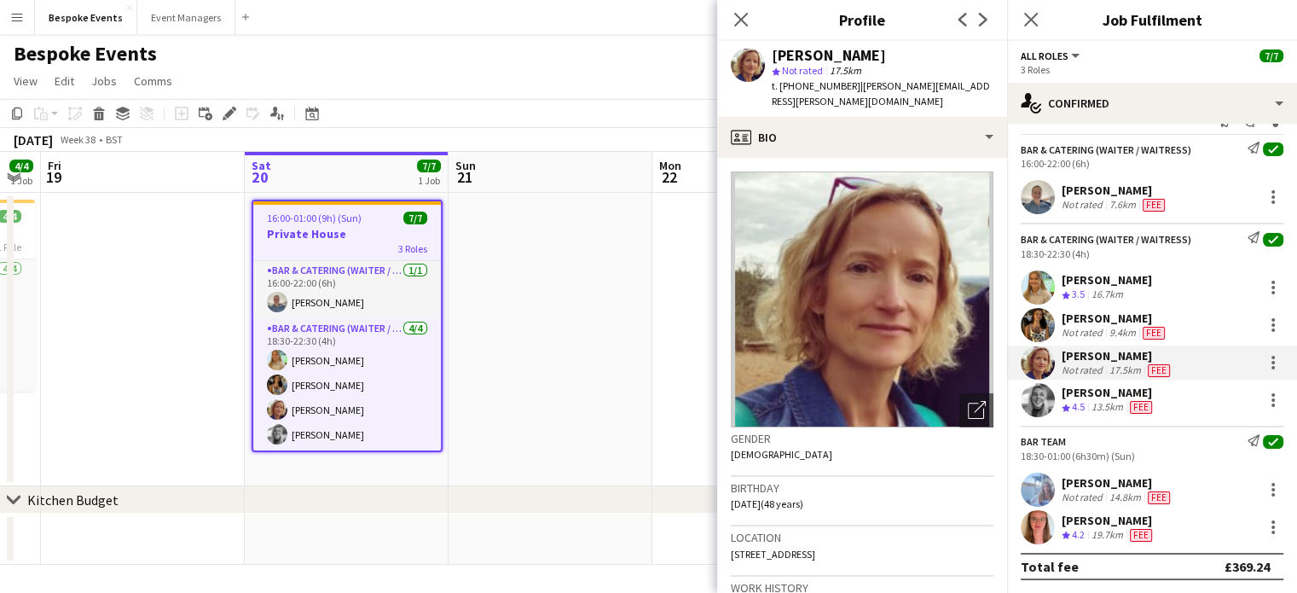
click at [1085, 319] on div "[PERSON_NAME]" at bounding box center [1115, 318] width 107 height 15
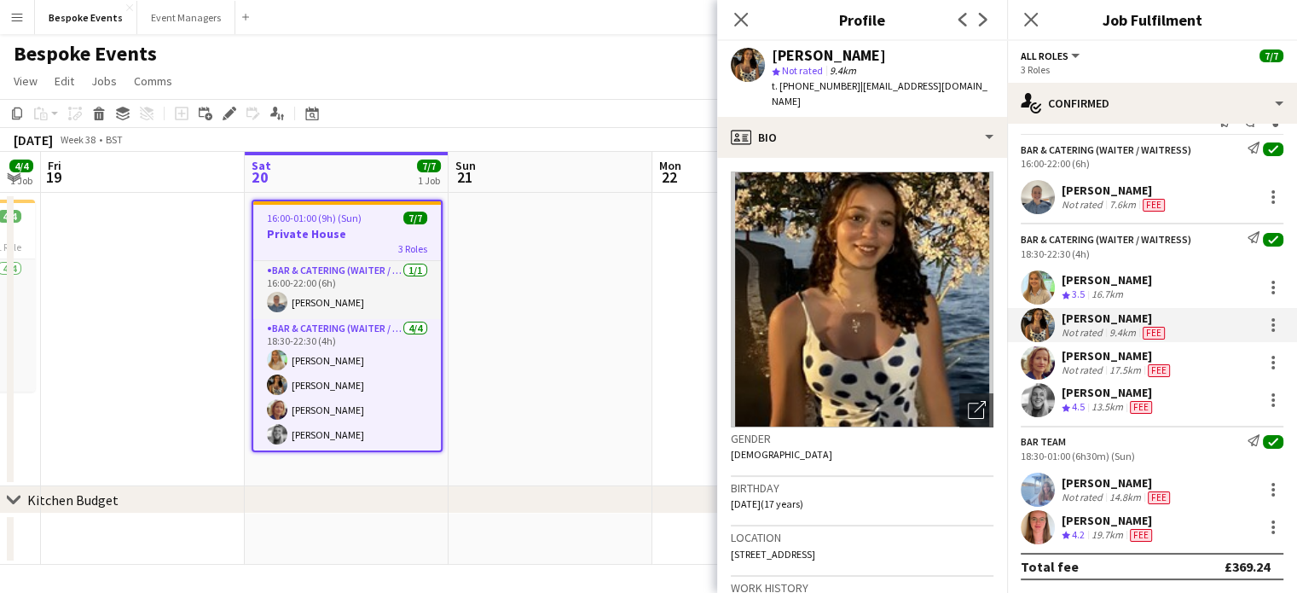
click at [1074, 287] on span "3.5" at bounding box center [1078, 293] width 13 height 13
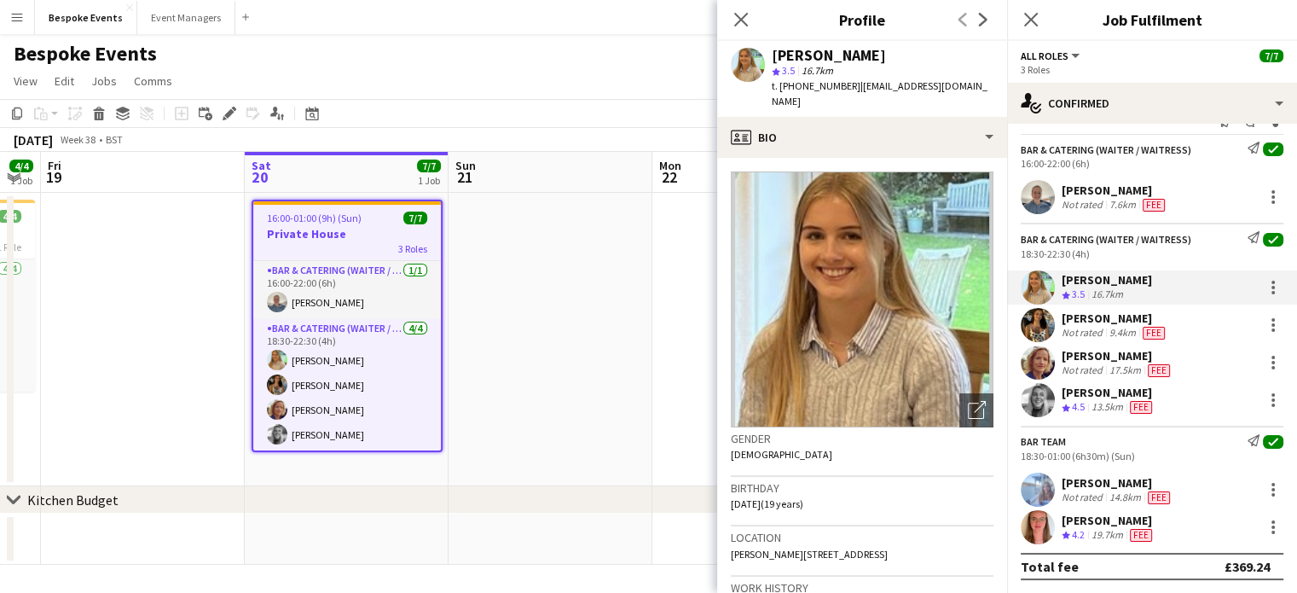
click at [1048, 187] on app-user-avatar at bounding box center [1038, 197] width 34 height 34
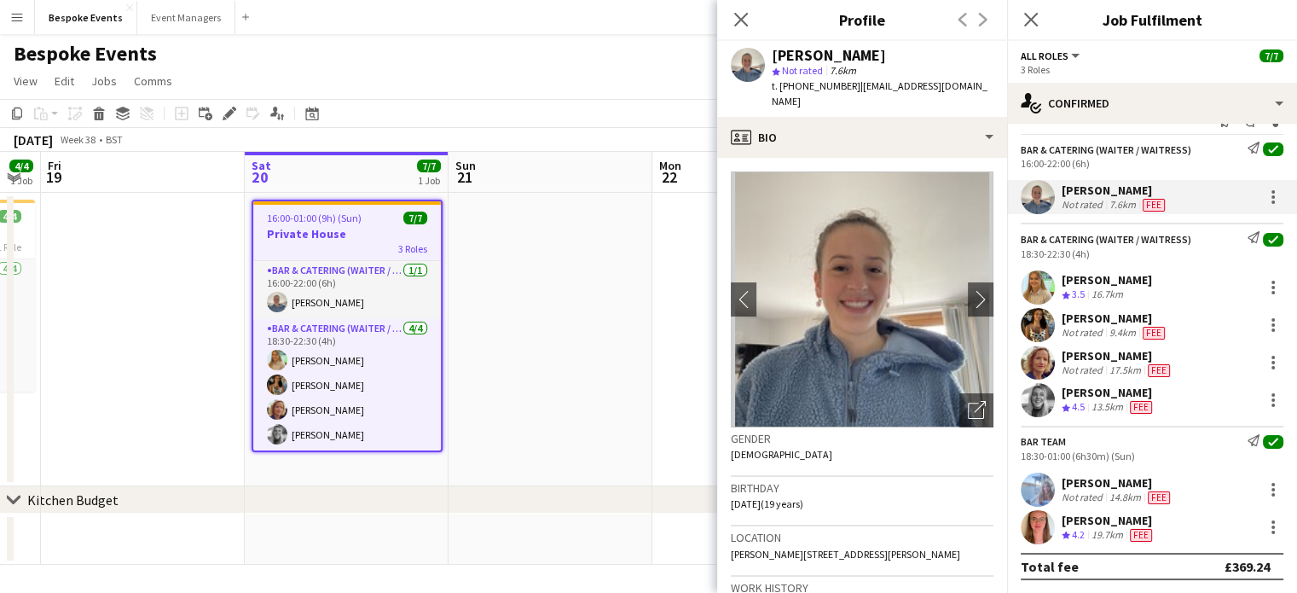
click at [1082, 361] on div "[PERSON_NAME]" at bounding box center [1118, 355] width 112 height 15
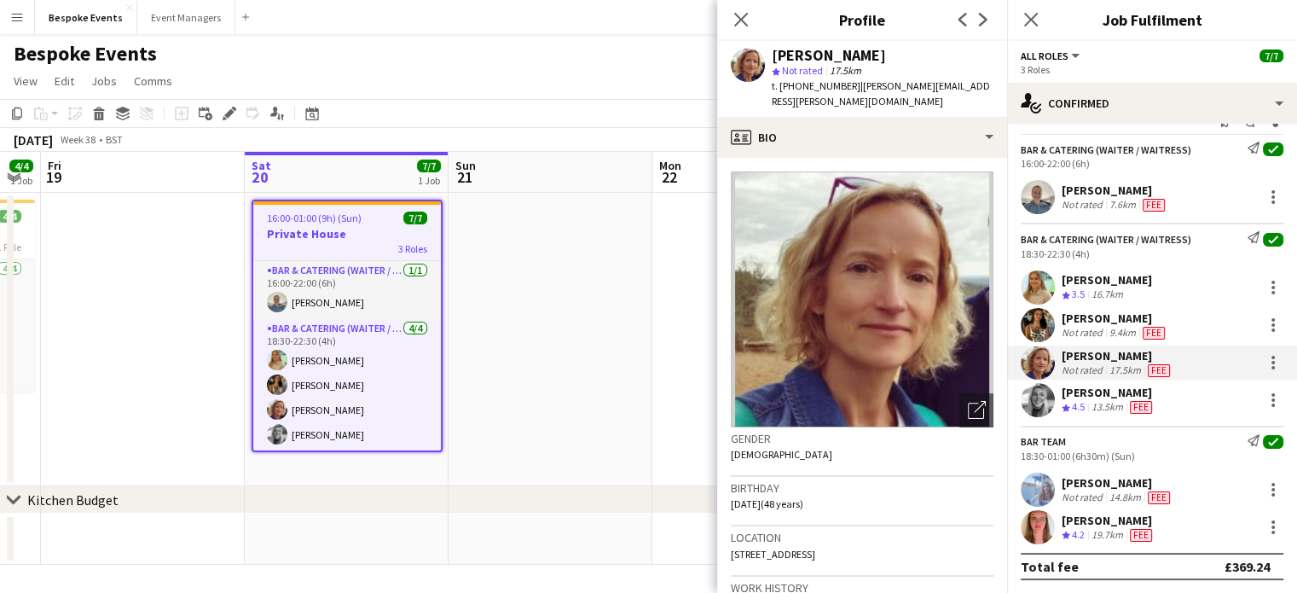
click at [1083, 391] on div "[PERSON_NAME]" at bounding box center [1109, 392] width 94 height 15
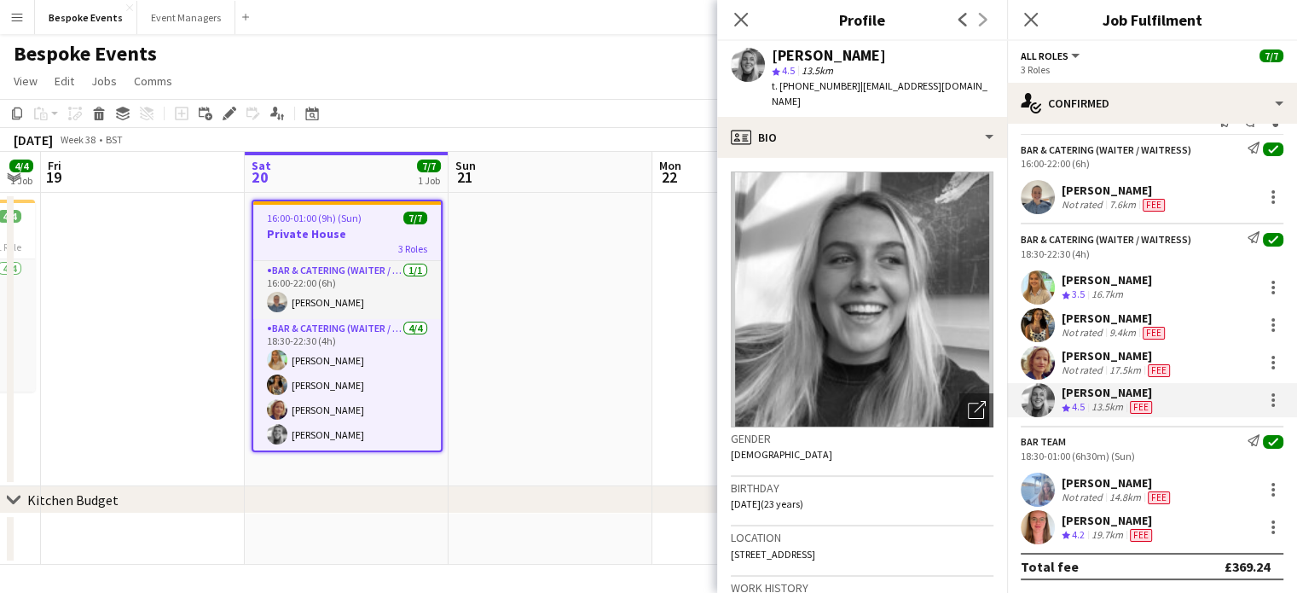
click at [1076, 212] on div "Becca Hoy Not rated 7.6km Fee" at bounding box center [1152, 197] width 290 height 34
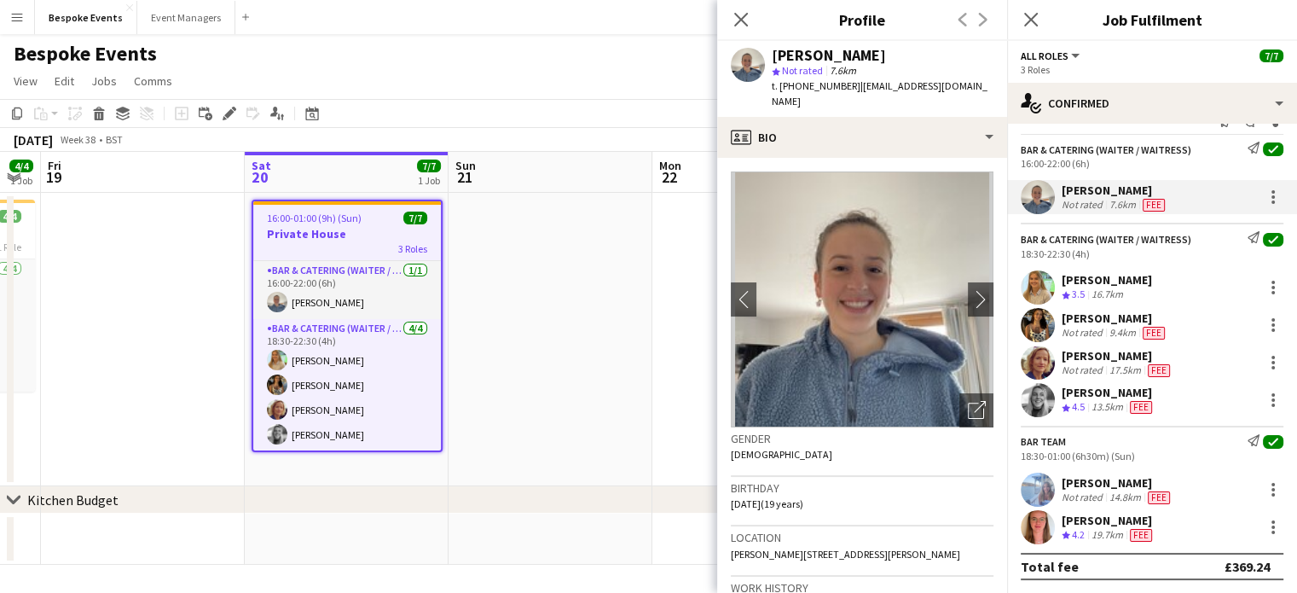
click at [1029, 303] on div at bounding box center [1038, 287] width 34 height 34
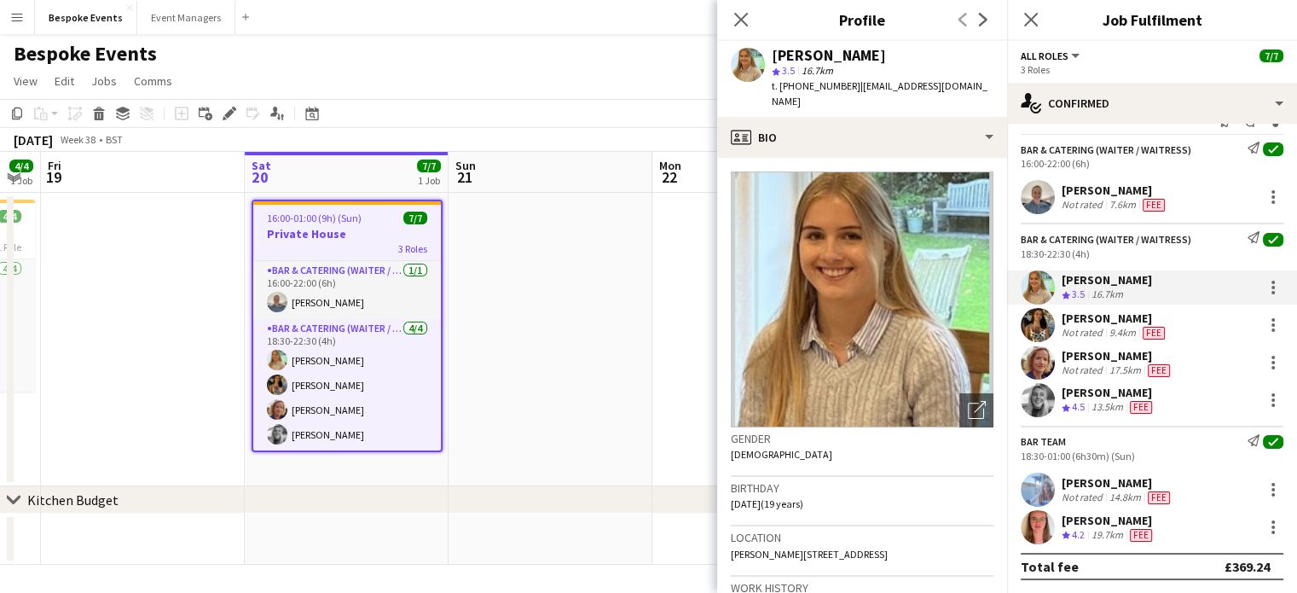
click at [1044, 316] on app-user-avatar at bounding box center [1038, 325] width 34 height 34
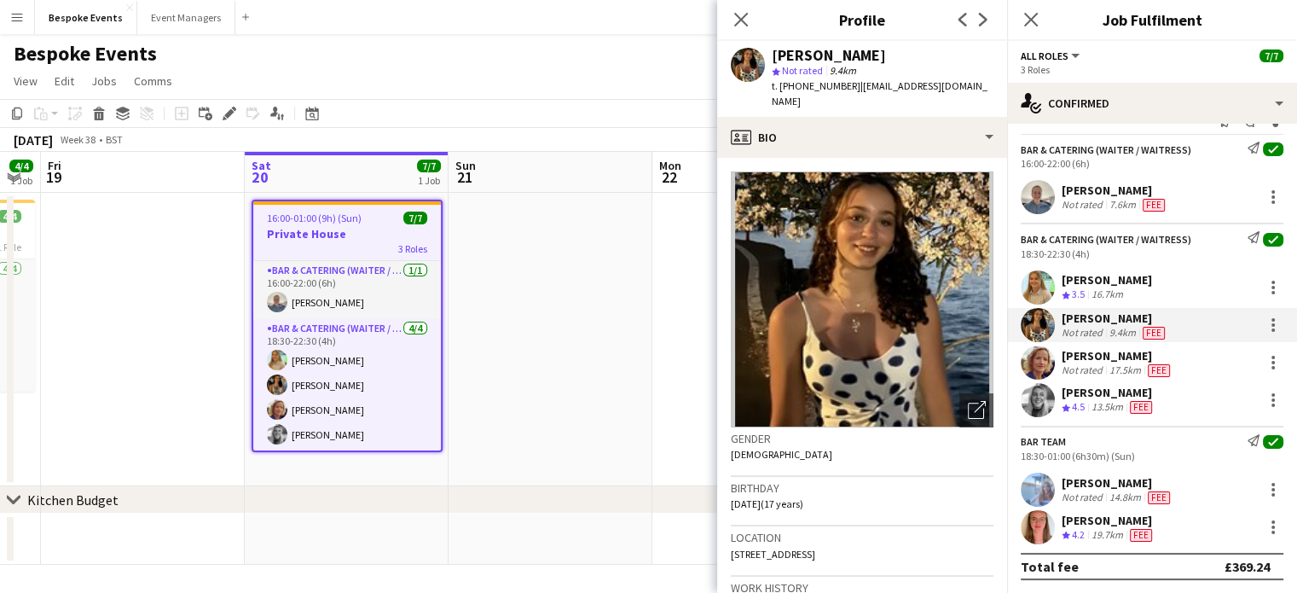
click at [1050, 350] on app-user-avatar at bounding box center [1038, 362] width 34 height 34
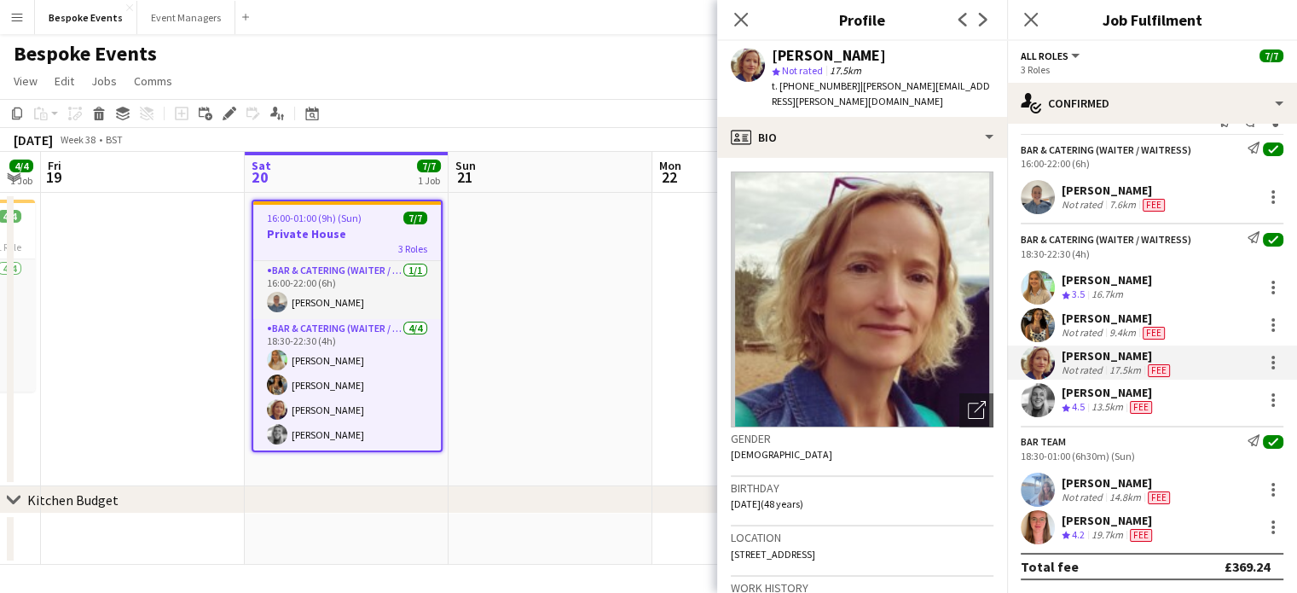
click at [1070, 377] on div "Simone Benham Not rated 17.5km Fee" at bounding box center [1152, 362] width 290 height 34
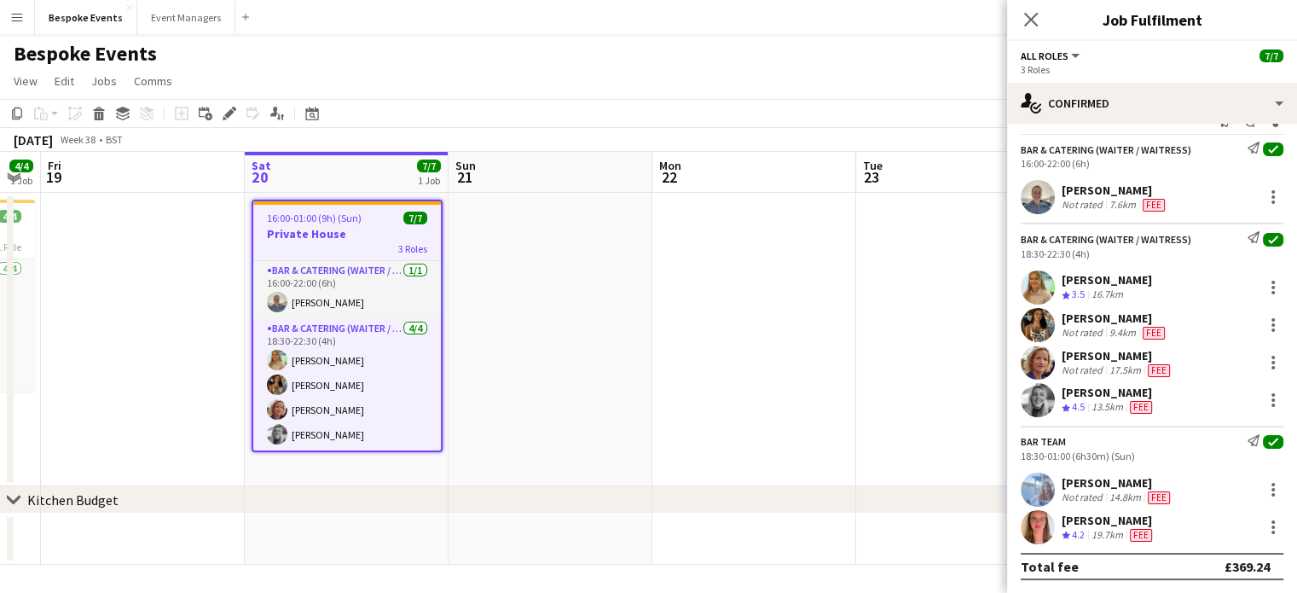
click at [1075, 383] on div "Tess Johnson Crew rating 4.5 13.5km Fee" at bounding box center [1152, 400] width 290 height 34
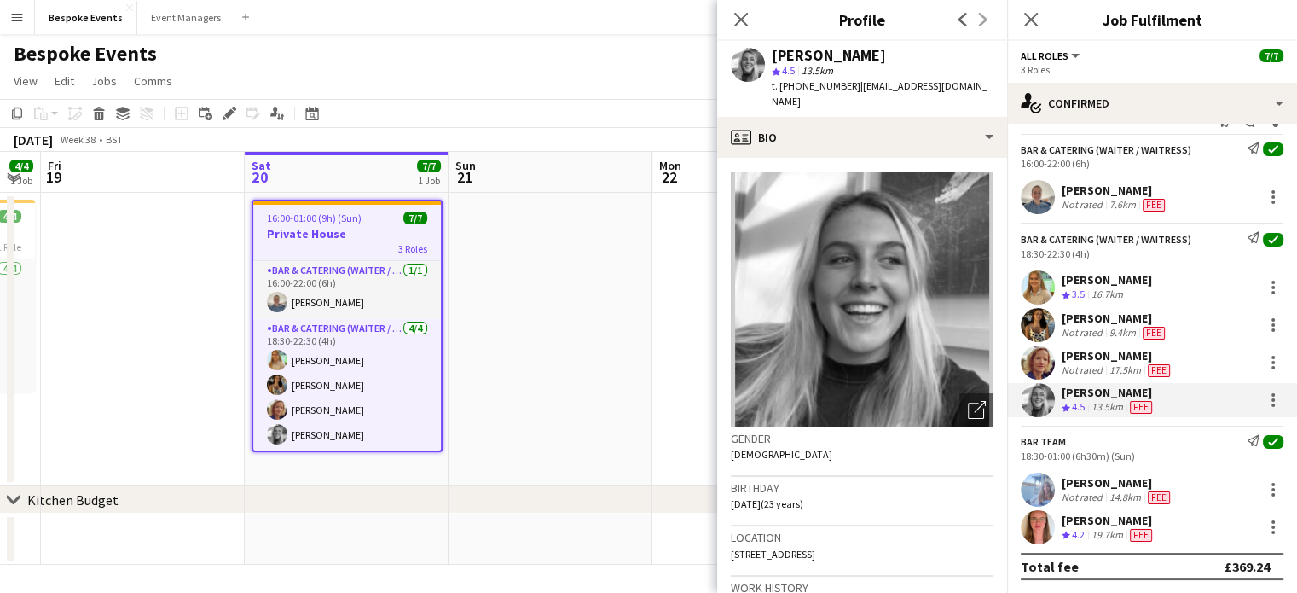
click at [1117, 503] on div "Elena Thompson Not rated 14.8km Fee" at bounding box center [1152, 490] width 290 height 34
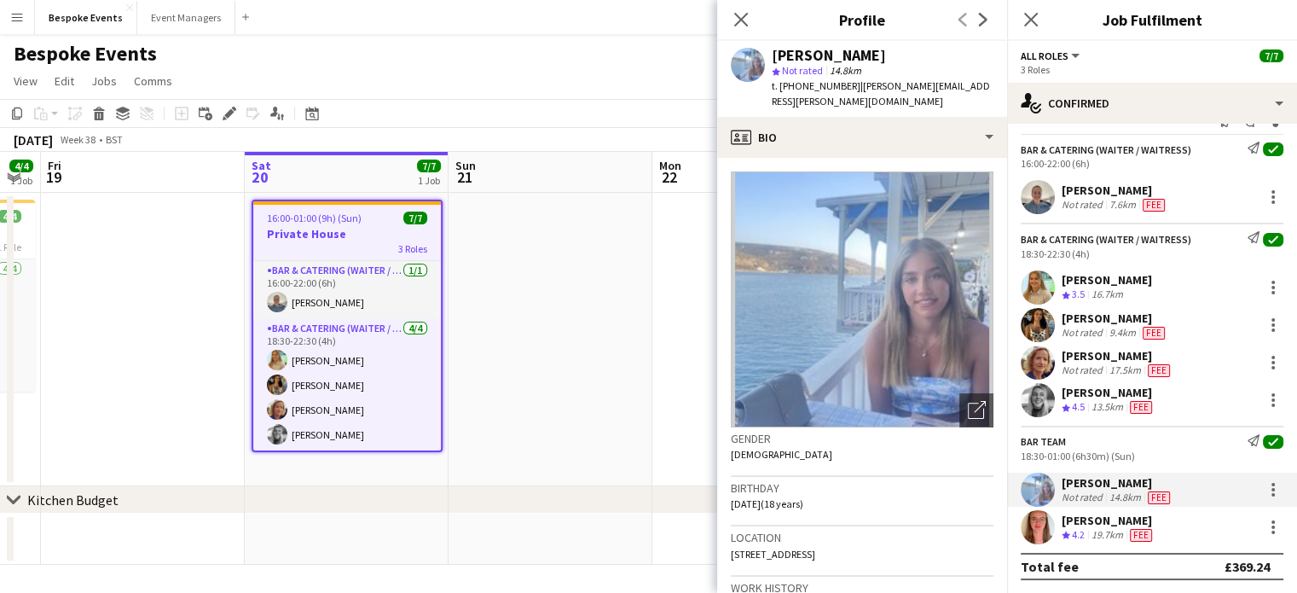
click at [1132, 537] on span "Fee" at bounding box center [1141, 535] width 22 height 13
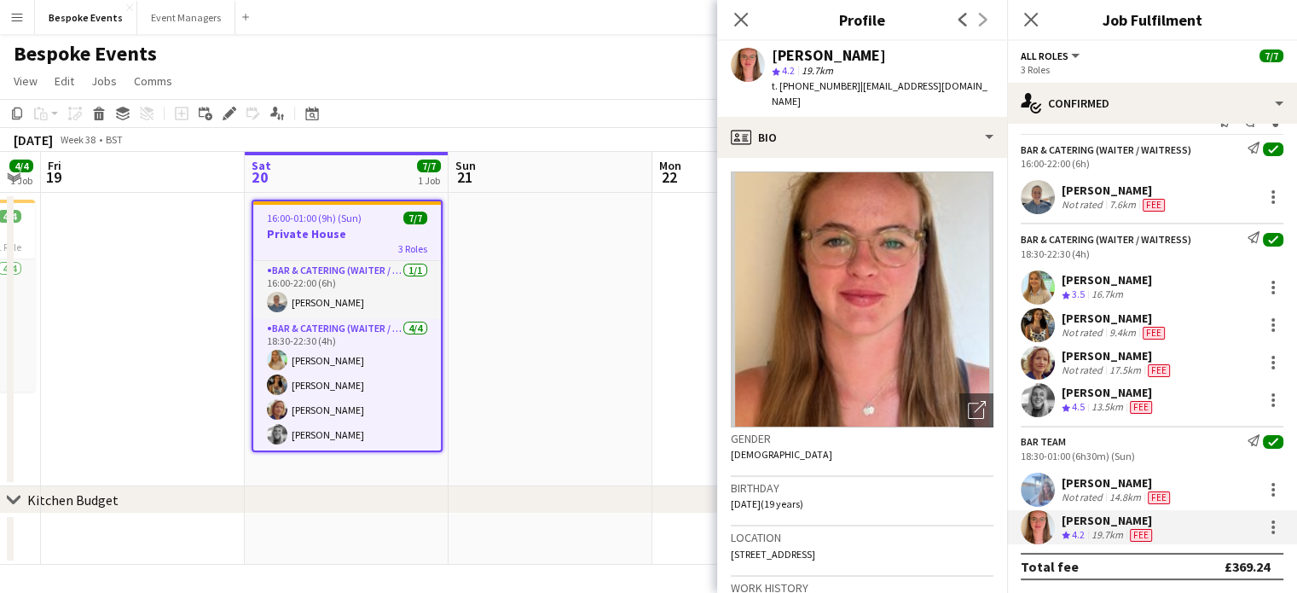
click at [1122, 505] on div "Elena Thompson Not rated 14.8km Fee" at bounding box center [1152, 490] width 290 height 34
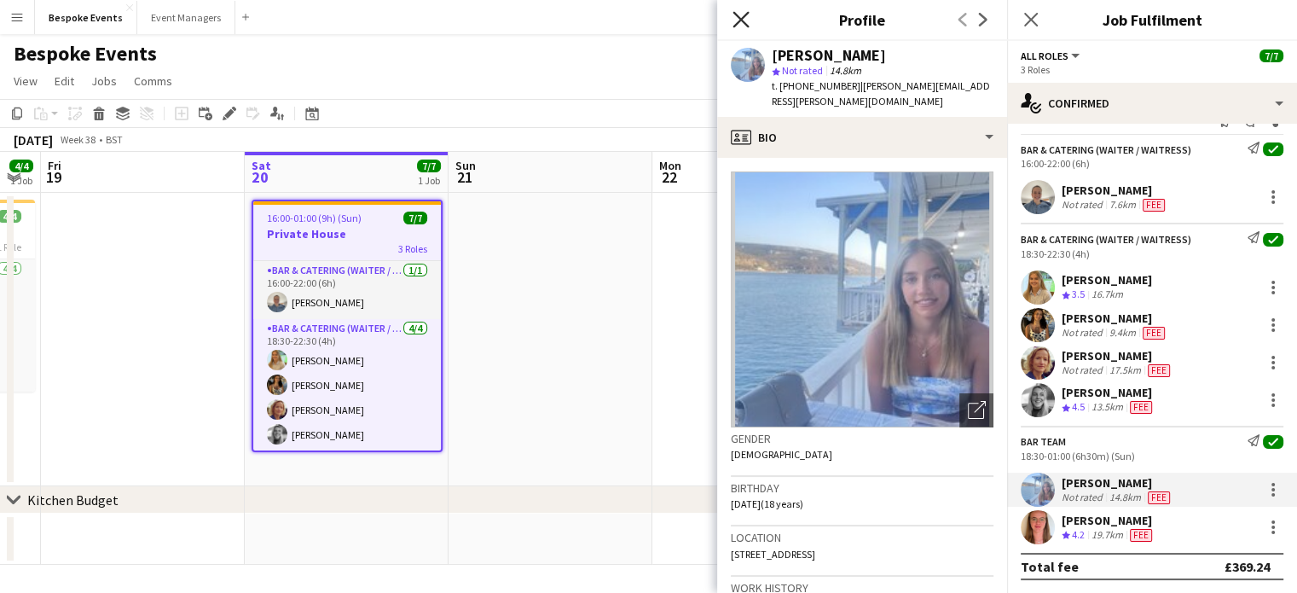
click at [737, 21] on icon "Close pop-in" at bounding box center [741, 19] width 16 height 16
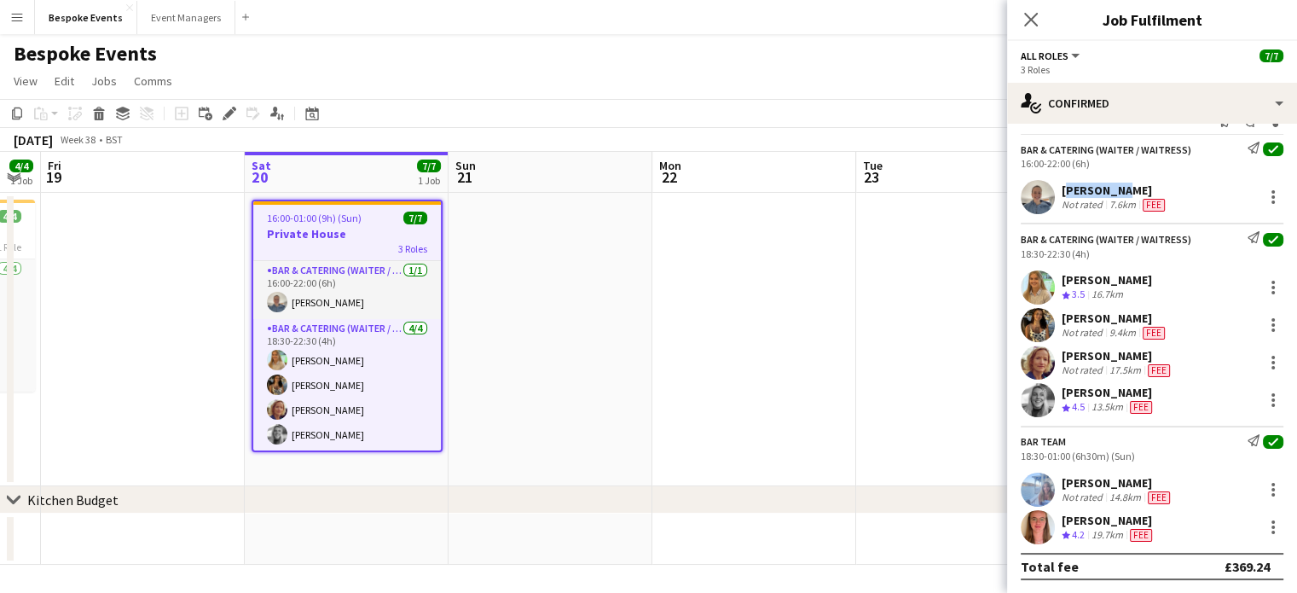
drag, startPoint x: 1061, startPoint y: 190, endPoint x: 1132, endPoint y: 189, distance: 70.8
click at [1132, 189] on div "Becca Hoy Not rated 7.6km Fee" at bounding box center [1152, 197] width 290 height 34
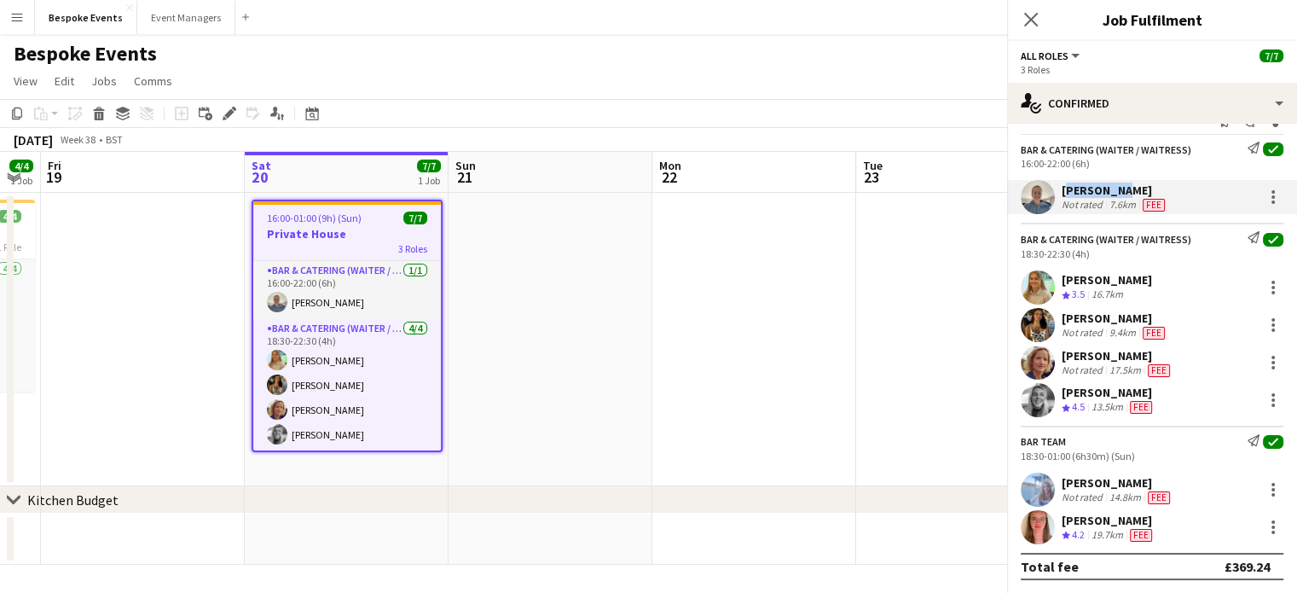
copy div "[PERSON_NAME]"
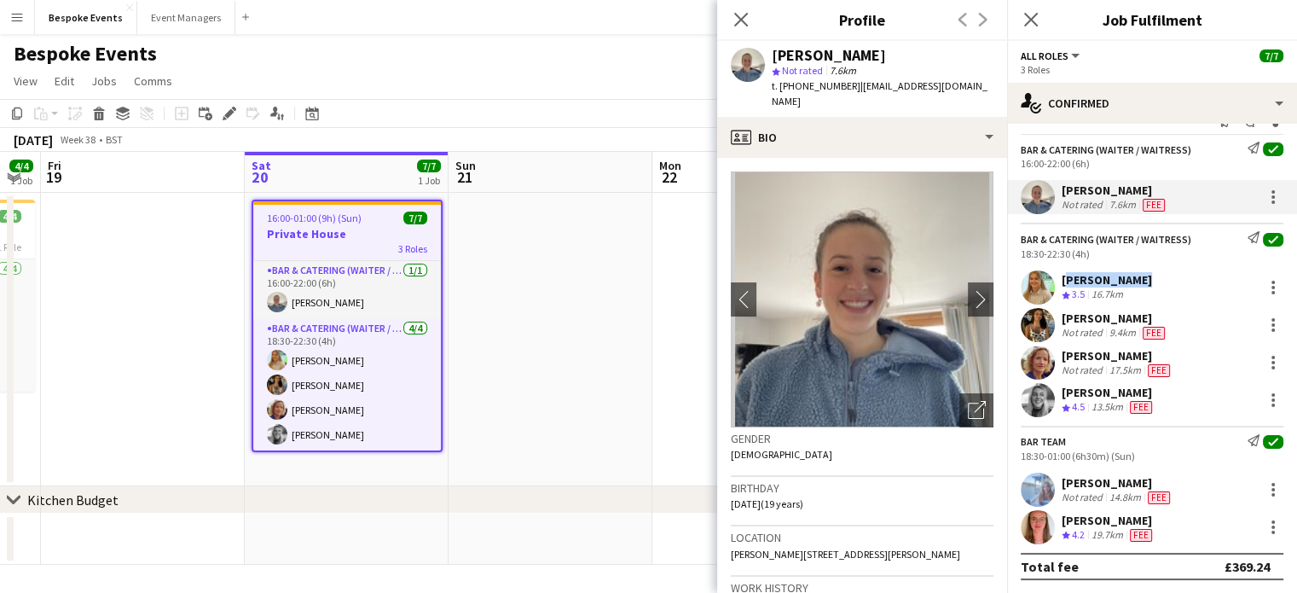
drag, startPoint x: 1060, startPoint y: 279, endPoint x: 1133, endPoint y: 279, distance: 72.5
click at [1132, 279] on div "Alice Cooley Crew rating 3.5 16.7km" at bounding box center [1152, 287] width 290 height 34
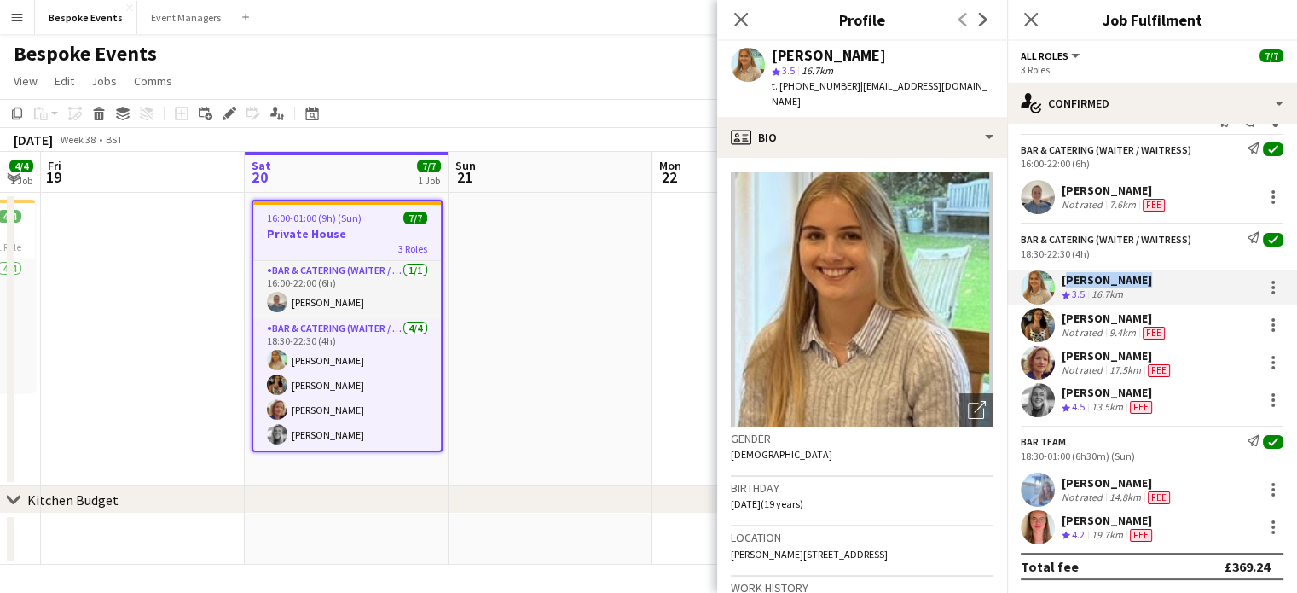
copy div "[PERSON_NAME]"
drag, startPoint x: 1059, startPoint y: 317, endPoint x: 1149, endPoint y: 314, distance: 90.5
click at [1132, 314] on div "Caitlin Martin Not rated 9.4km Fee" at bounding box center [1152, 325] width 290 height 34
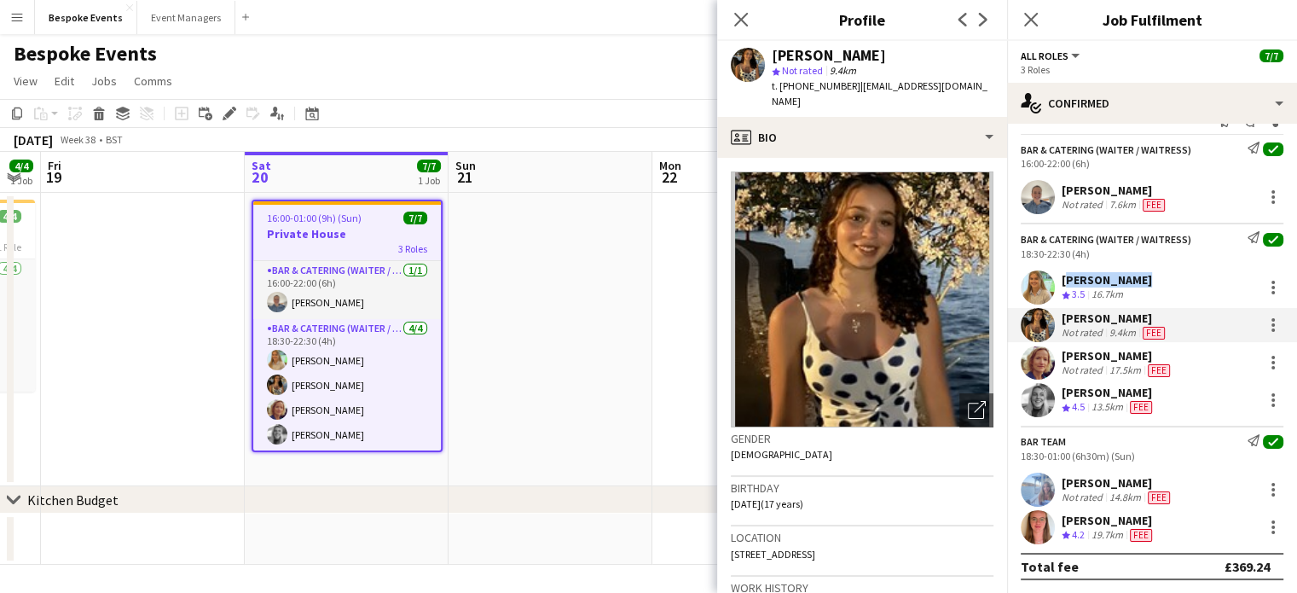
copy div "[PERSON_NAME]"
drag, startPoint x: 1059, startPoint y: 350, endPoint x: 1164, endPoint y: 357, distance: 104.4
click at [1132, 357] on div "Simone Benham Not rated 17.5km Fee" at bounding box center [1152, 362] width 290 height 34
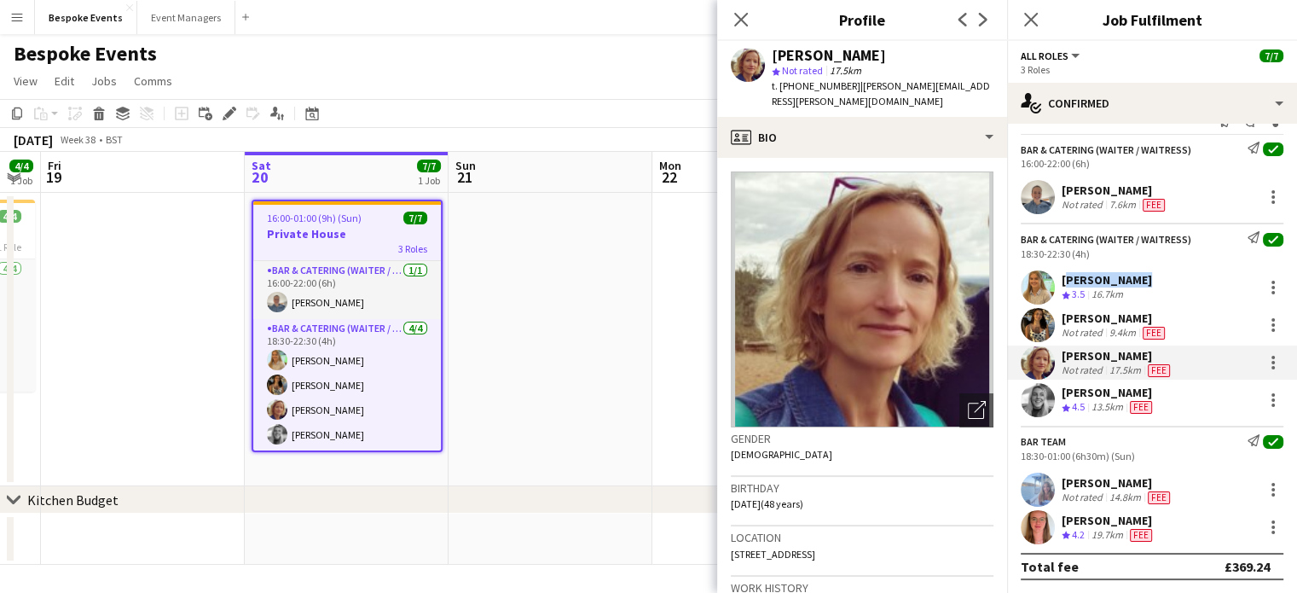
copy div "[PERSON_NAME]"
drag, startPoint x: 1061, startPoint y: 391, endPoint x: 1150, endPoint y: 384, distance: 89.0
click at [1132, 384] on div "Tess Johnson Crew rating 4.5 13.5km Fee" at bounding box center [1152, 400] width 290 height 34
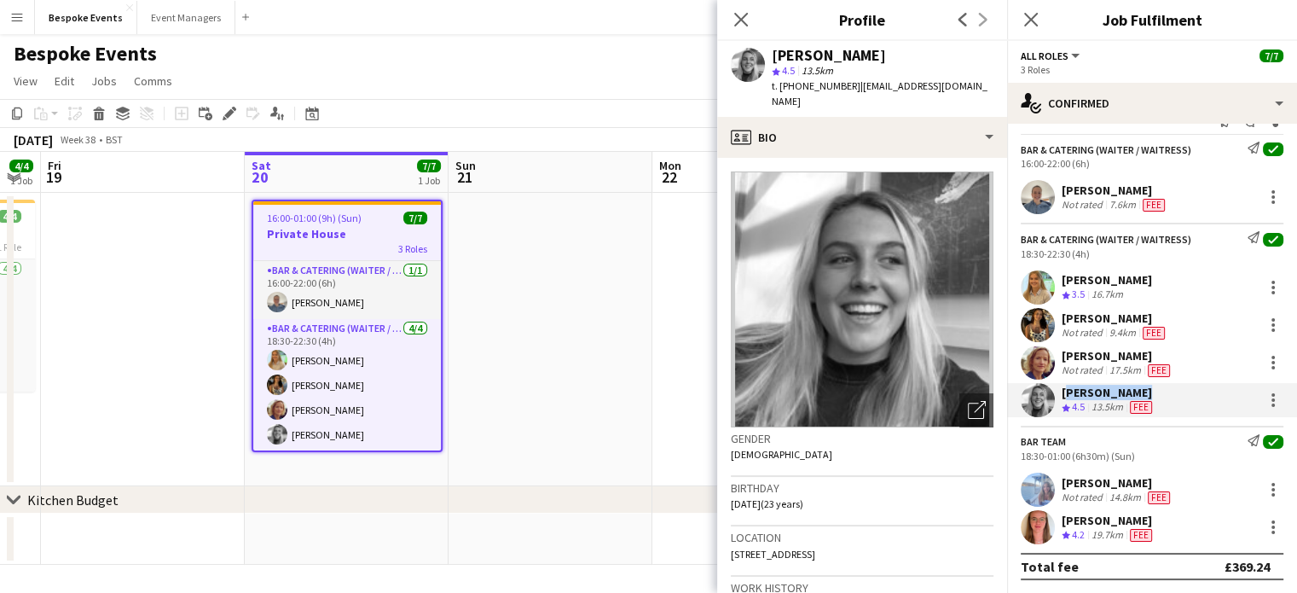
copy div "[PERSON_NAME]"
drag, startPoint x: 1061, startPoint y: 477, endPoint x: 1171, endPoint y: 481, distance: 110.1
click at [1132, 481] on div "Elena Thompson Not rated 14.8km Fee" at bounding box center [1152, 490] width 290 height 34
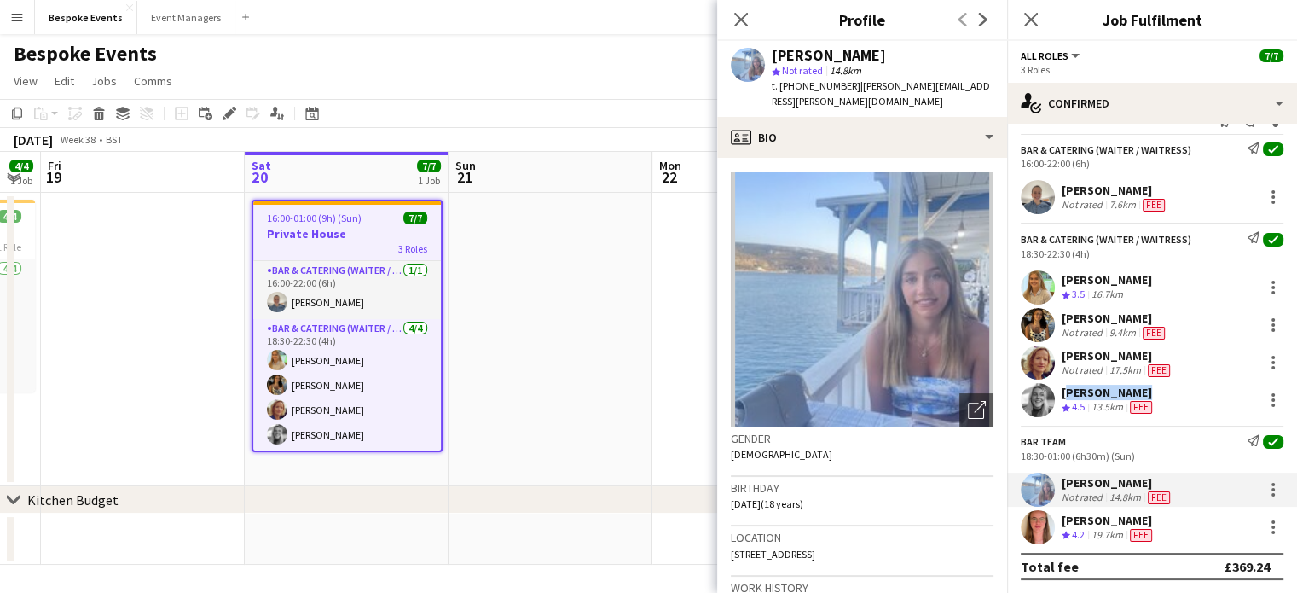
copy div "[PERSON_NAME]"
drag, startPoint x: 1061, startPoint y: 519, endPoint x: 1146, endPoint y: 518, distance: 84.5
click at [1132, 518] on div "Freya Hanmer Crew rating 4.2 19.7km Fee" at bounding box center [1152, 527] width 290 height 34
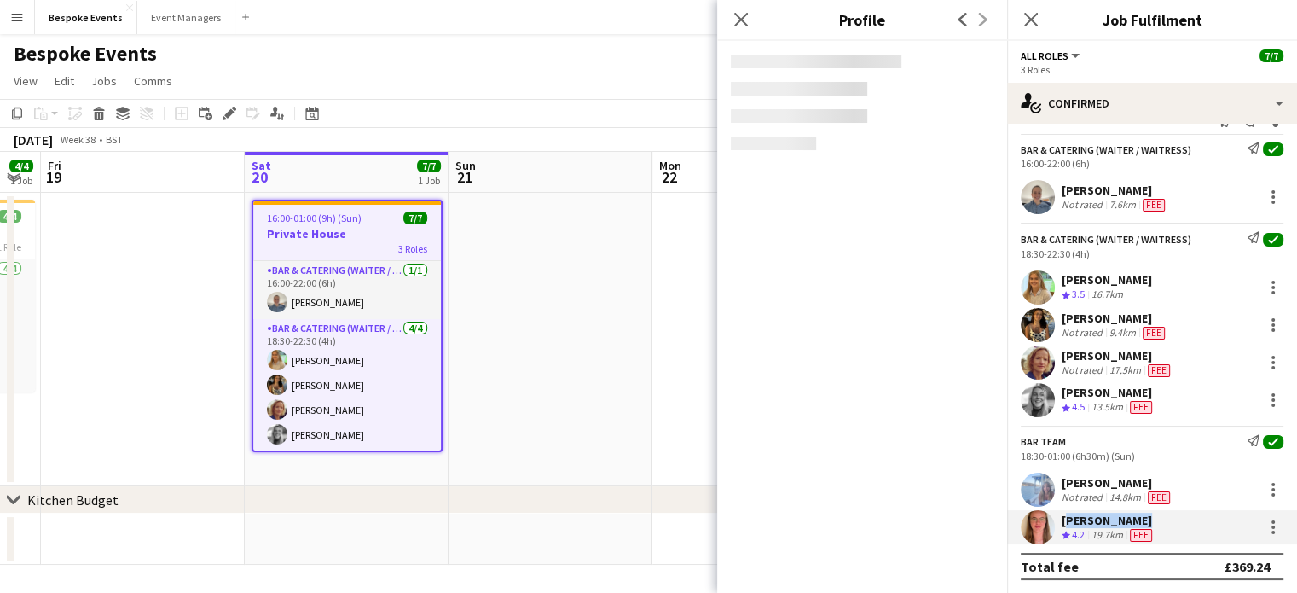
copy div "[PERSON_NAME]"
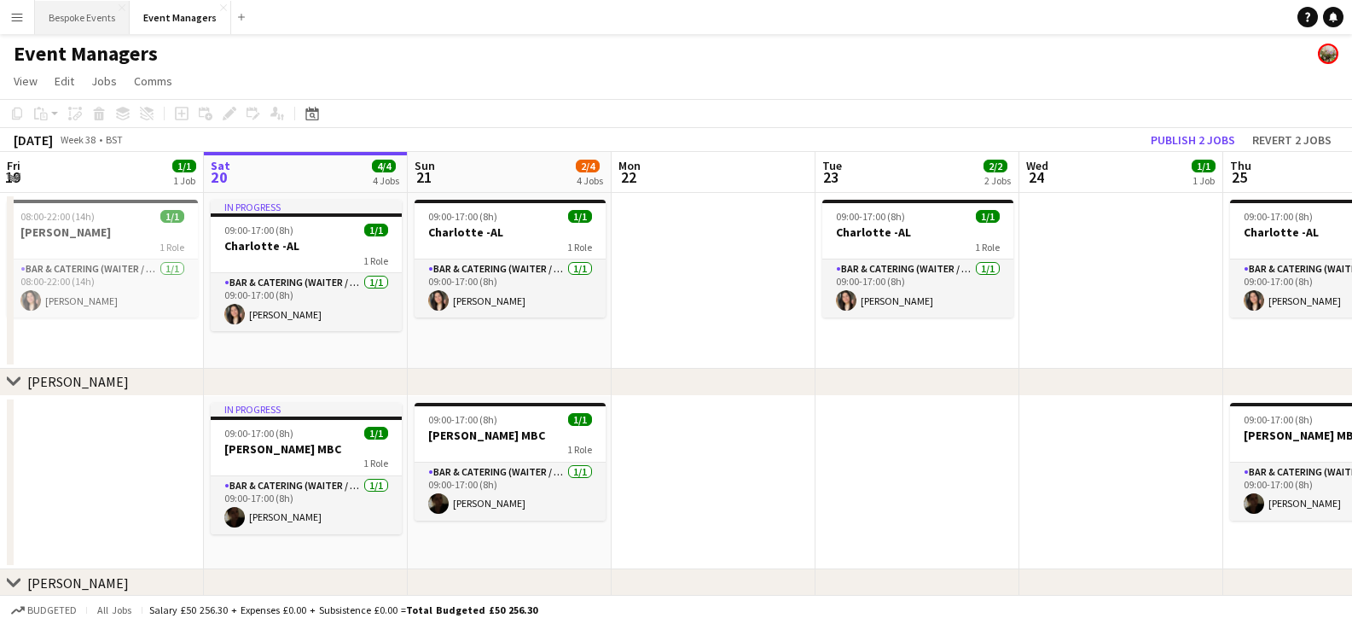
click at [101, 26] on button "Bespoke Events Close" at bounding box center [82, 17] width 95 height 33
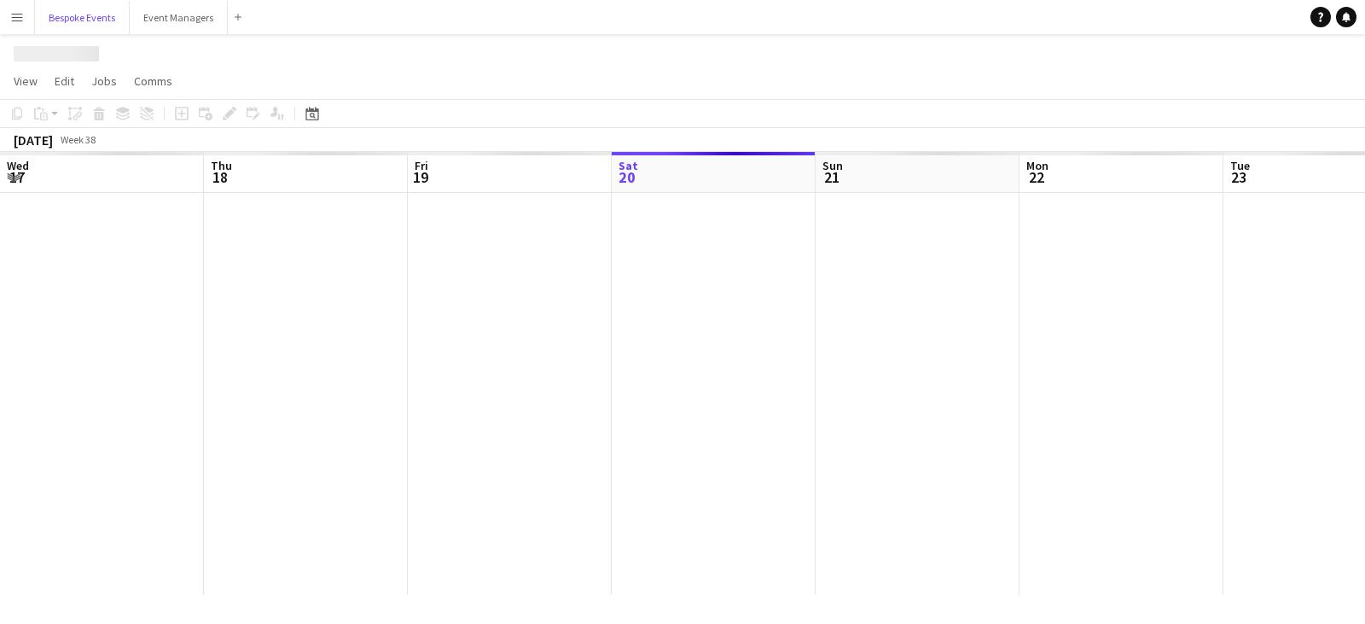
scroll to position [0, 408]
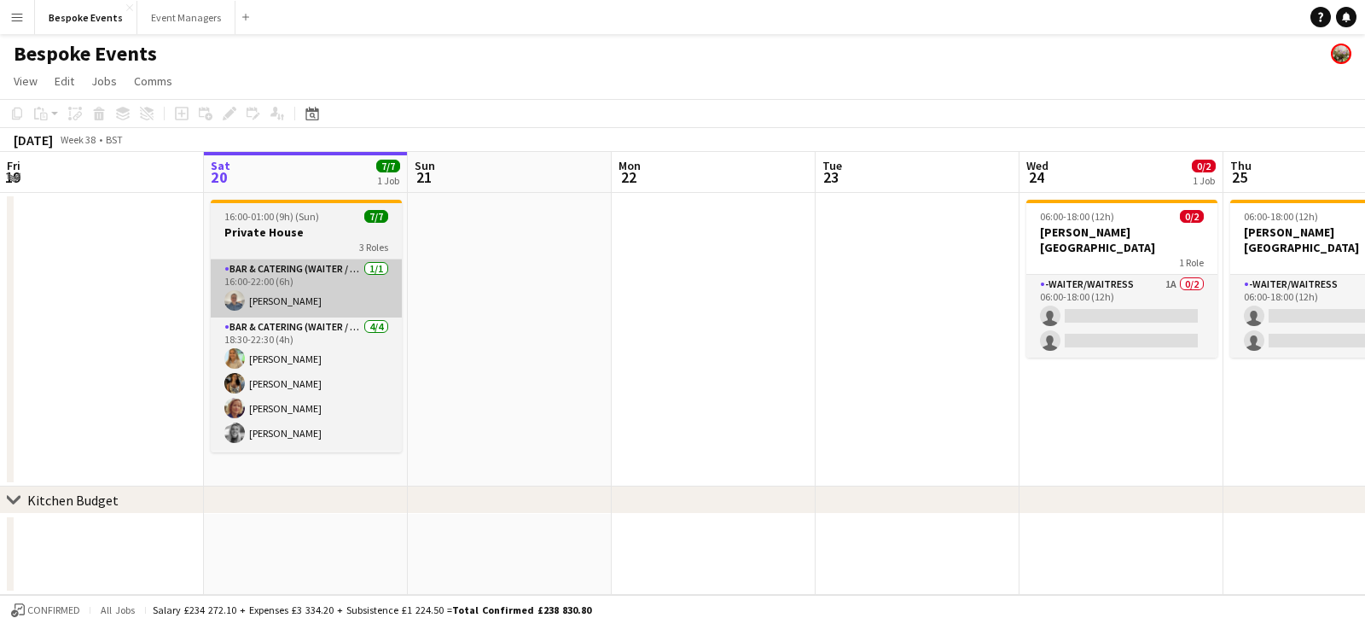
click at [333, 284] on app-card-role "Bar & Catering (Waiter / waitress) [DATE] 16:00-22:00 (6h) [PERSON_NAME]" at bounding box center [306, 288] width 191 height 58
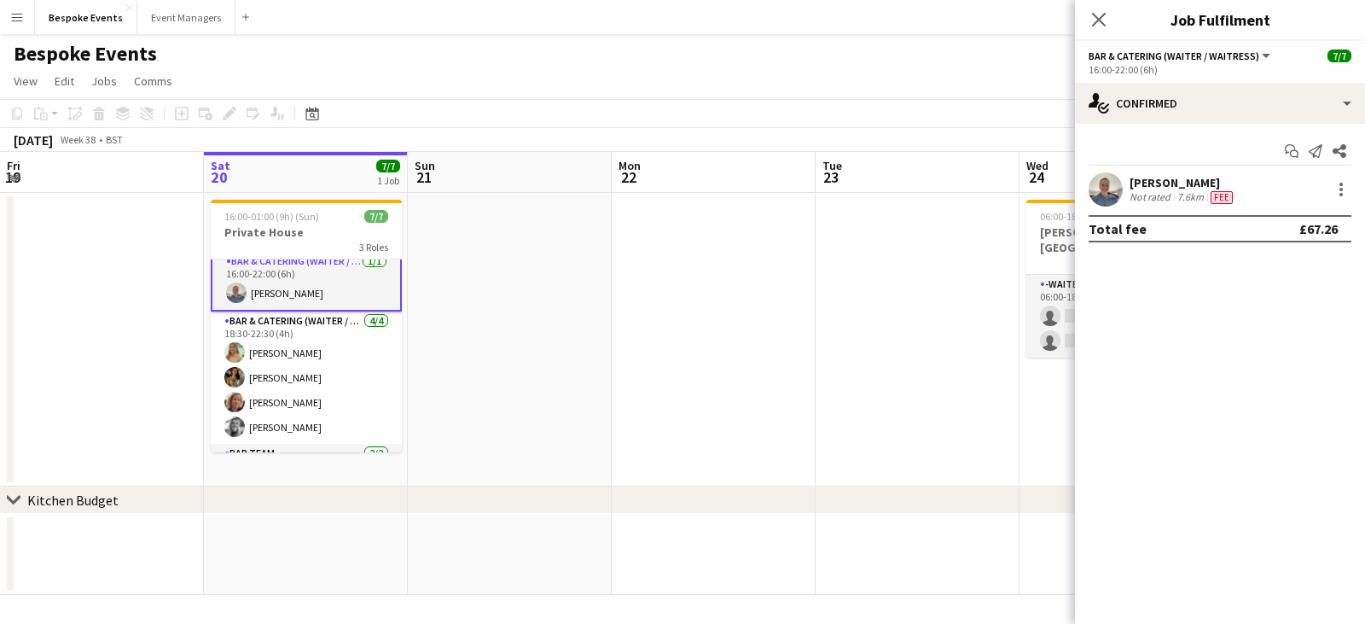
scroll to position [0, 0]
